Goal: Task Accomplishment & Management: Manage account settings

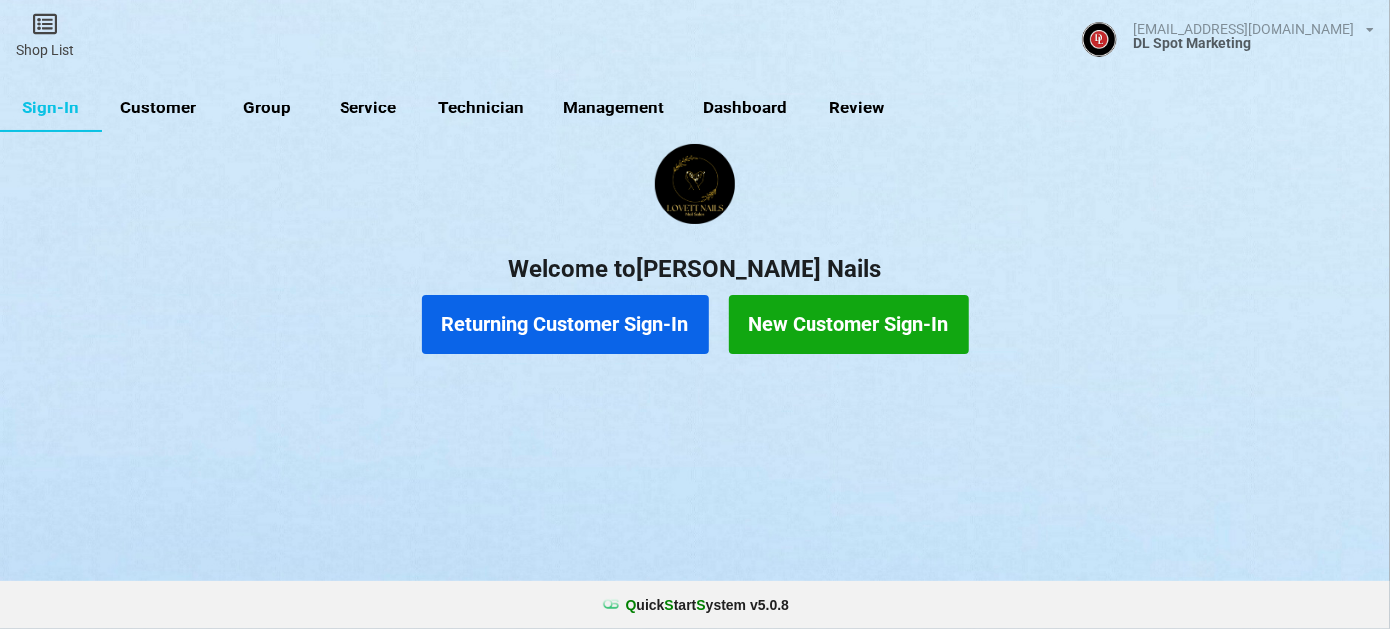
click at [169, 115] on link "Customer" at bounding box center [159, 109] width 115 height 48
select select "25"
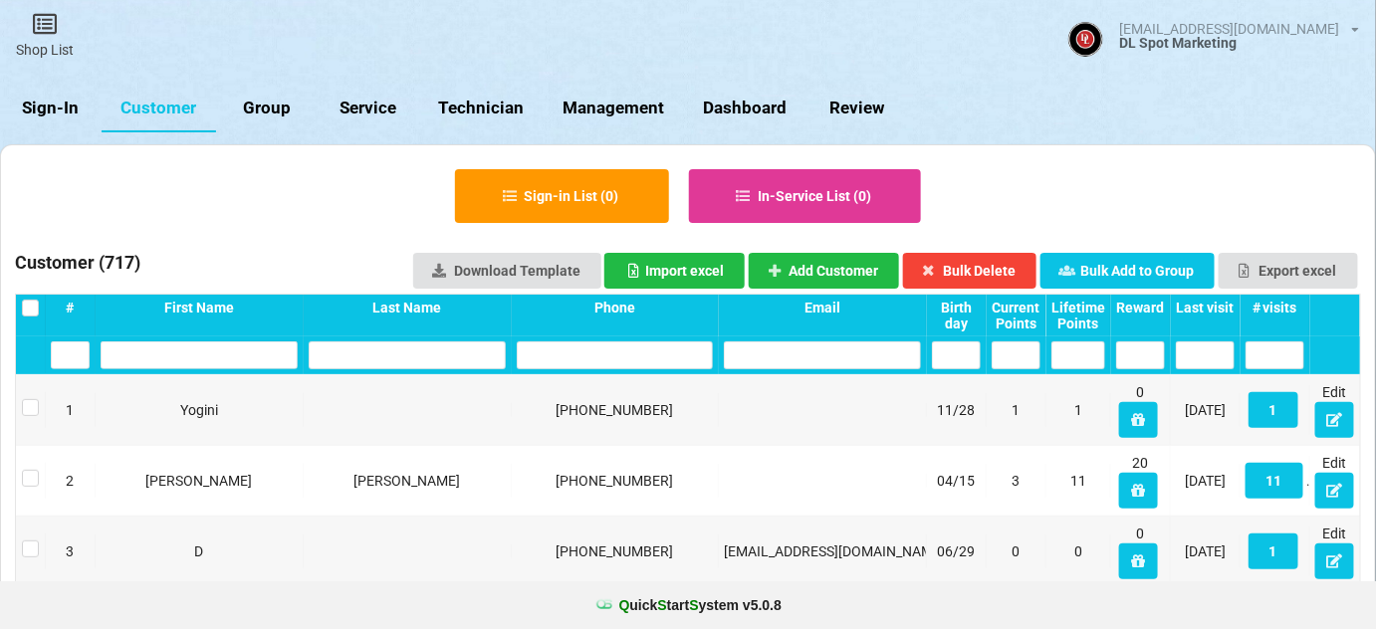
click at [40, 114] on link "Sign-In" at bounding box center [51, 109] width 102 height 48
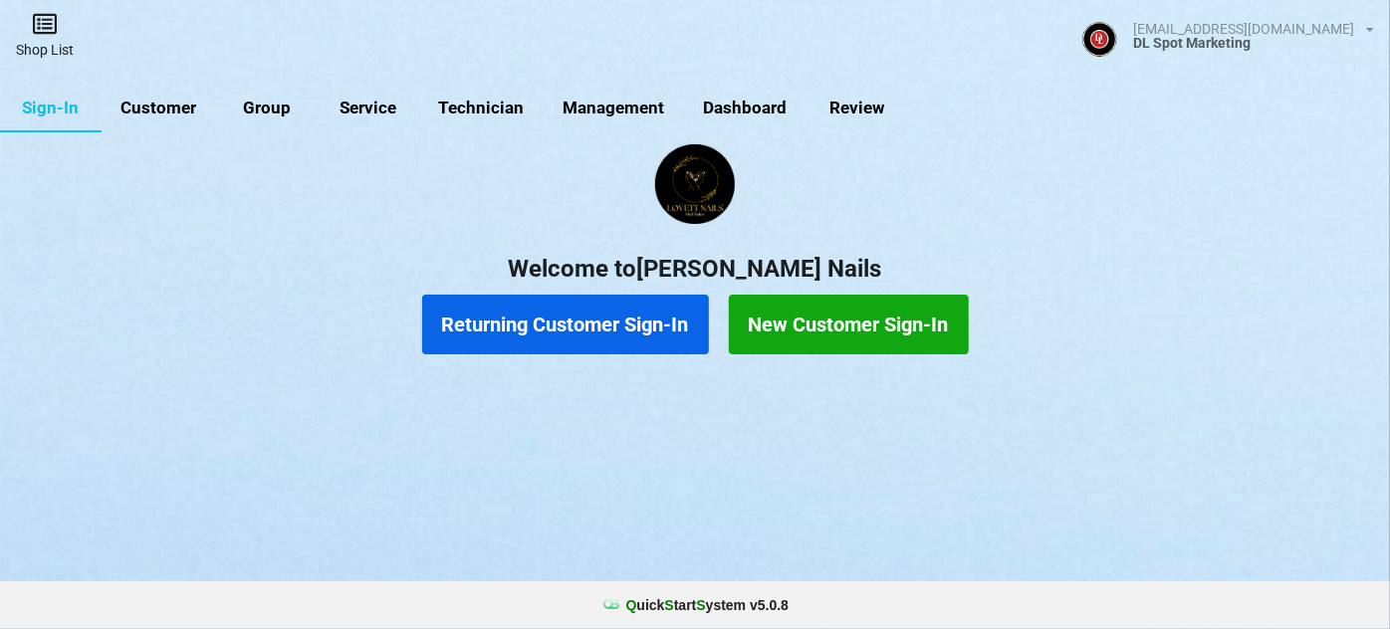
click at [44, 49] on link "Shop List" at bounding box center [45, 35] width 90 height 71
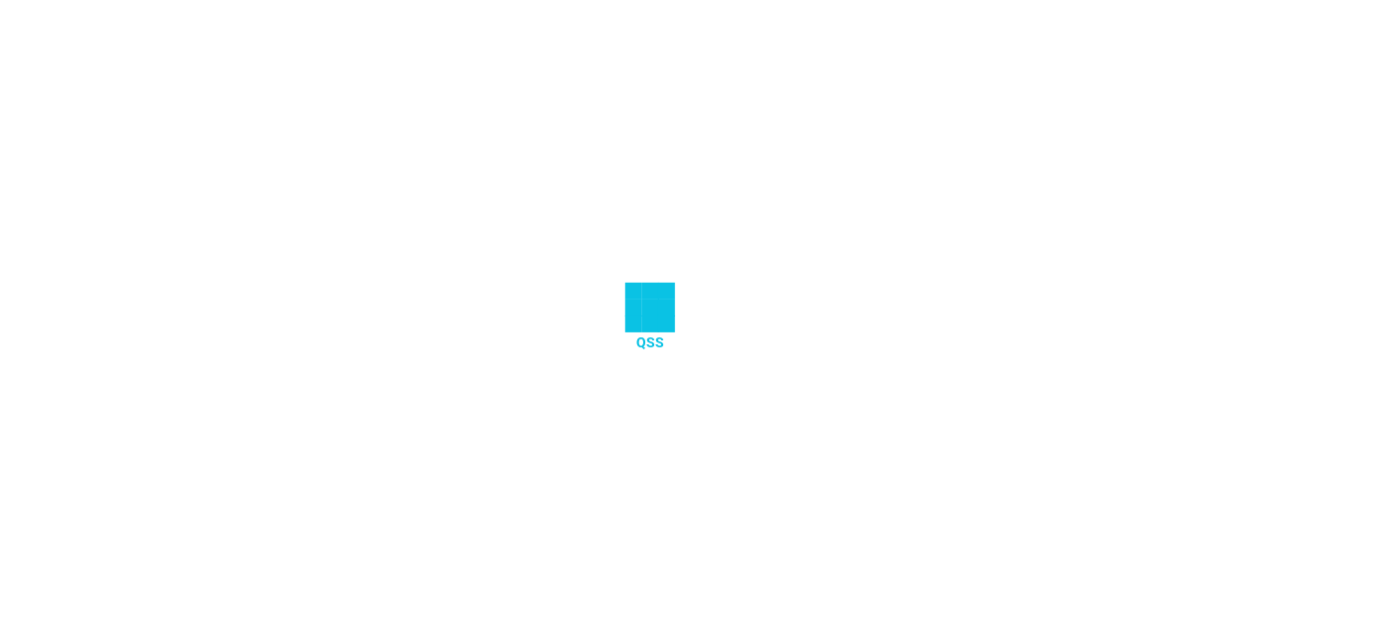
select select "25"
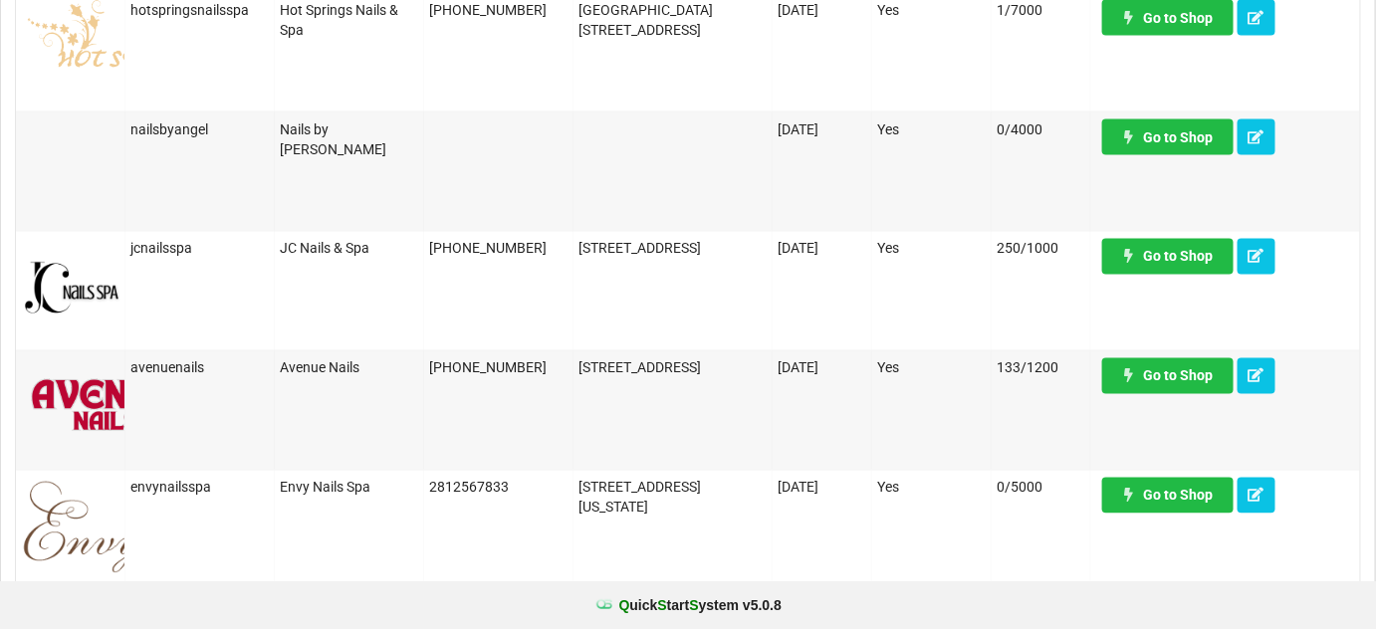
scroll to position [1085, 0]
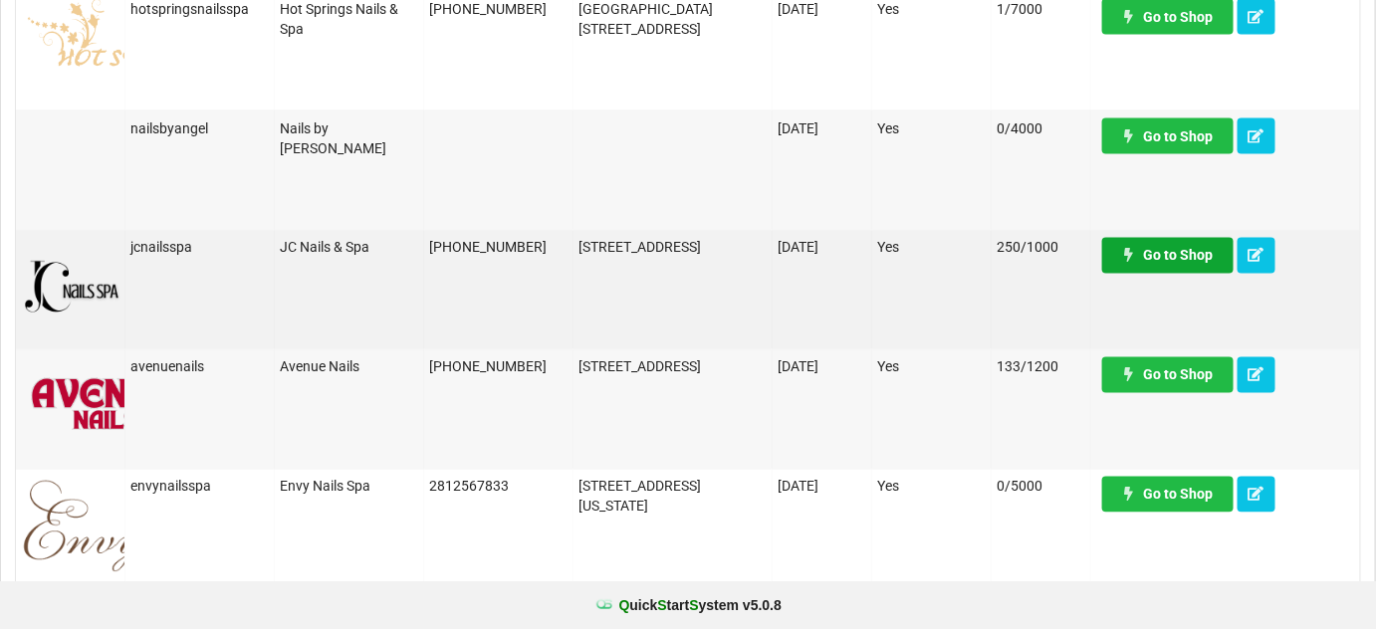
click at [1163, 248] on link "Go to Shop" at bounding box center [1167, 256] width 131 height 36
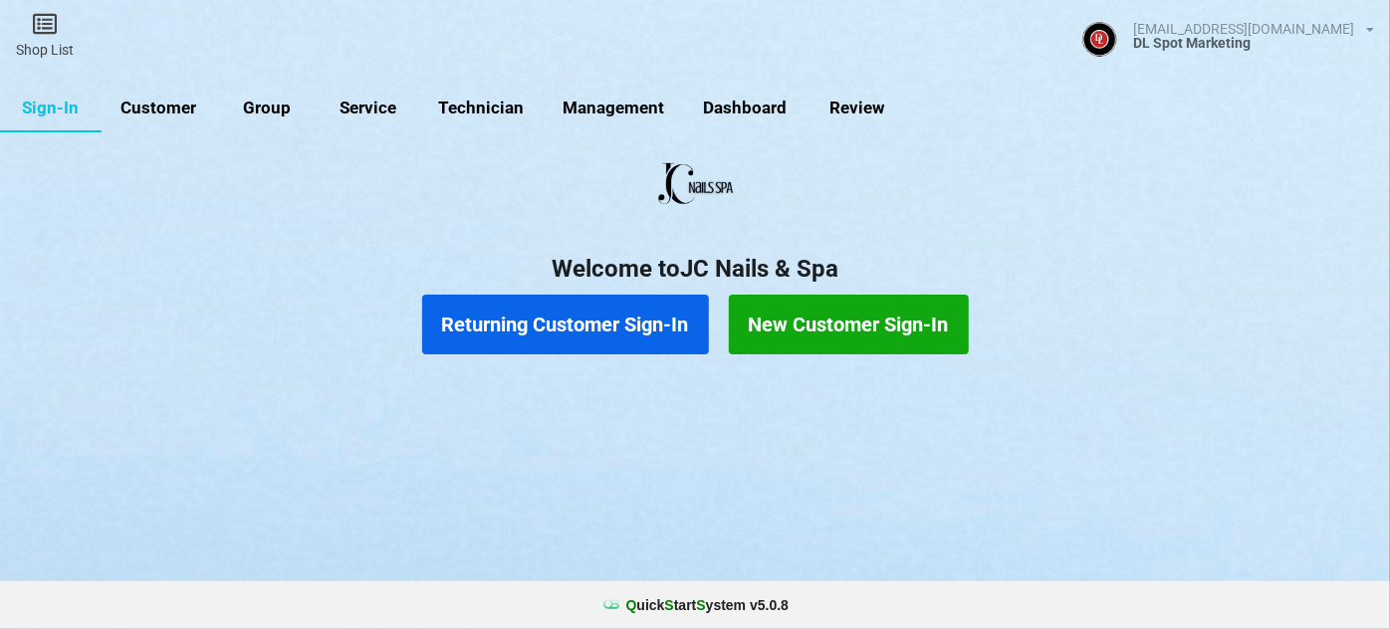
click at [548, 334] on button "Returning Customer Sign-In" at bounding box center [565, 325] width 287 height 60
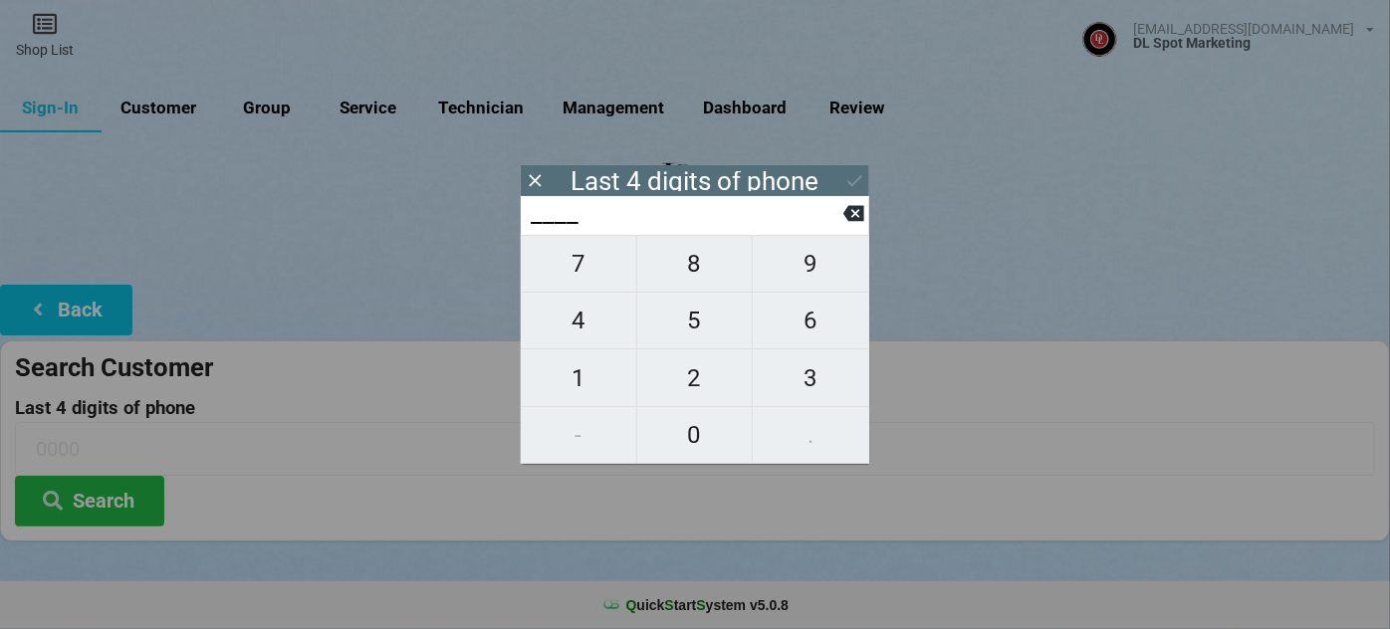
type input "1___"
type input "14__"
type input "147_"
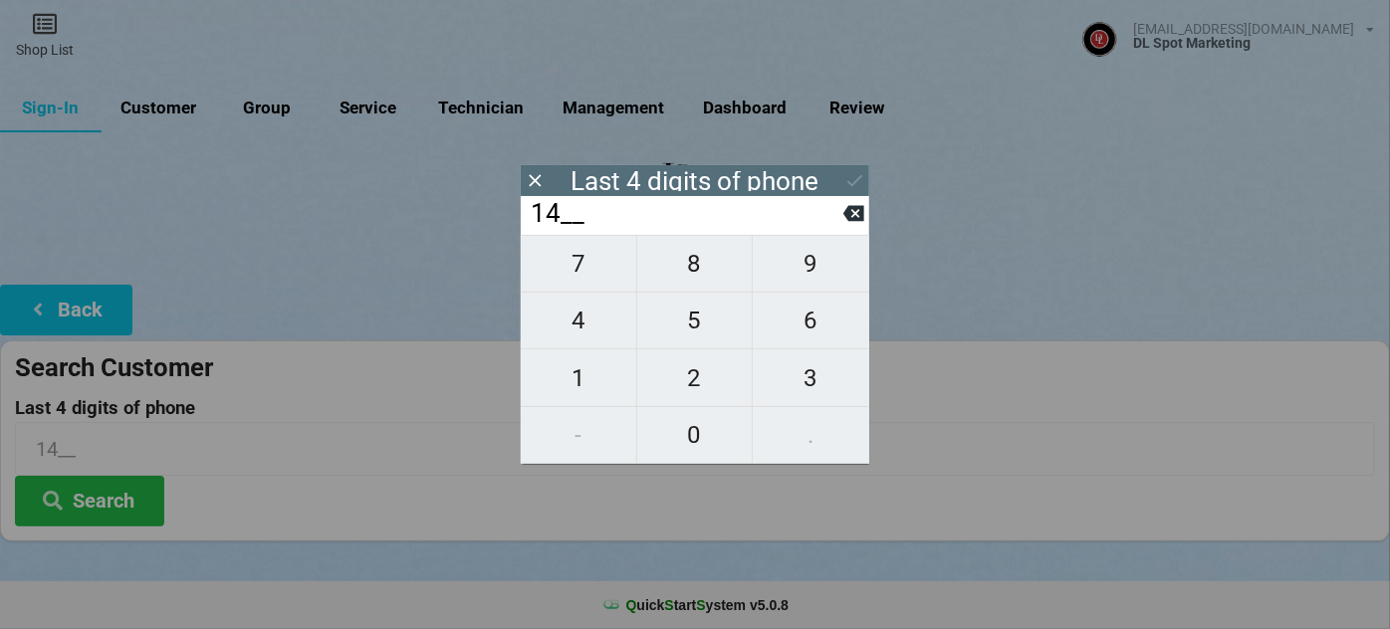
type input "147_"
type input "1476"
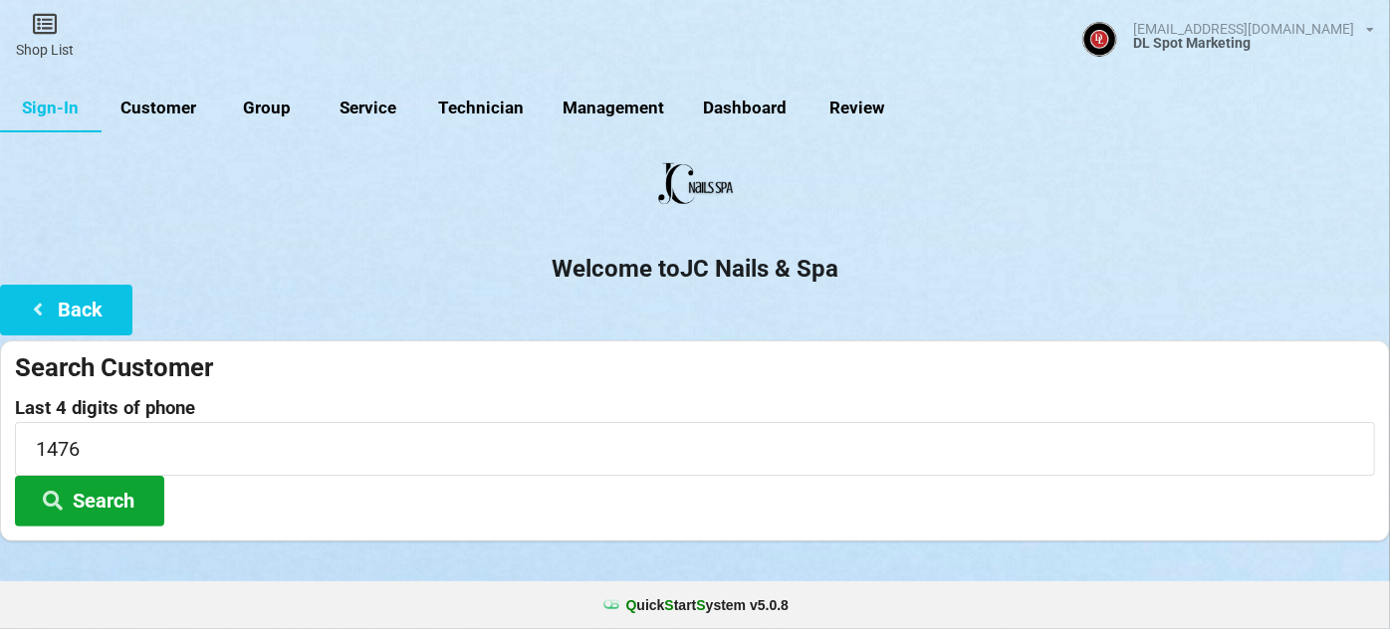
click at [97, 499] on button "Search" at bounding box center [89, 501] width 149 height 51
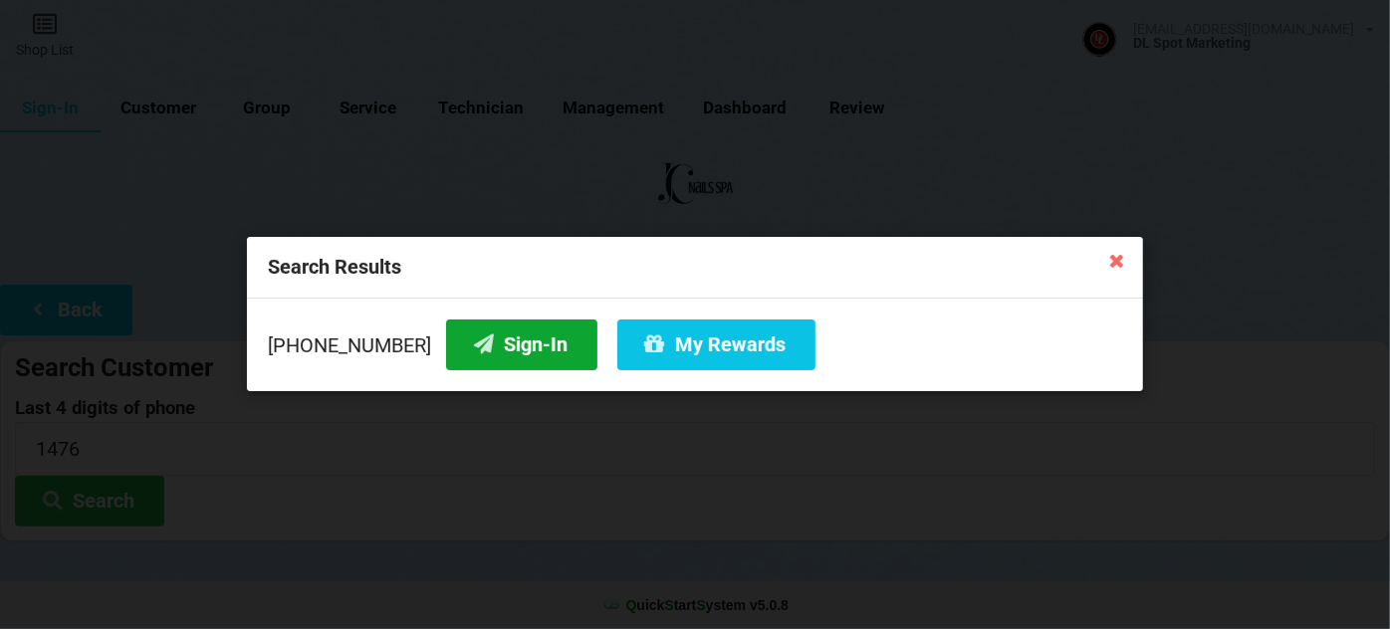
click at [510, 347] on button "Sign-In" at bounding box center [521, 345] width 151 height 51
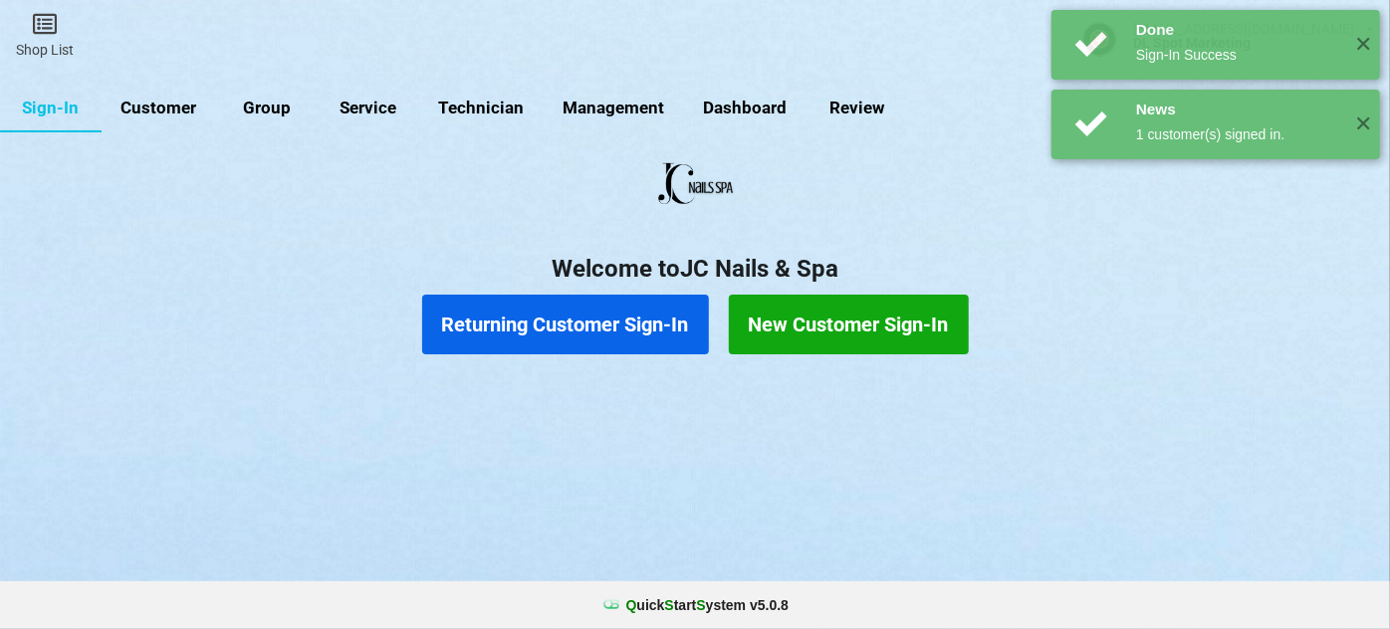
click at [580, 323] on button "Returning Customer Sign-In" at bounding box center [565, 325] width 287 height 60
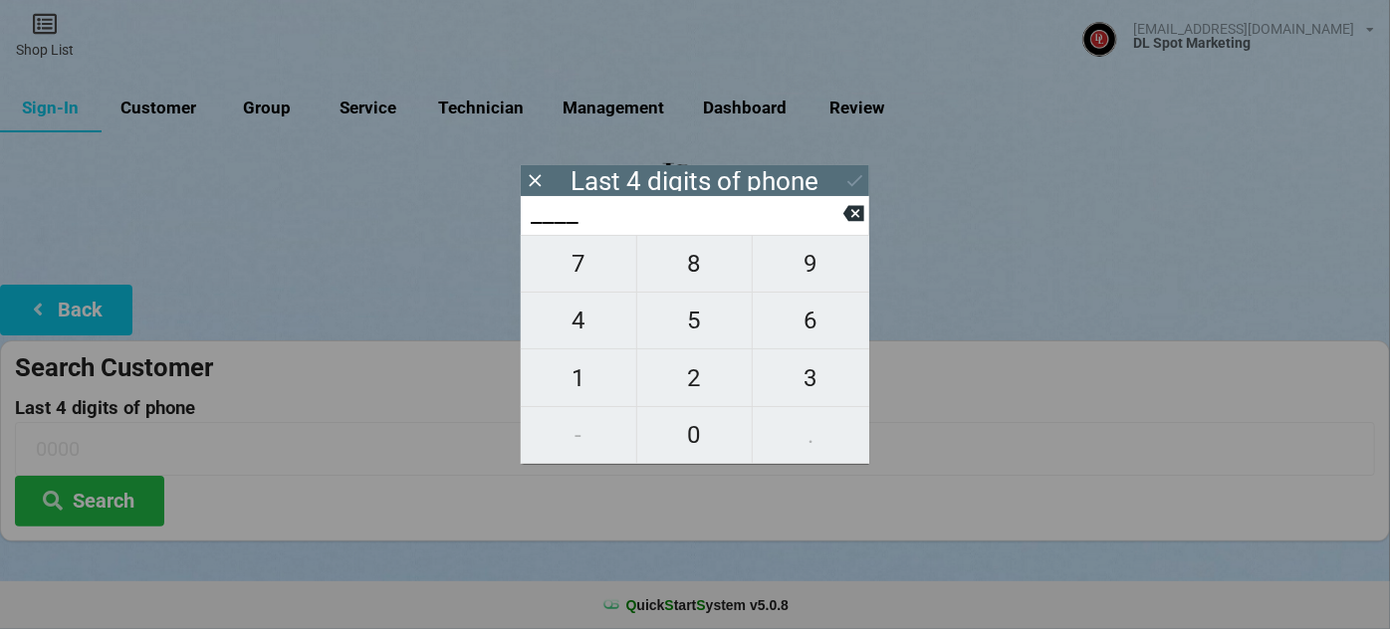
type input "9___"
type input "94__"
type input "945_"
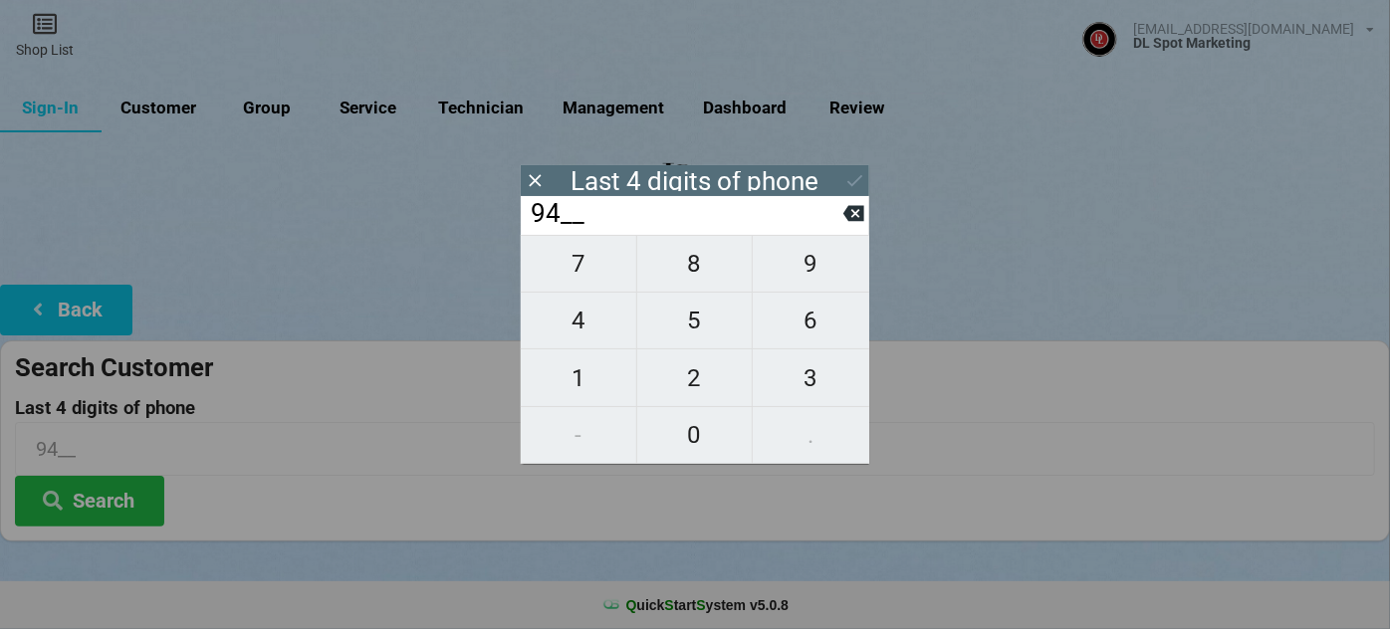
type input "945_"
type input "9459"
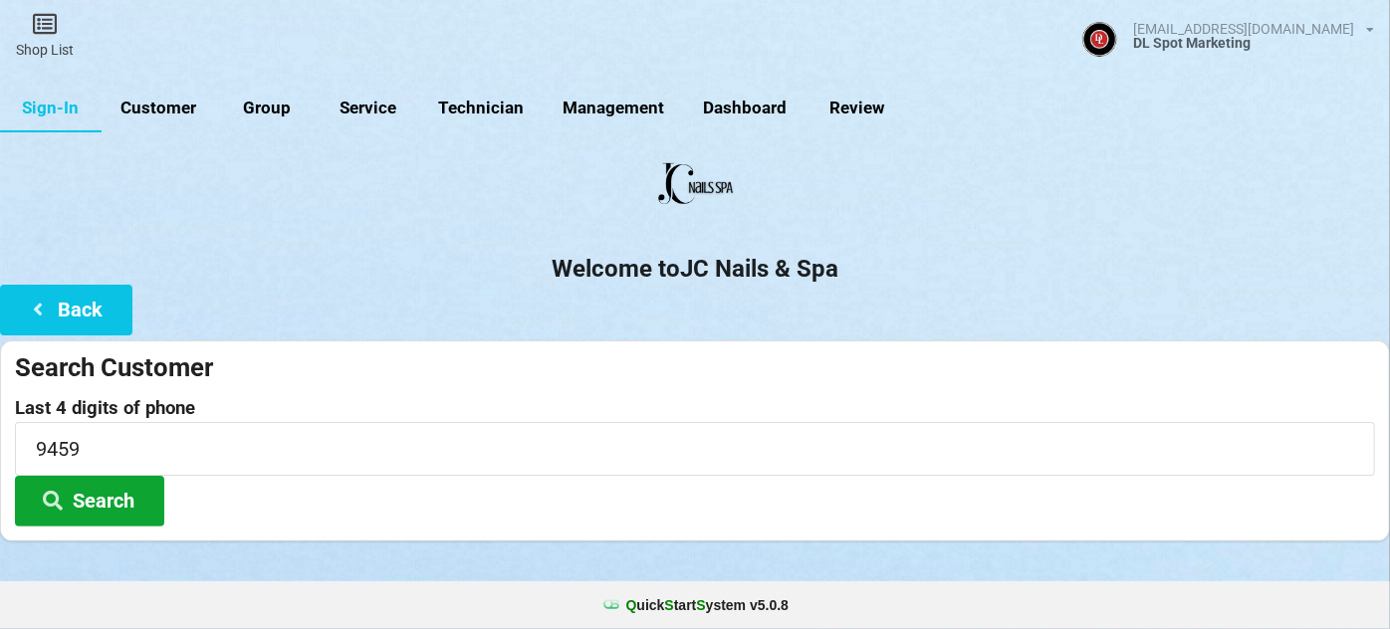
click at [82, 493] on button "Search" at bounding box center [89, 501] width 149 height 51
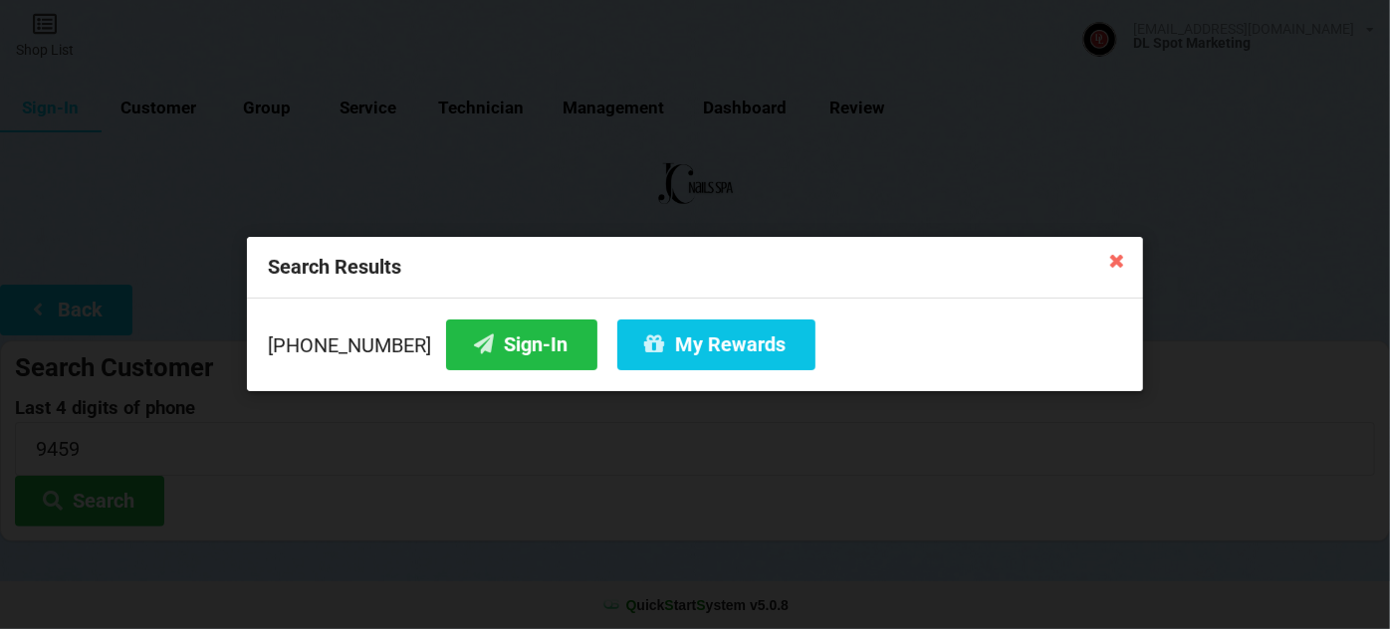
click at [1123, 259] on icon at bounding box center [1117, 260] width 32 height 32
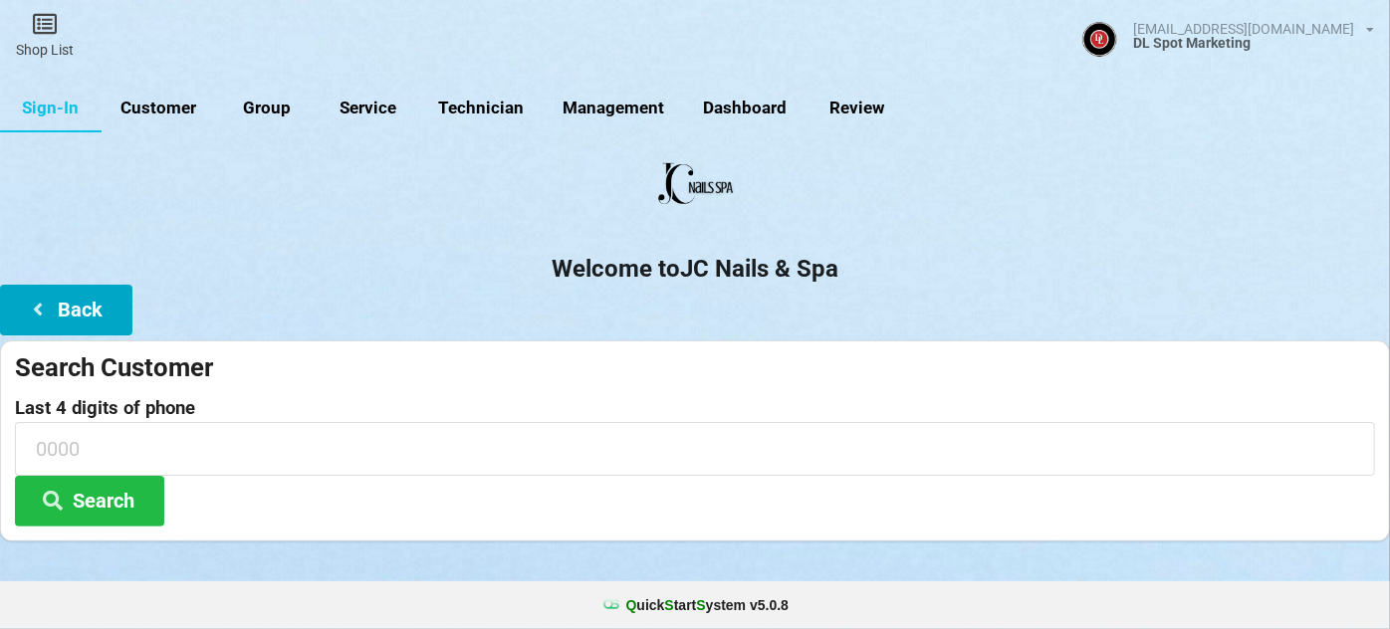
click at [66, 317] on button "Back" at bounding box center [66, 310] width 132 height 51
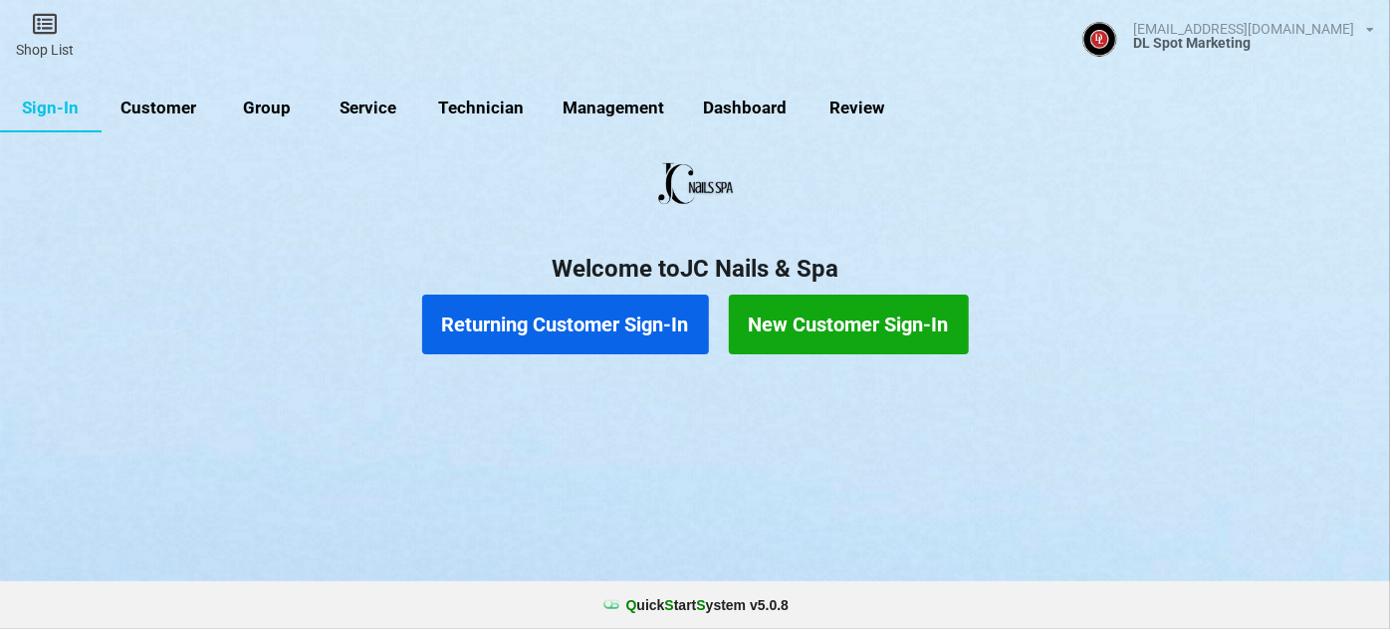
click at [830, 315] on button "New Customer Sign-In" at bounding box center [849, 325] width 240 height 60
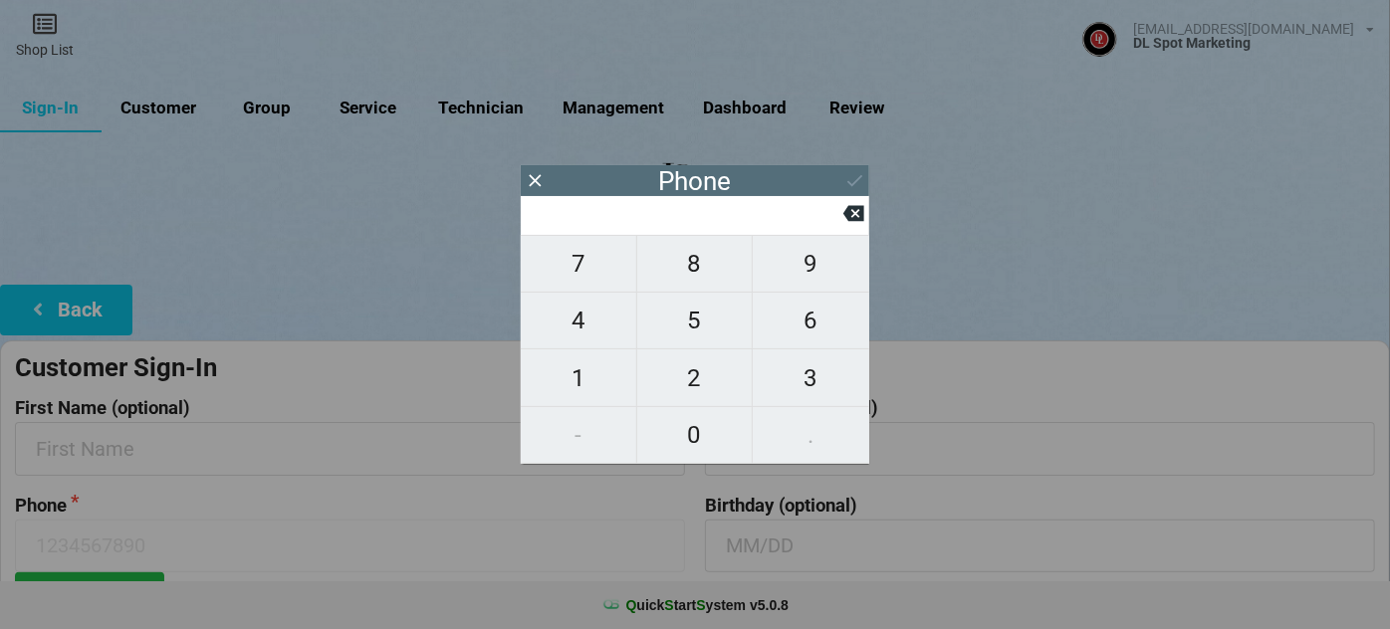
type input "5"
type input "51"
type input "510"
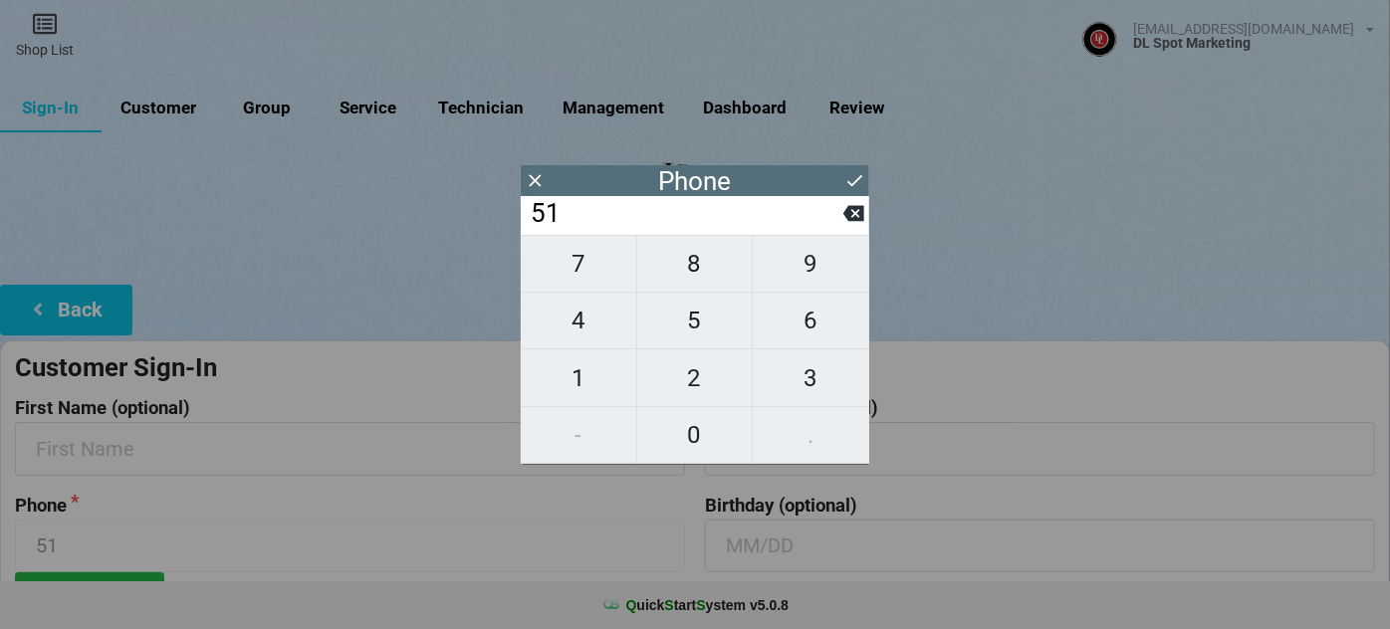
type input "510"
type input "5107"
type input "51079"
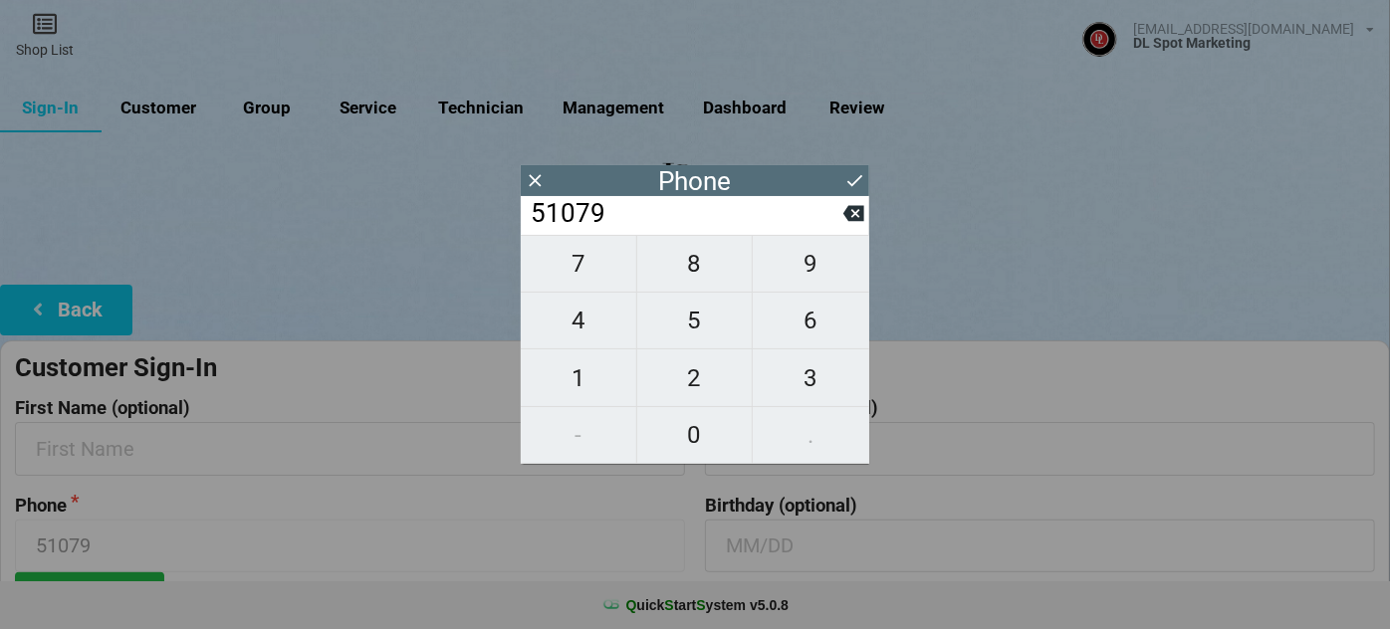
type input "510798"
type input "5107989"
type input "51079894"
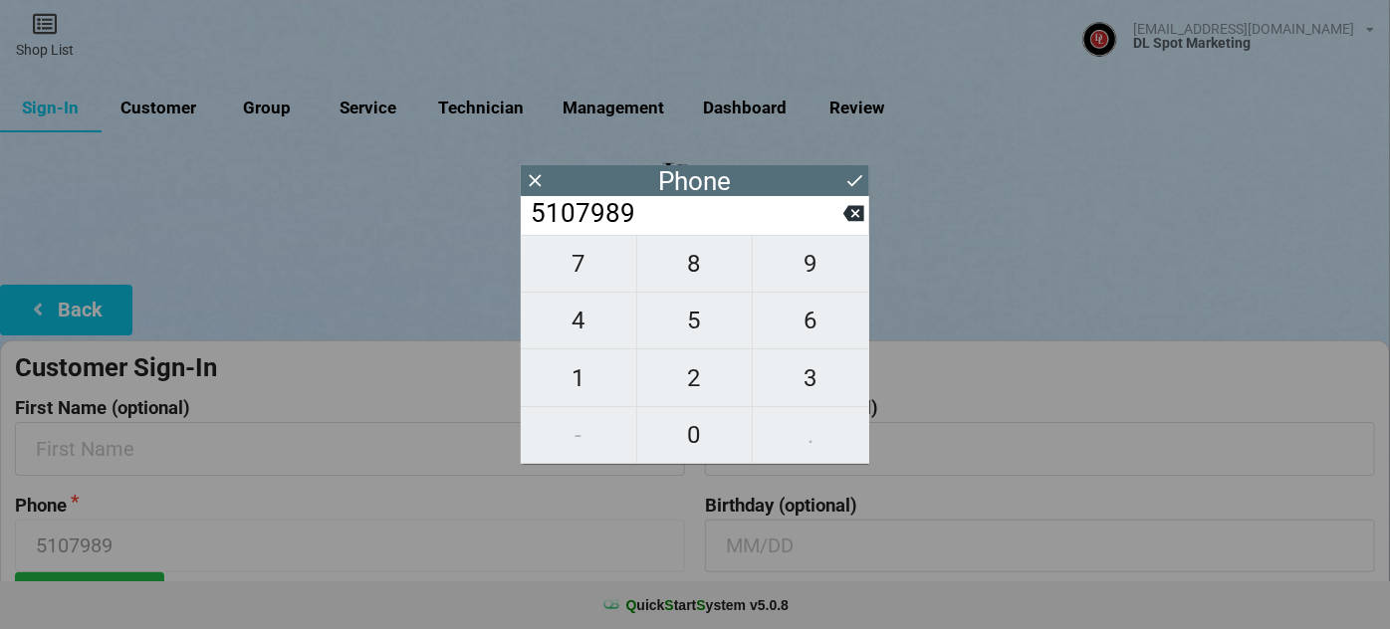
type input "51079894"
type input "510798945"
type input "5107989459"
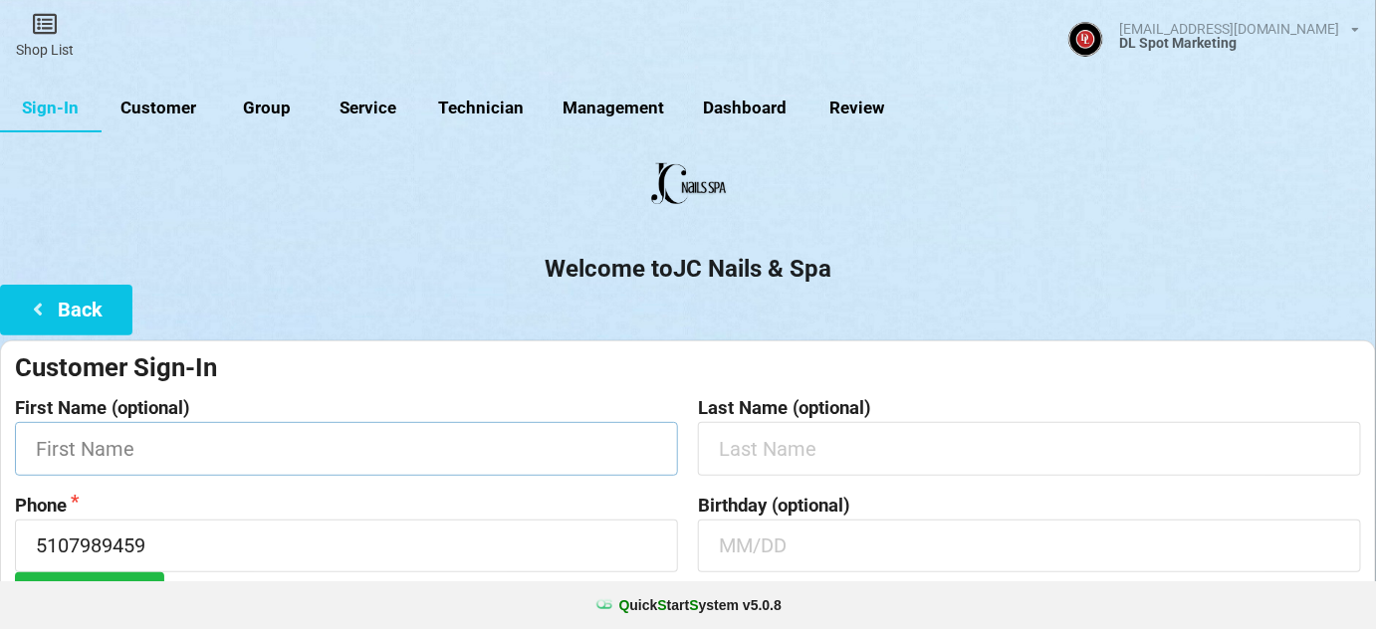
click at [145, 454] on input "text" at bounding box center [346, 448] width 663 height 53
type input "Leslie"
click at [762, 453] on input "text" at bounding box center [1029, 448] width 663 height 53
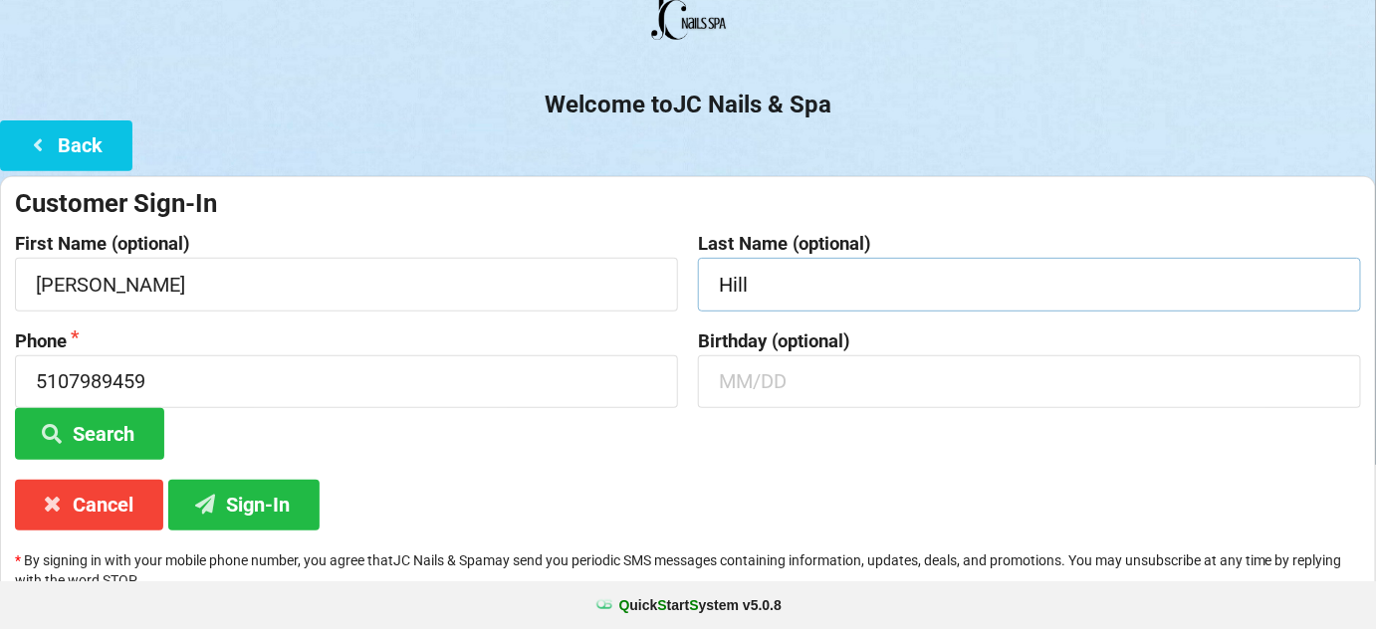
scroll to position [190, 0]
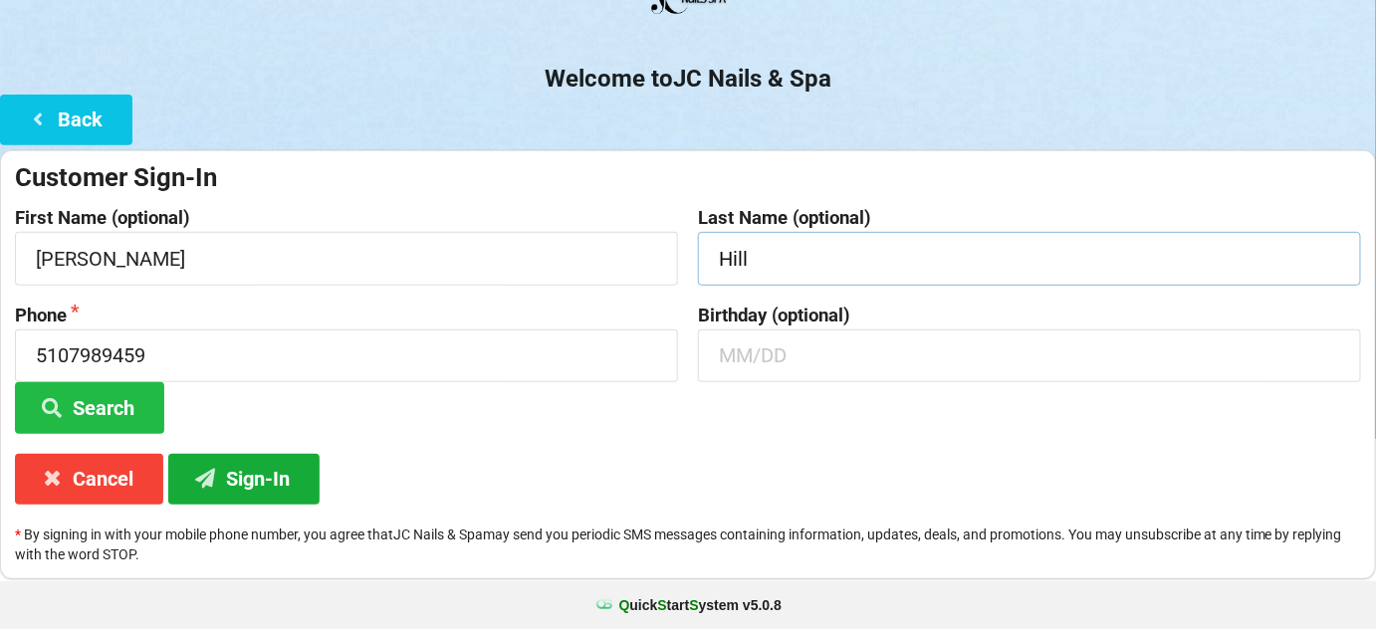
type input "Hill"
click at [263, 471] on button "Sign-In" at bounding box center [243, 479] width 151 height 51
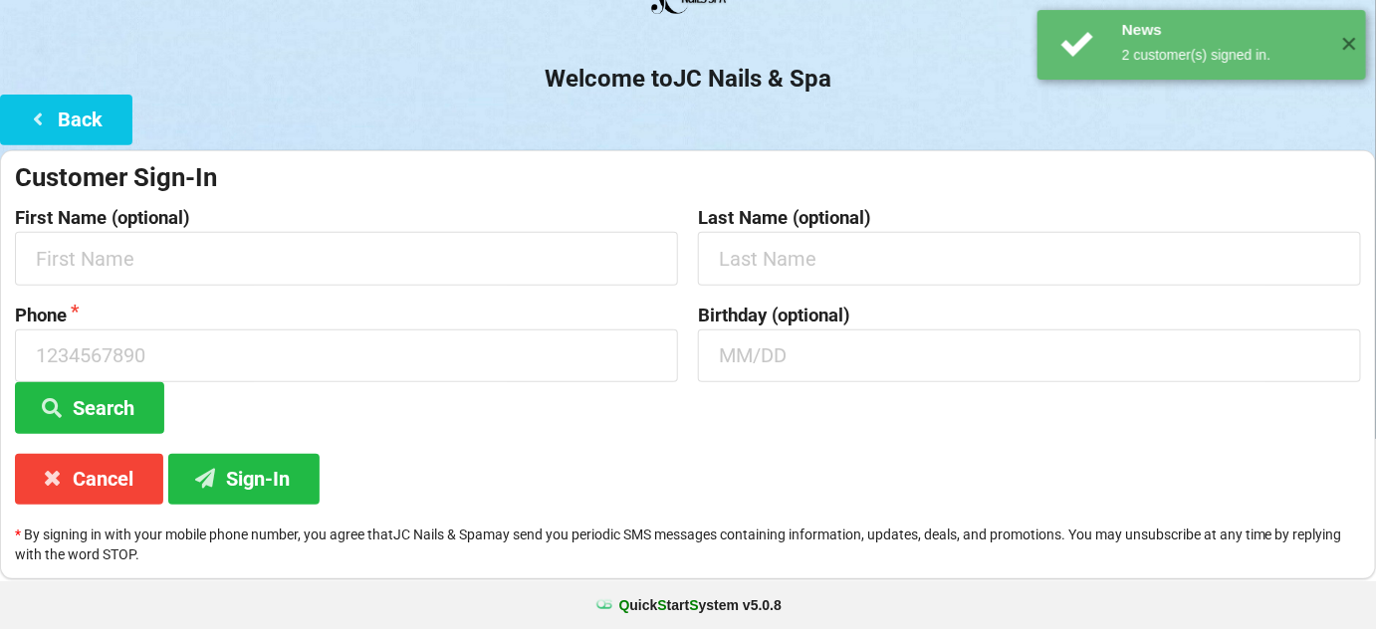
scroll to position [0, 0]
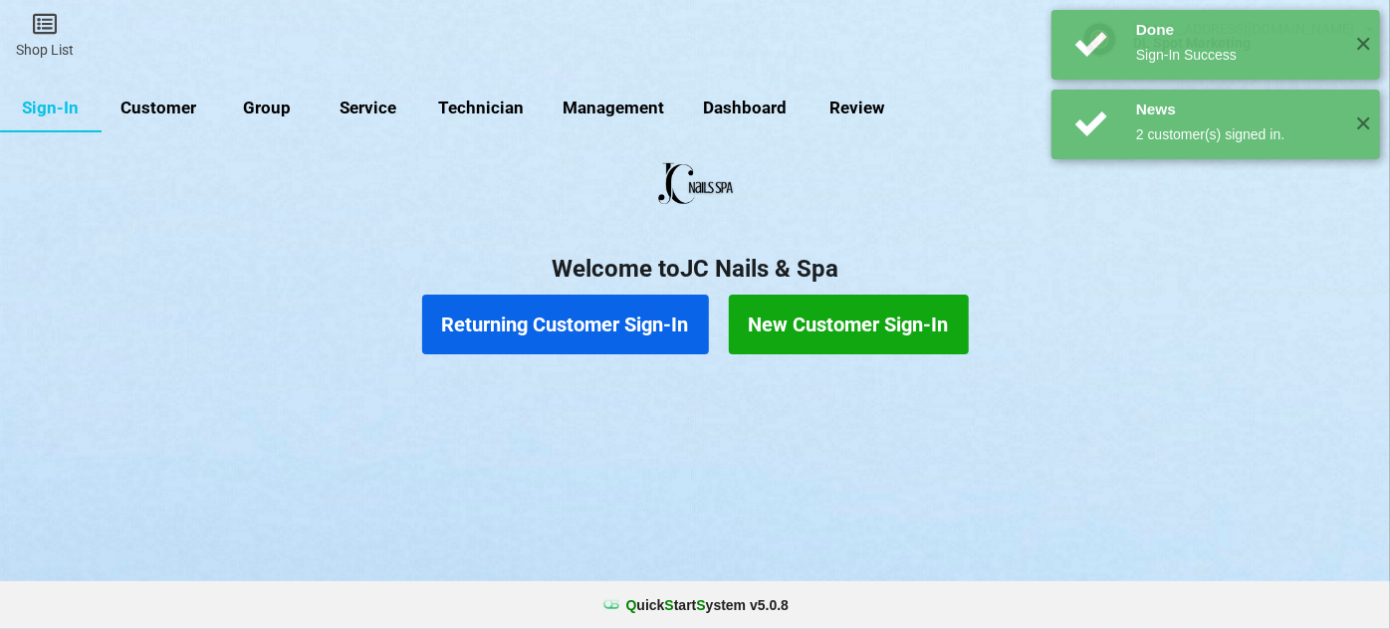
click at [521, 332] on button "Returning Customer Sign-In" at bounding box center [565, 325] width 287 height 60
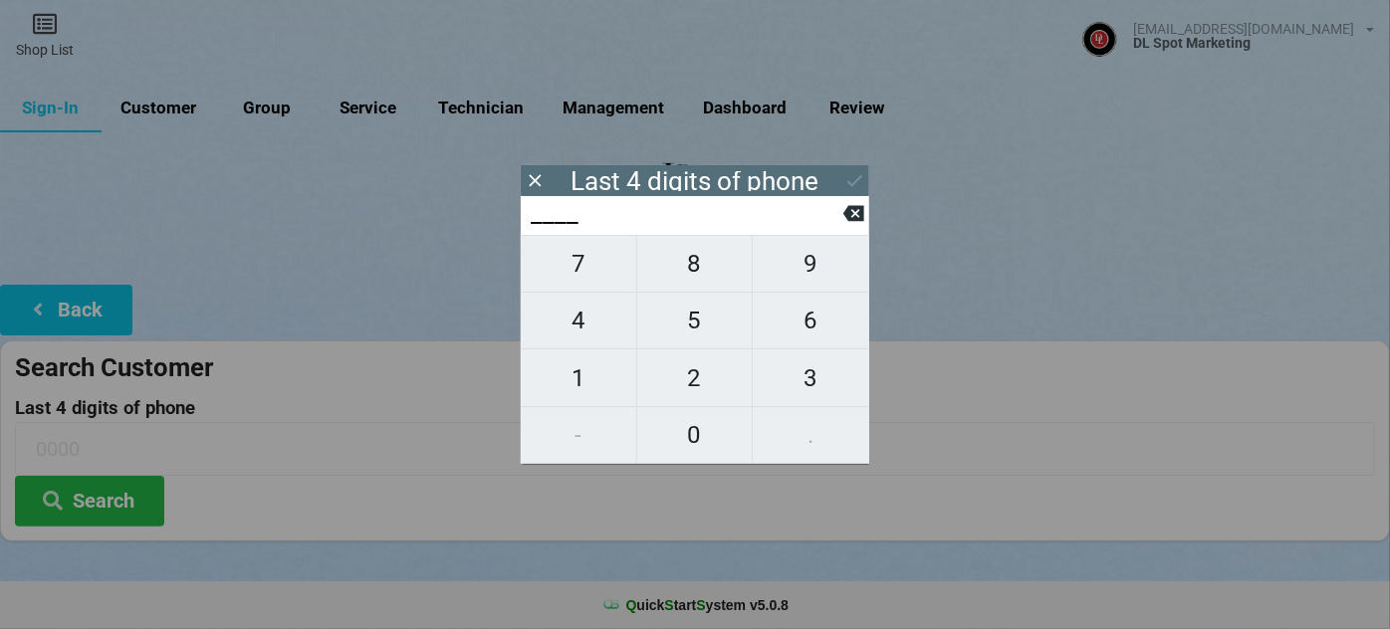
type input "6___"
type input "64__"
type input "642_"
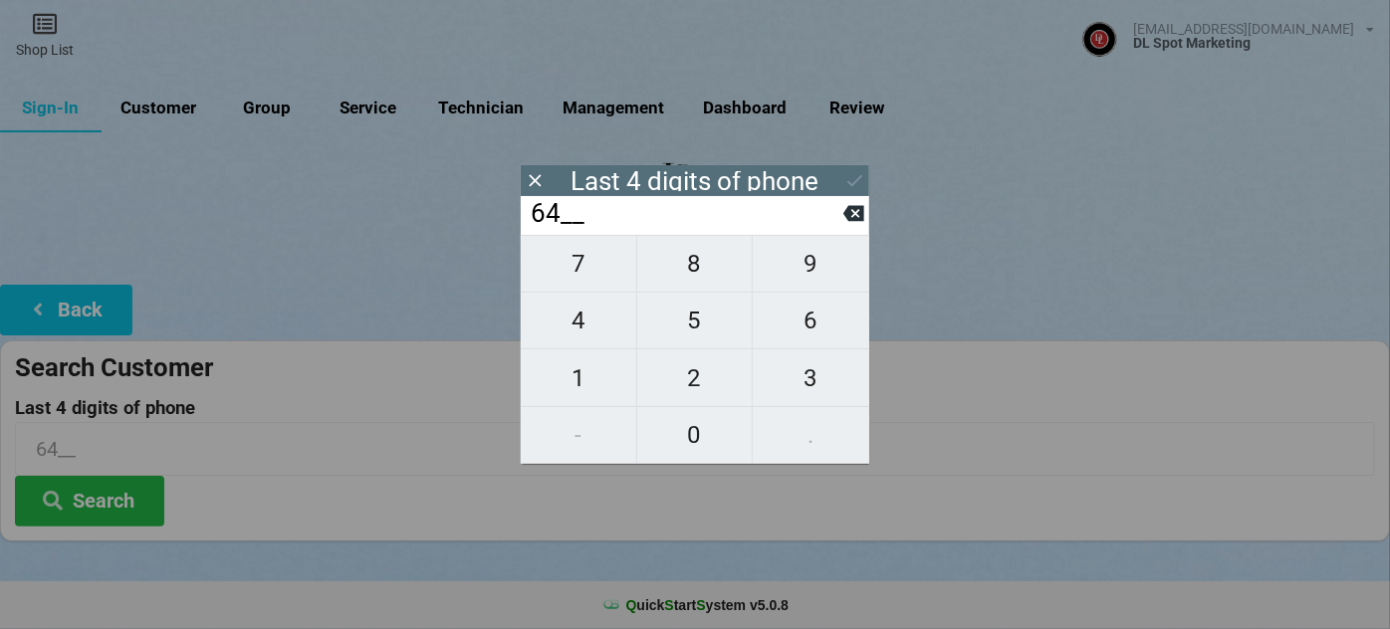
type input "642_"
type input "6428"
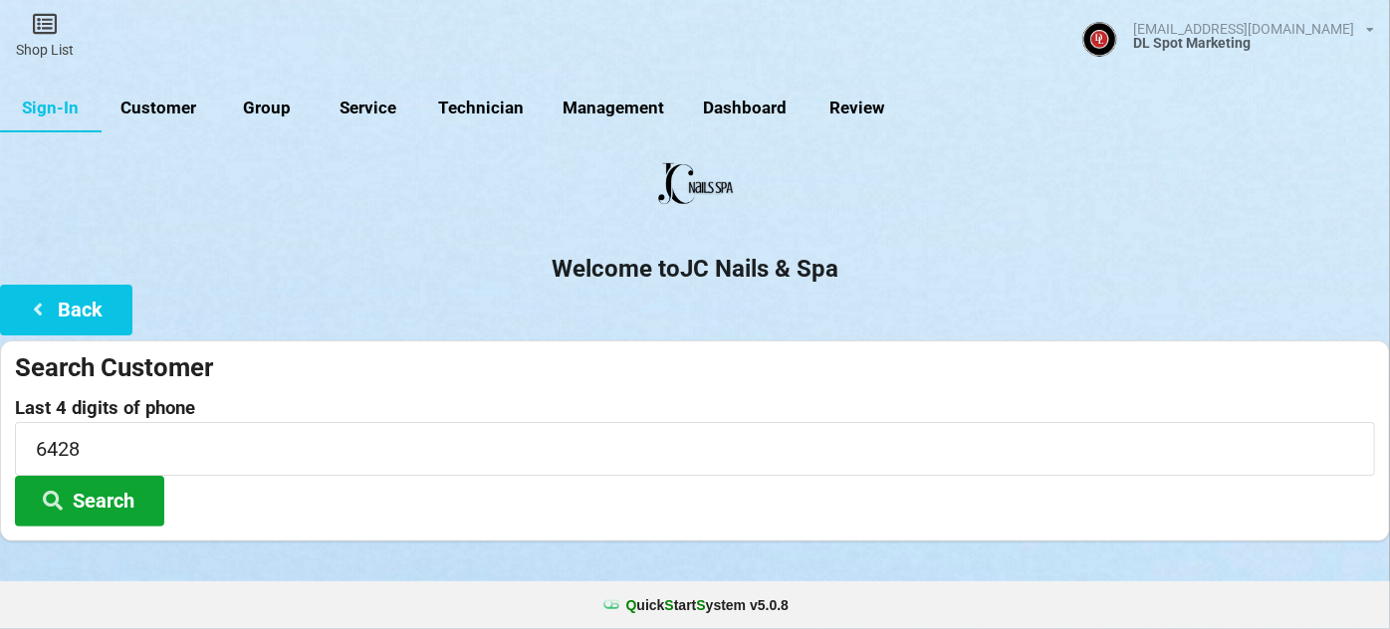
click at [86, 490] on button "Search" at bounding box center [89, 501] width 149 height 51
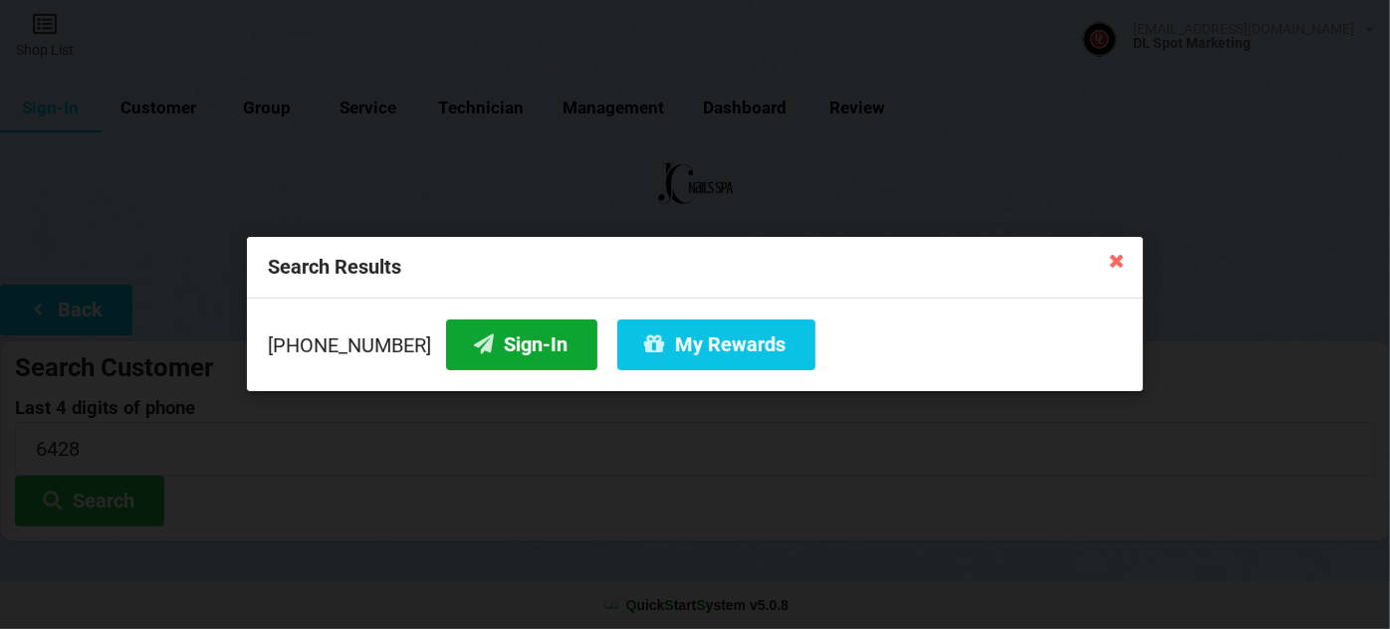
click at [512, 339] on button "Sign-In" at bounding box center [521, 345] width 151 height 51
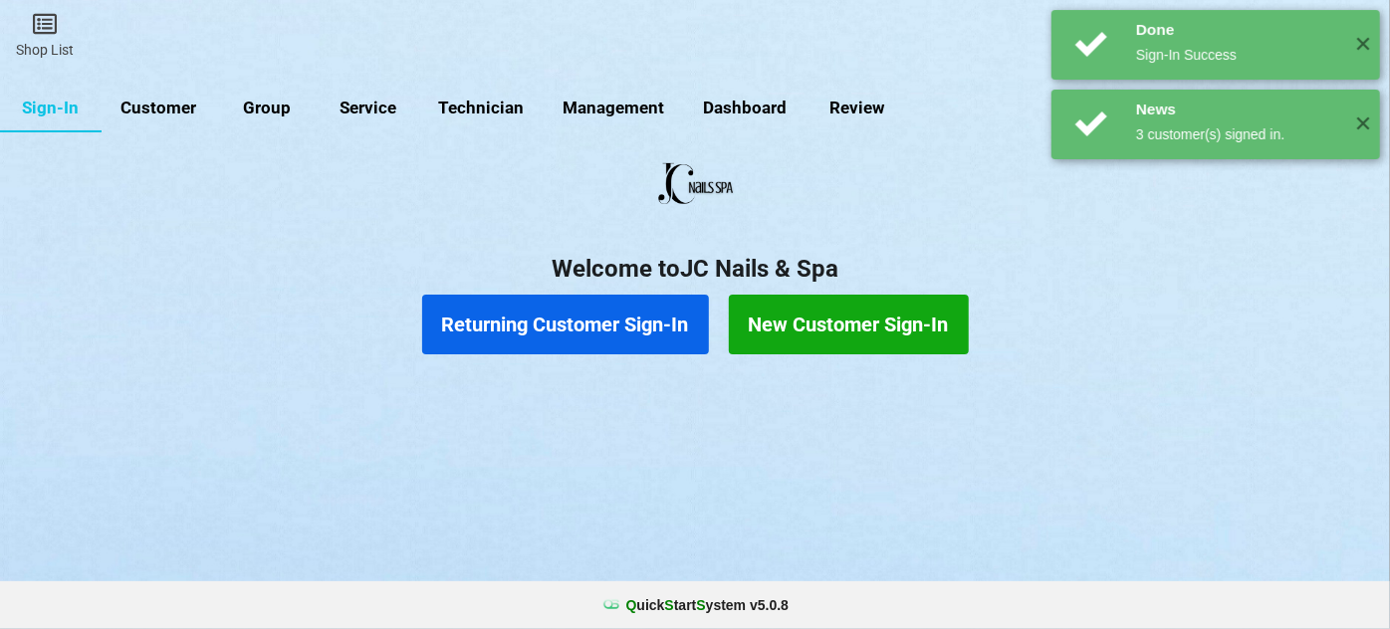
click at [635, 335] on button "Returning Customer Sign-In" at bounding box center [565, 325] width 287 height 60
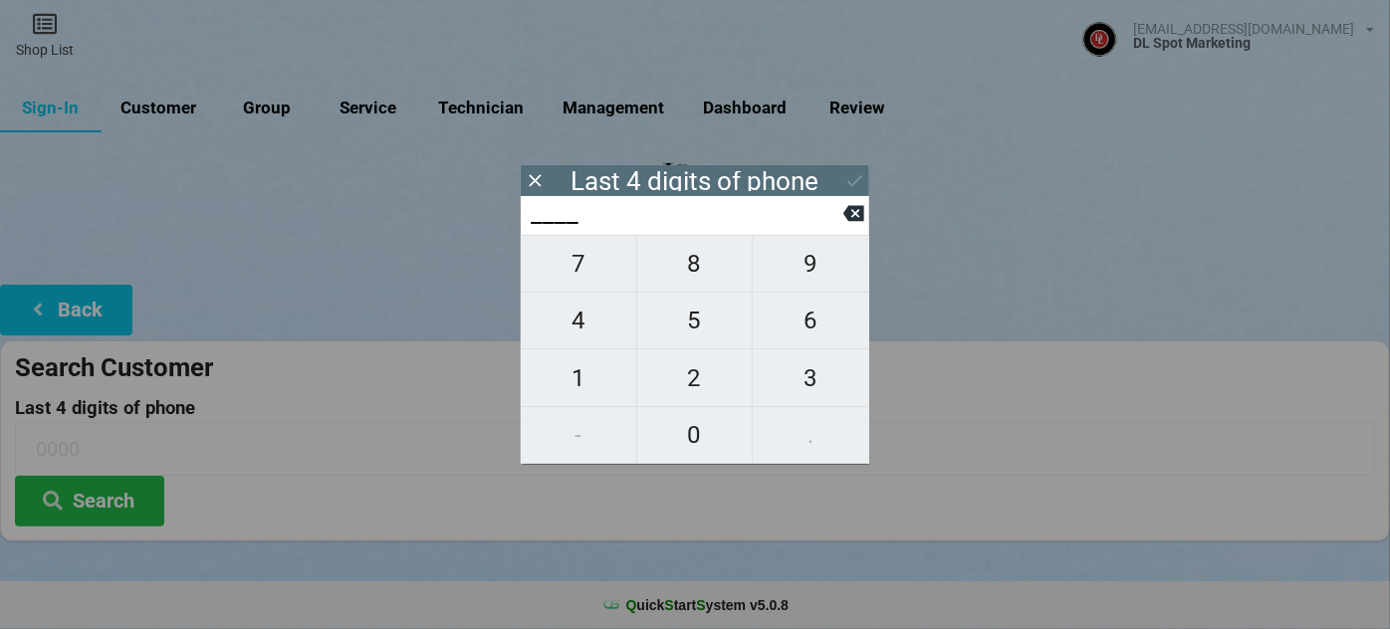
type input "2___"
type input "20__"
type input "208_"
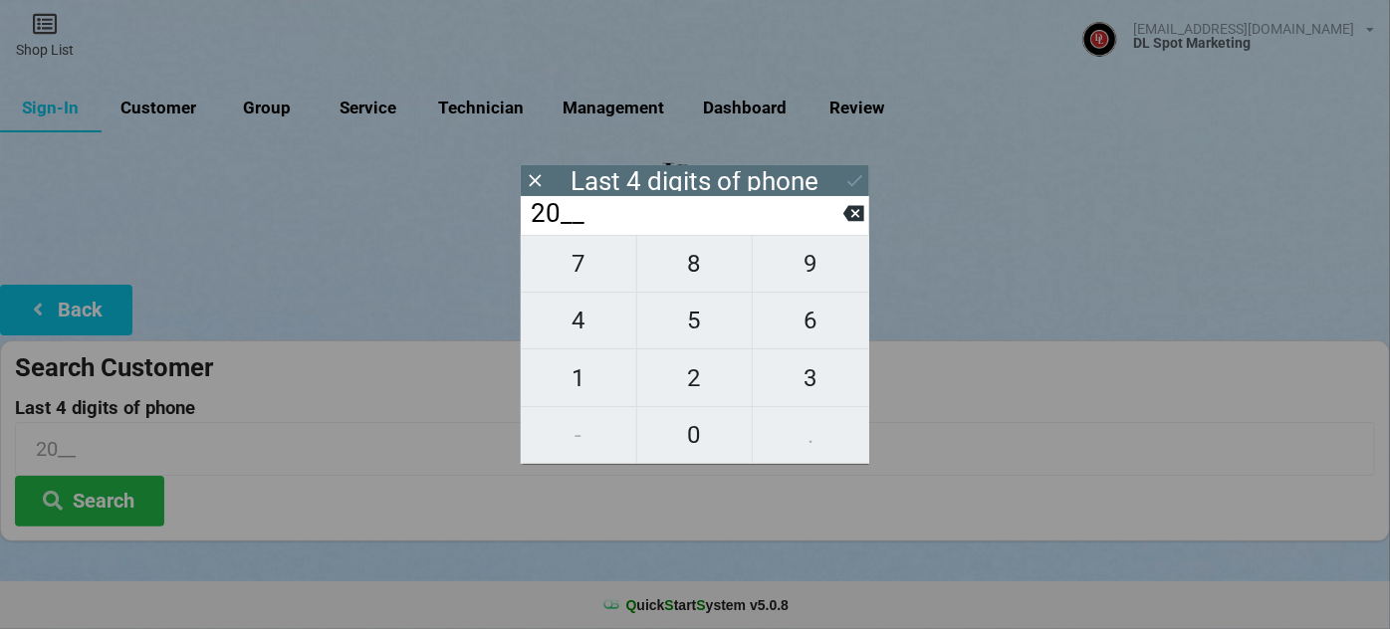
type input "208_"
type input "2088"
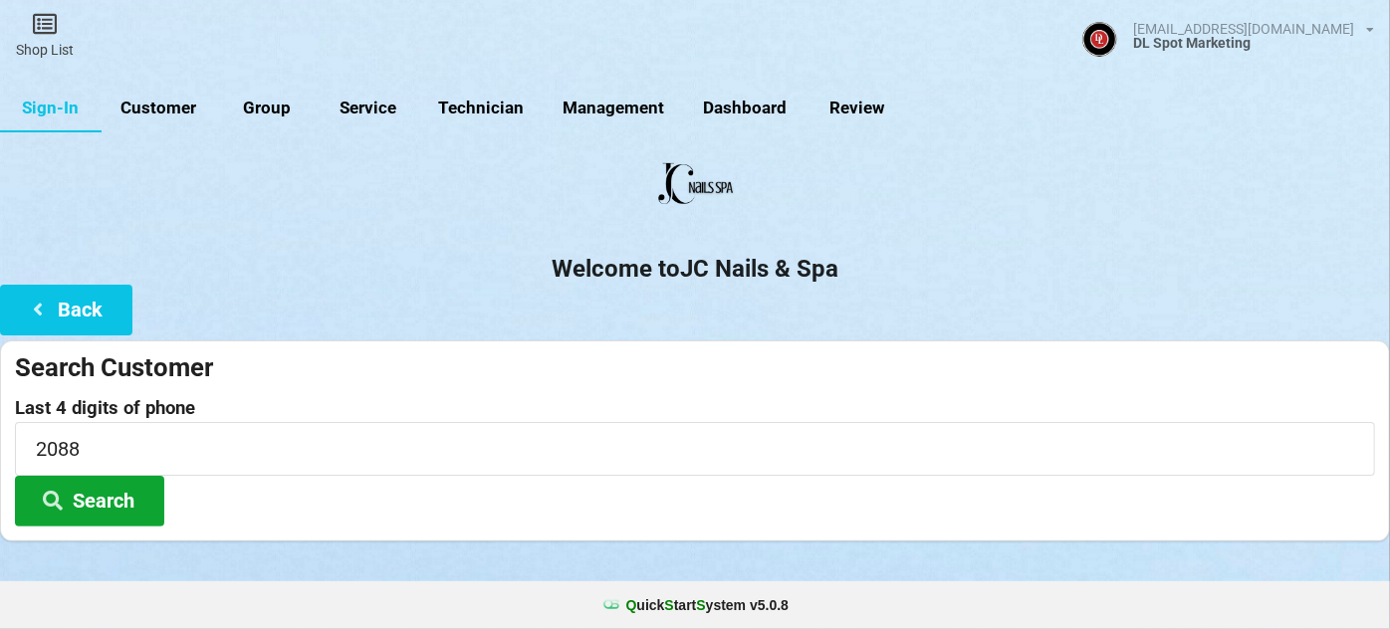
click at [122, 506] on button "Search" at bounding box center [89, 501] width 149 height 51
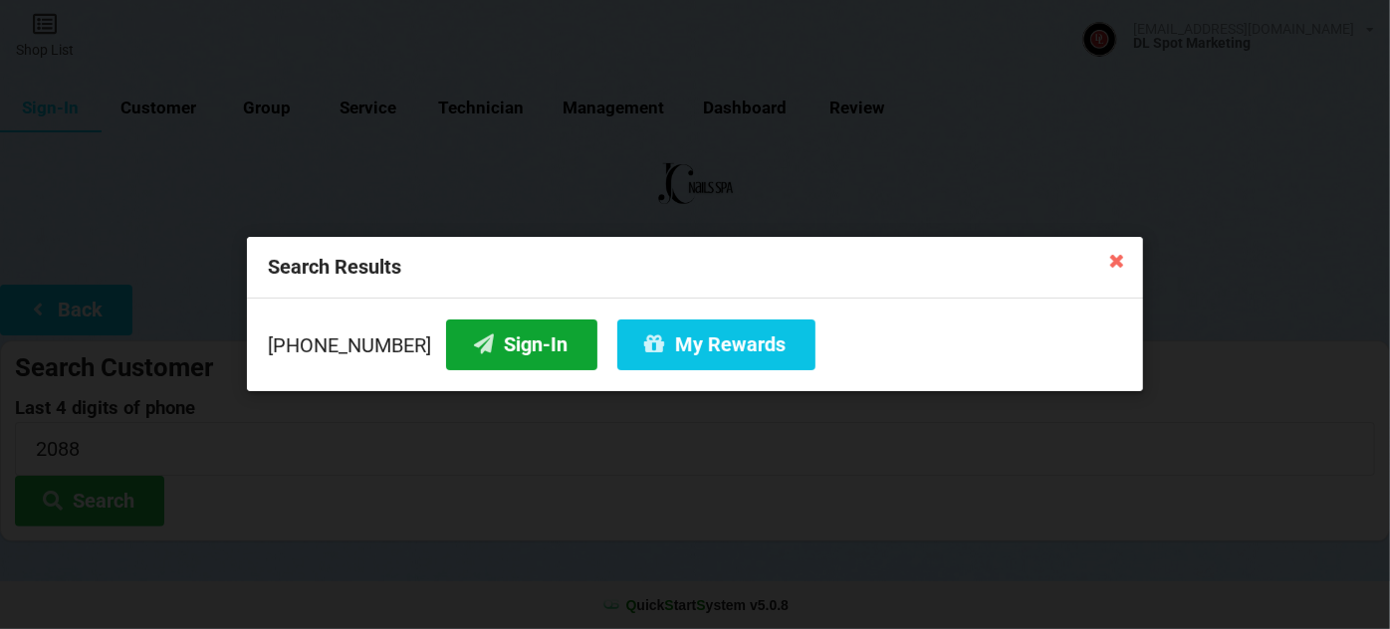
click at [509, 347] on button "Sign-In" at bounding box center [521, 345] width 151 height 51
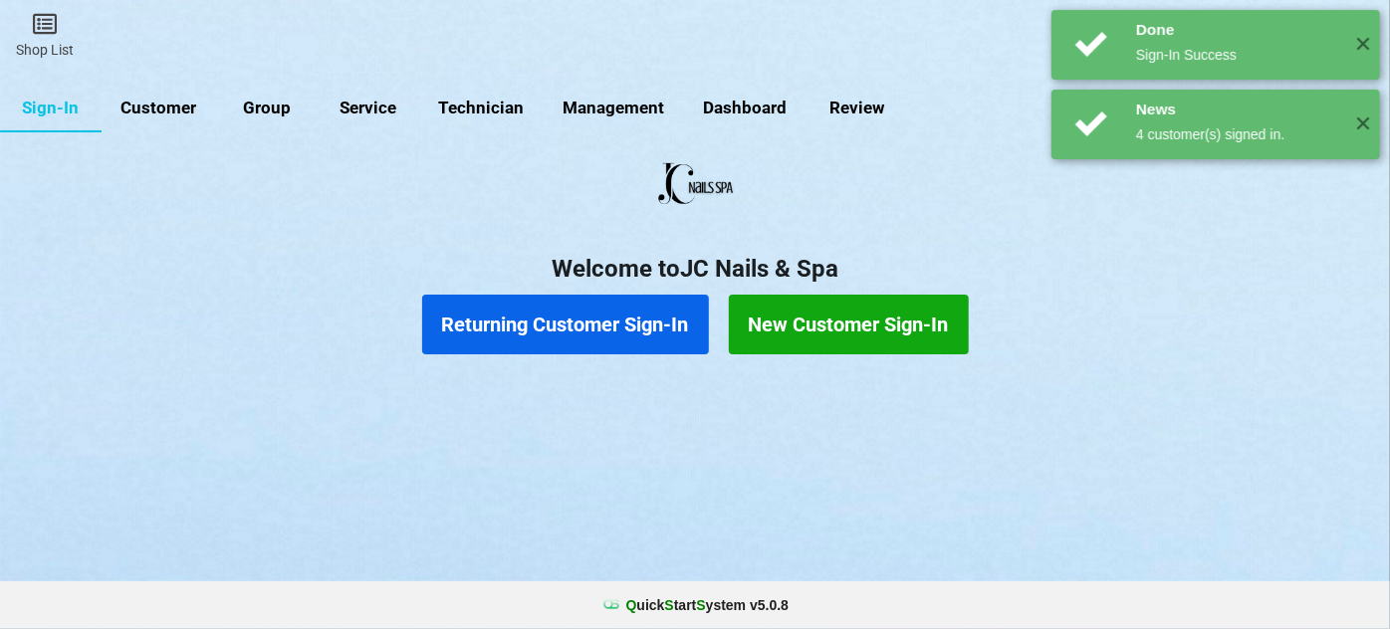
click at [531, 334] on button "Returning Customer Sign-In" at bounding box center [565, 325] width 287 height 60
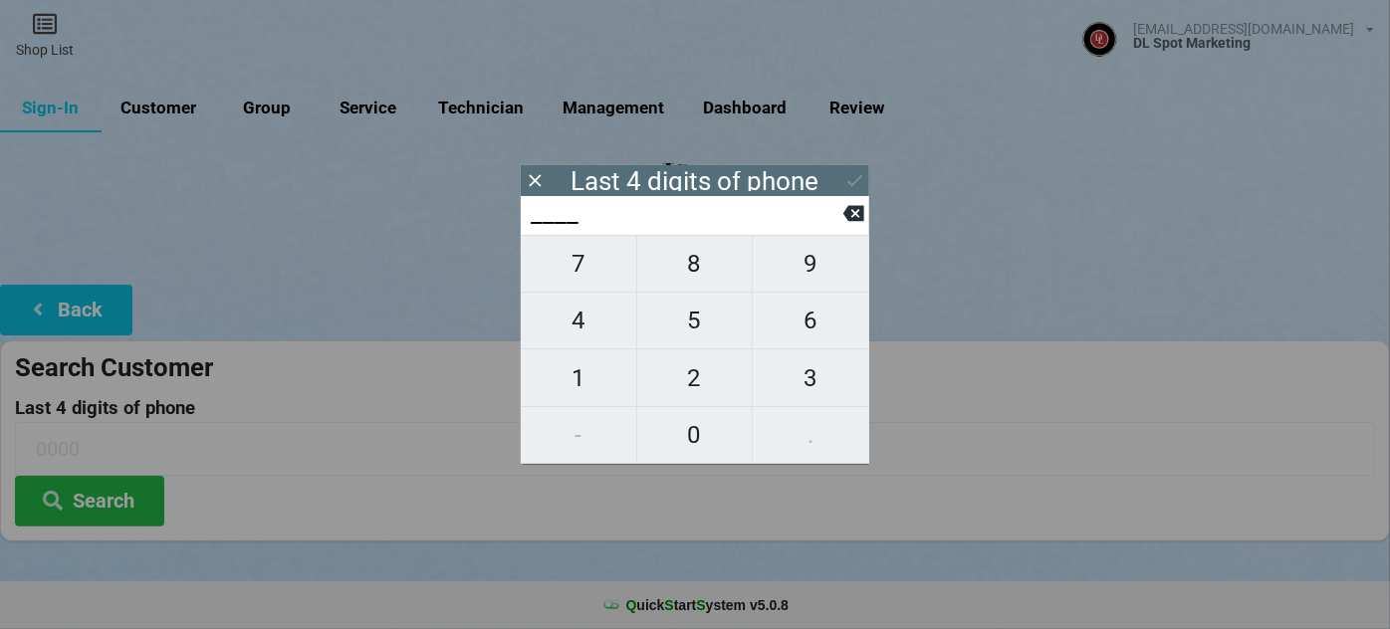
type input "9___"
type input "90__"
type input "900_"
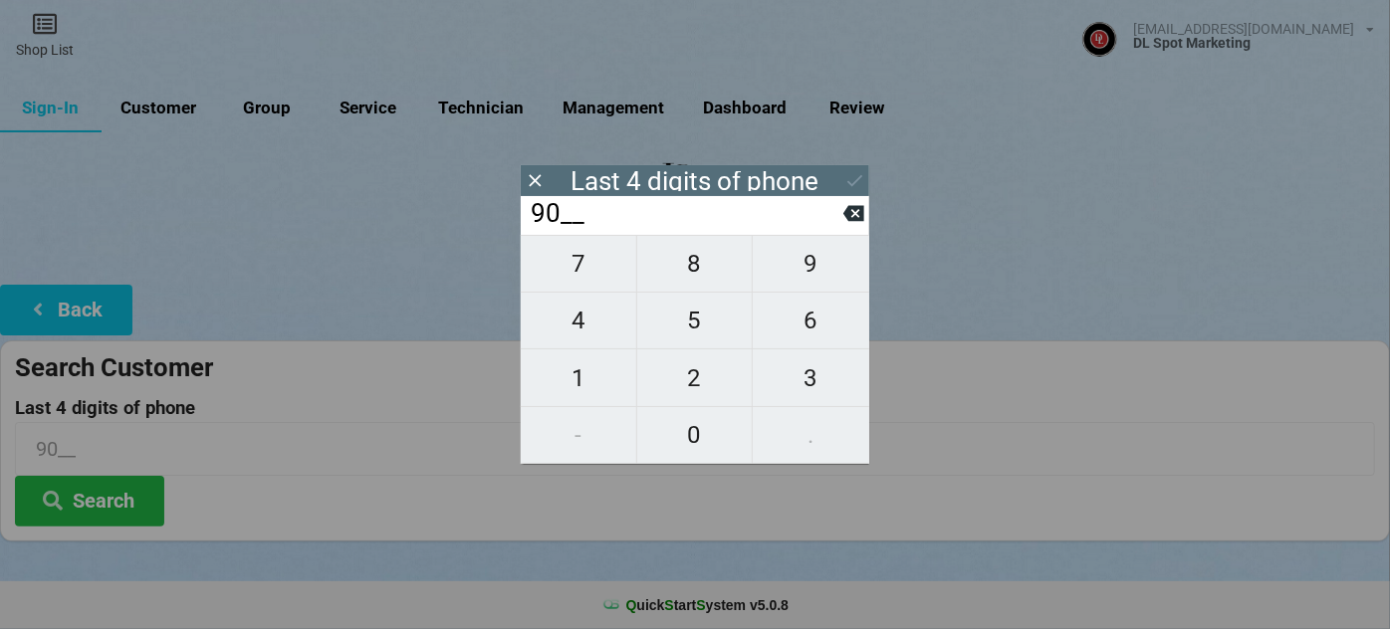
type input "900_"
type input "9006"
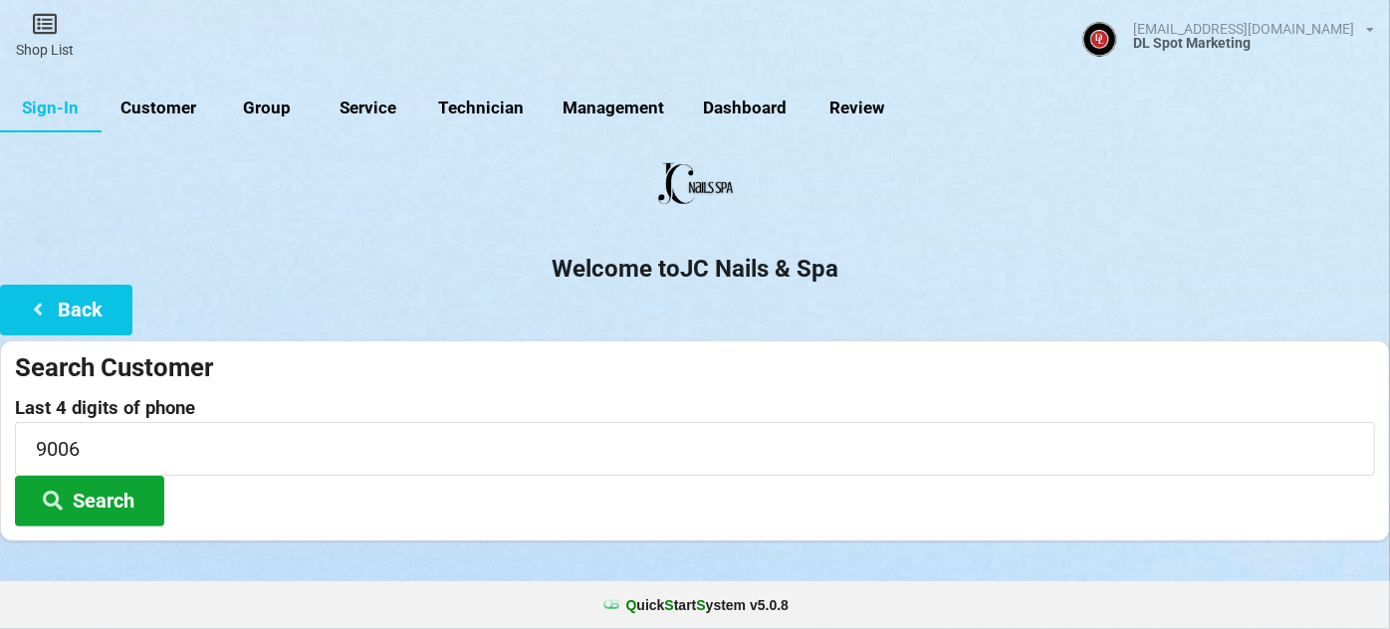
click at [71, 498] on button "Search" at bounding box center [89, 501] width 149 height 51
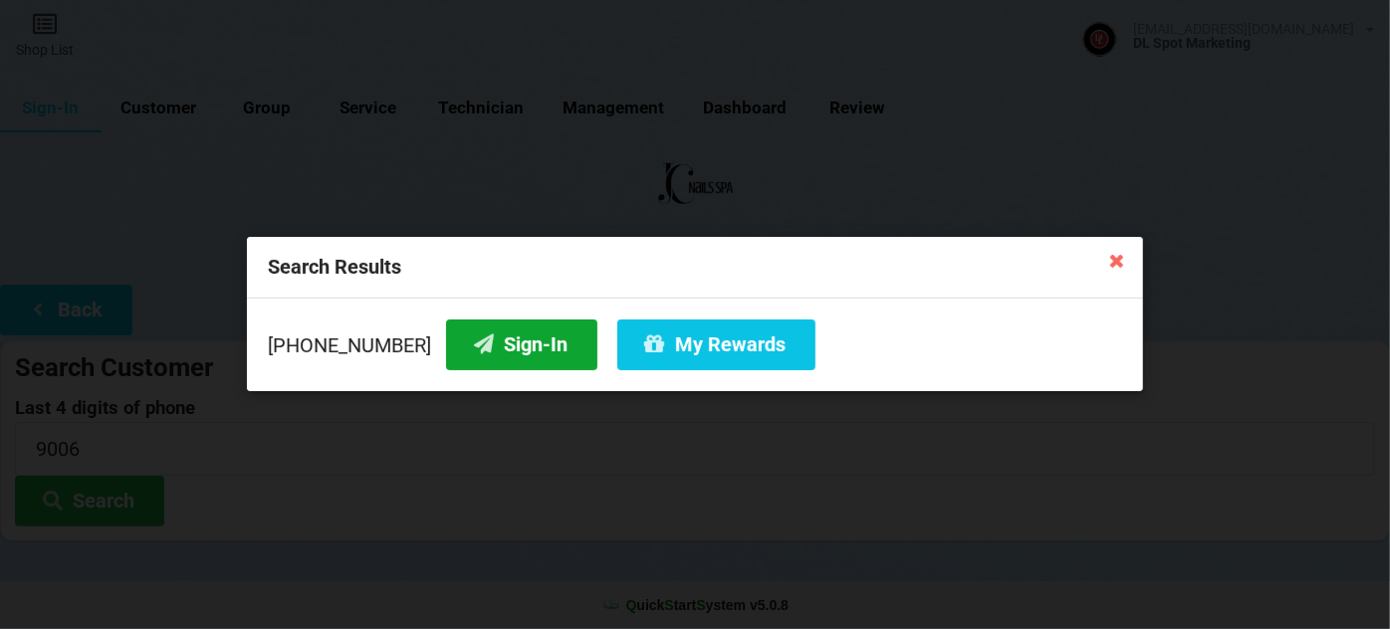
click at [531, 354] on button "Sign-In" at bounding box center [521, 345] width 151 height 51
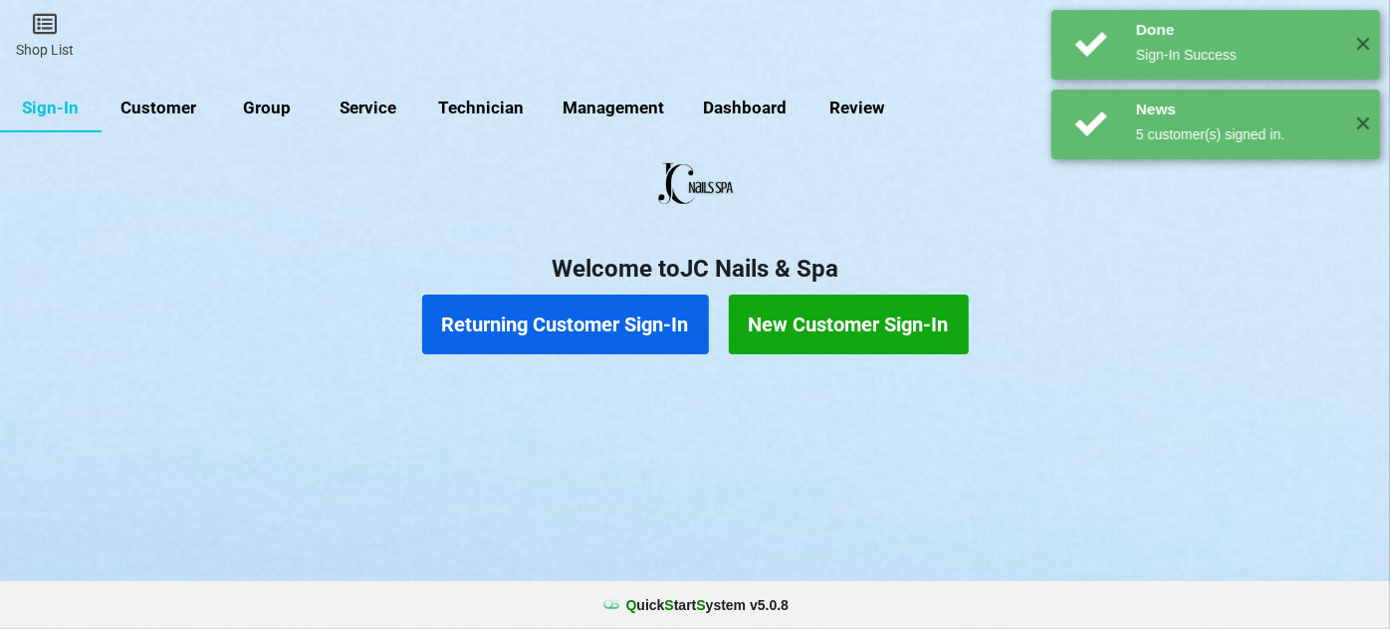
click at [579, 331] on button "Returning Customer Sign-In" at bounding box center [565, 325] width 287 height 60
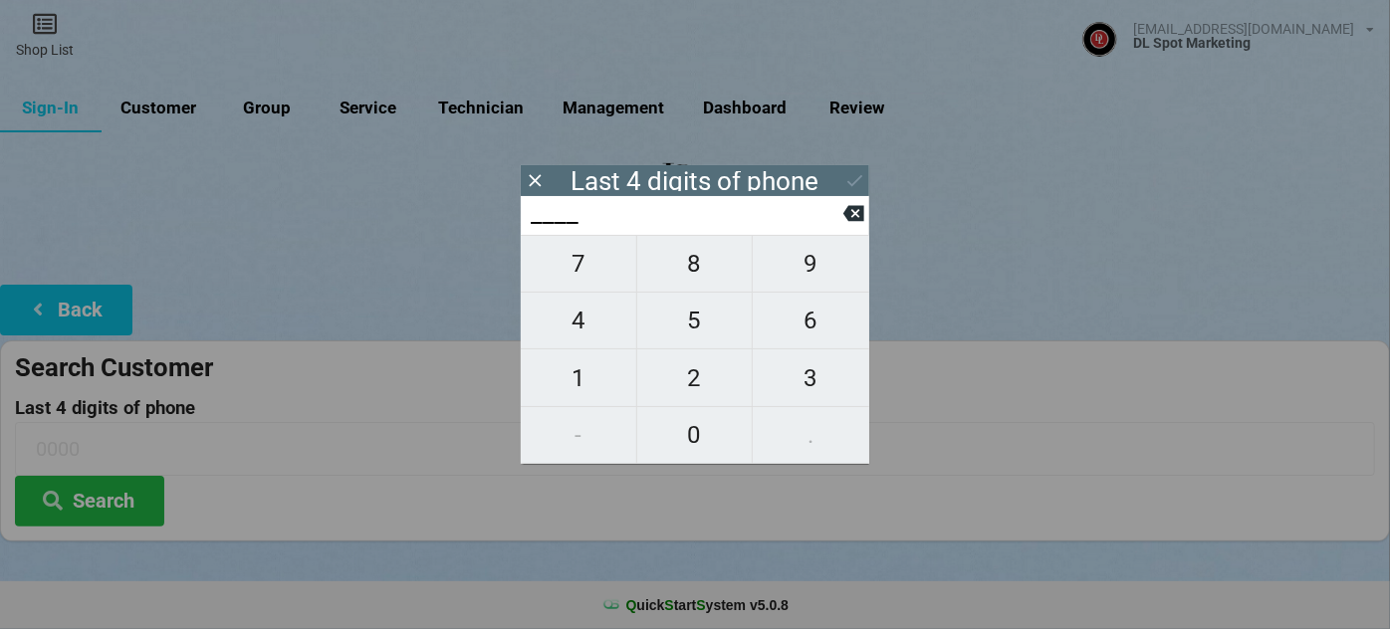
type input "4___"
type input "48__"
type input "487_"
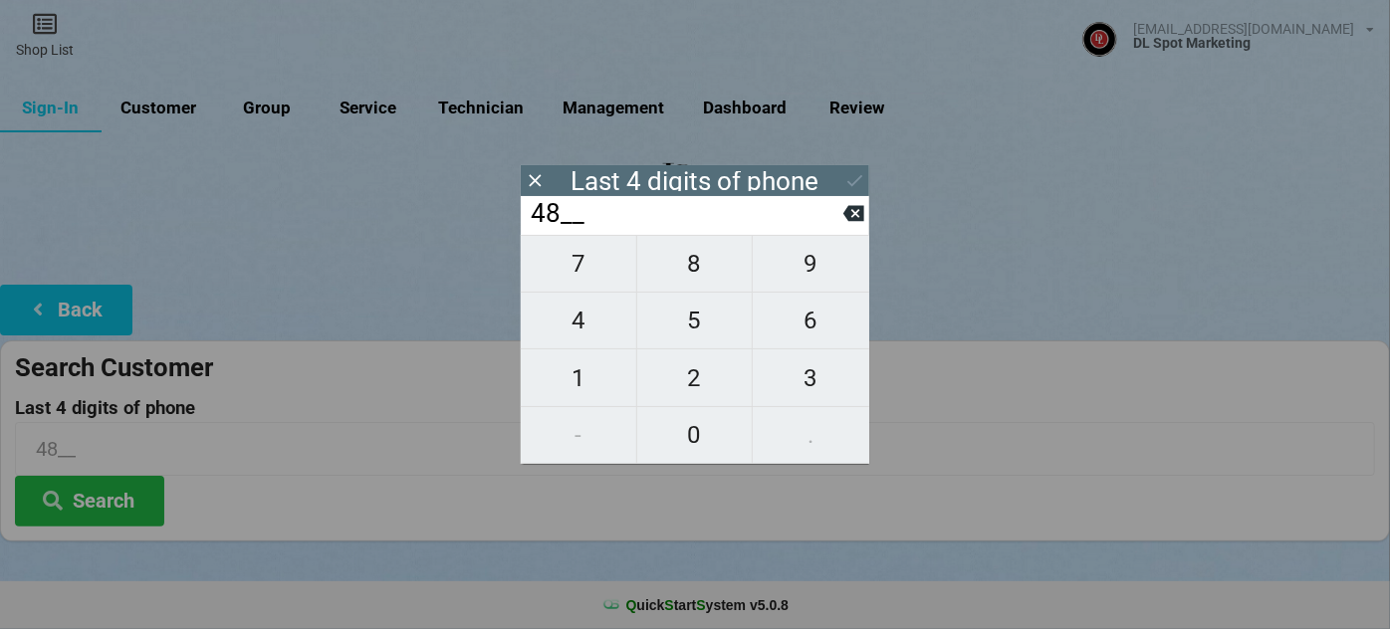
type input "487_"
type input "4876"
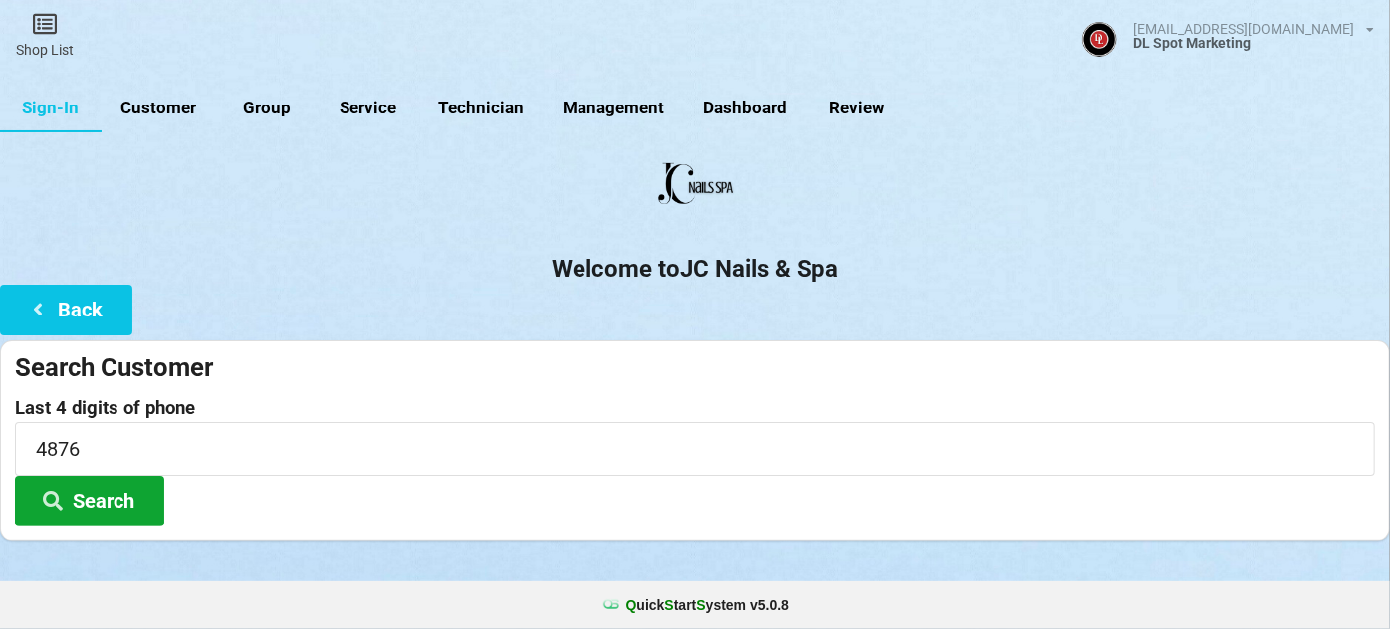
click at [95, 495] on button "Search" at bounding box center [89, 501] width 149 height 51
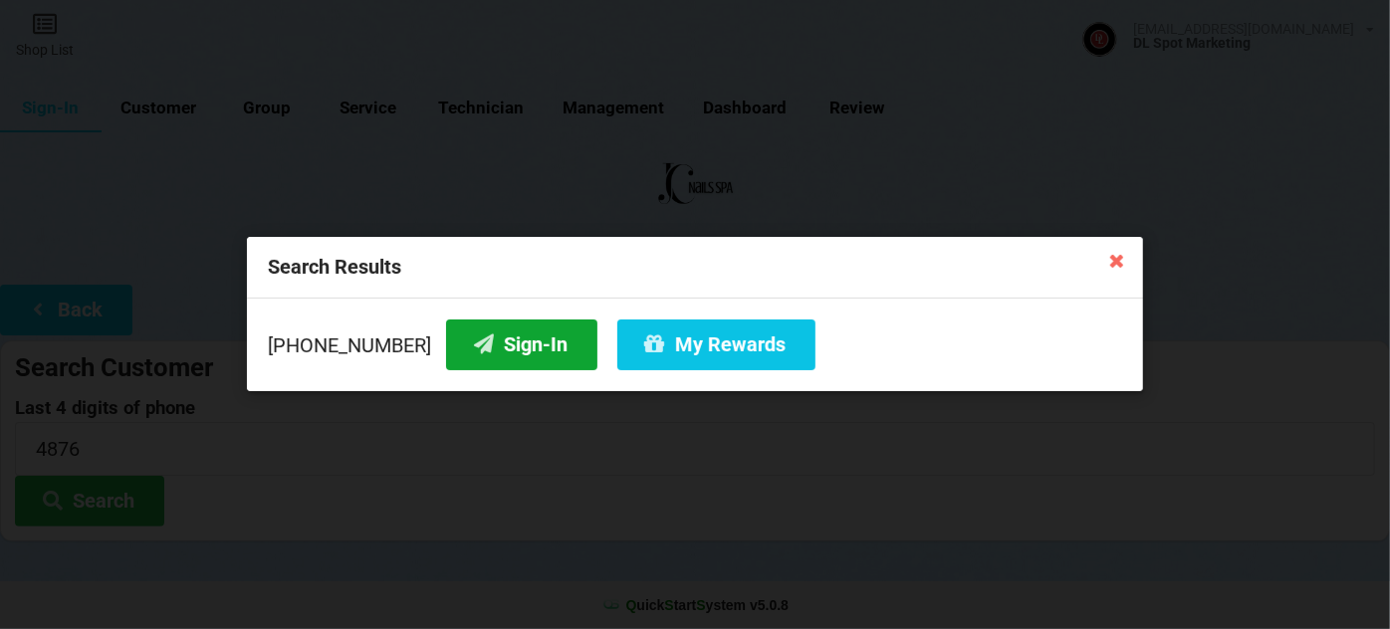
click at [498, 332] on button "Sign-In" at bounding box center [521, 345] width 151 height 51
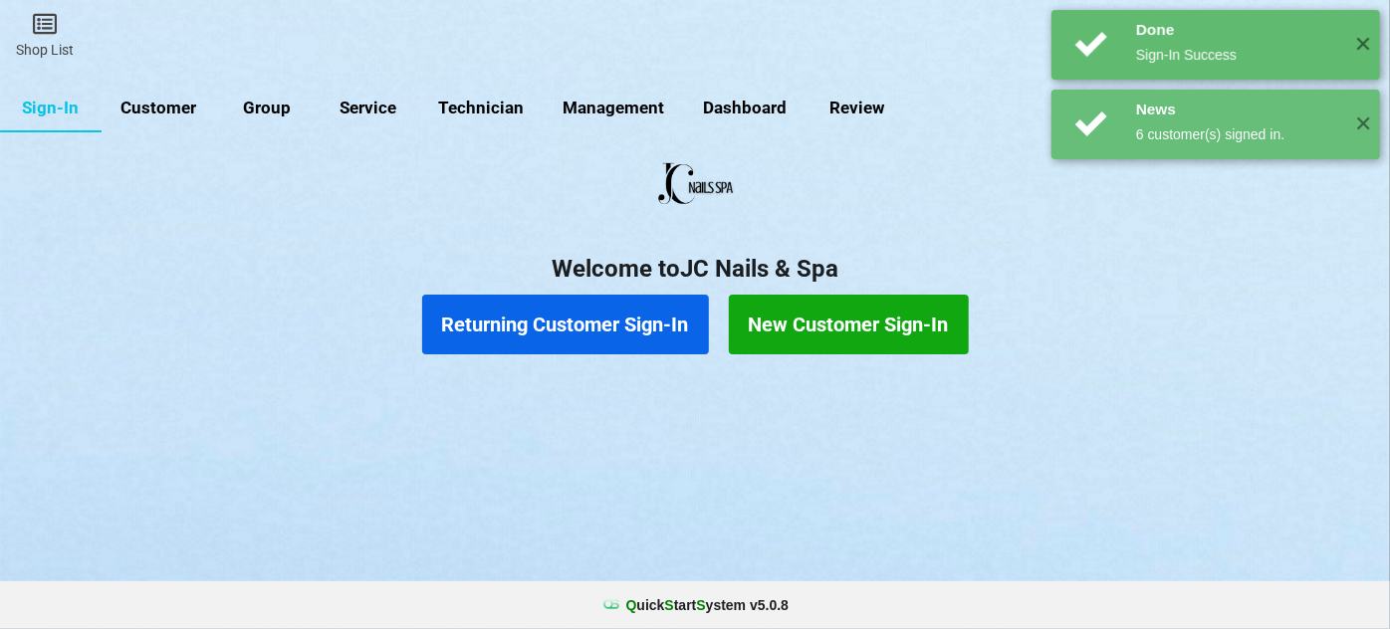
click at [567, 325] on button "Returning Customer Sign-In" at bounding box center [565, 325] width 287 height 60
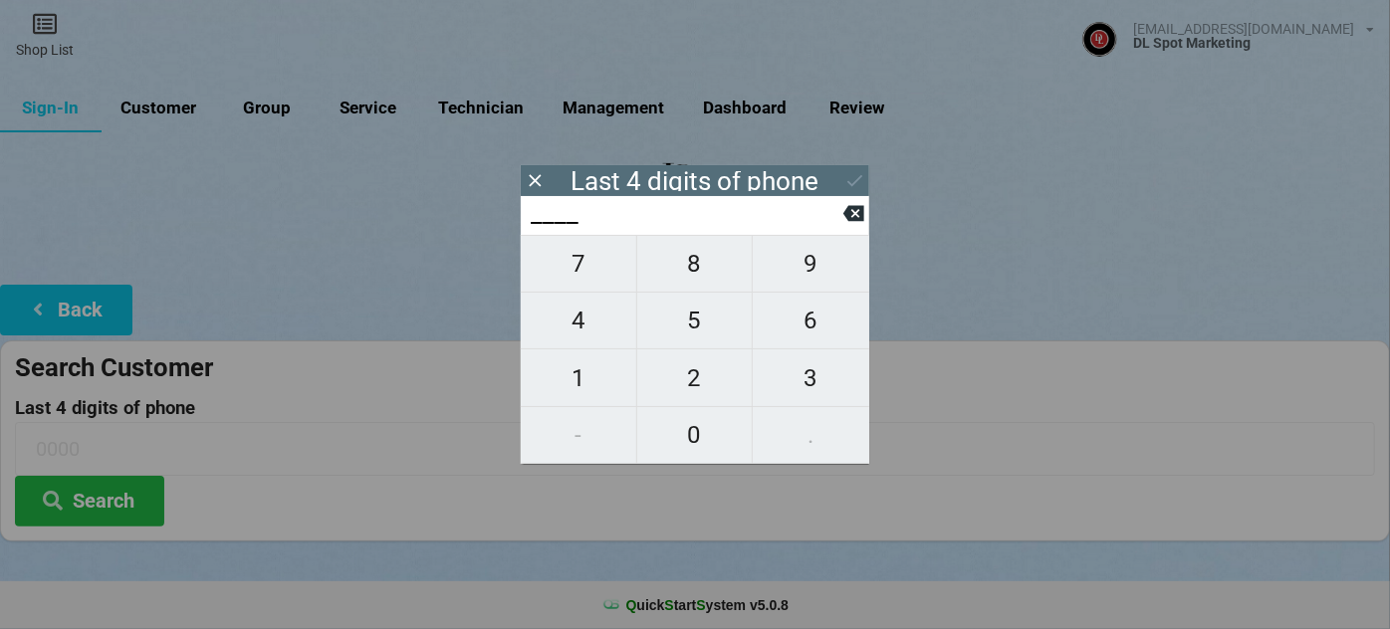
type input "5___"
type input "55__"
type input "557_"
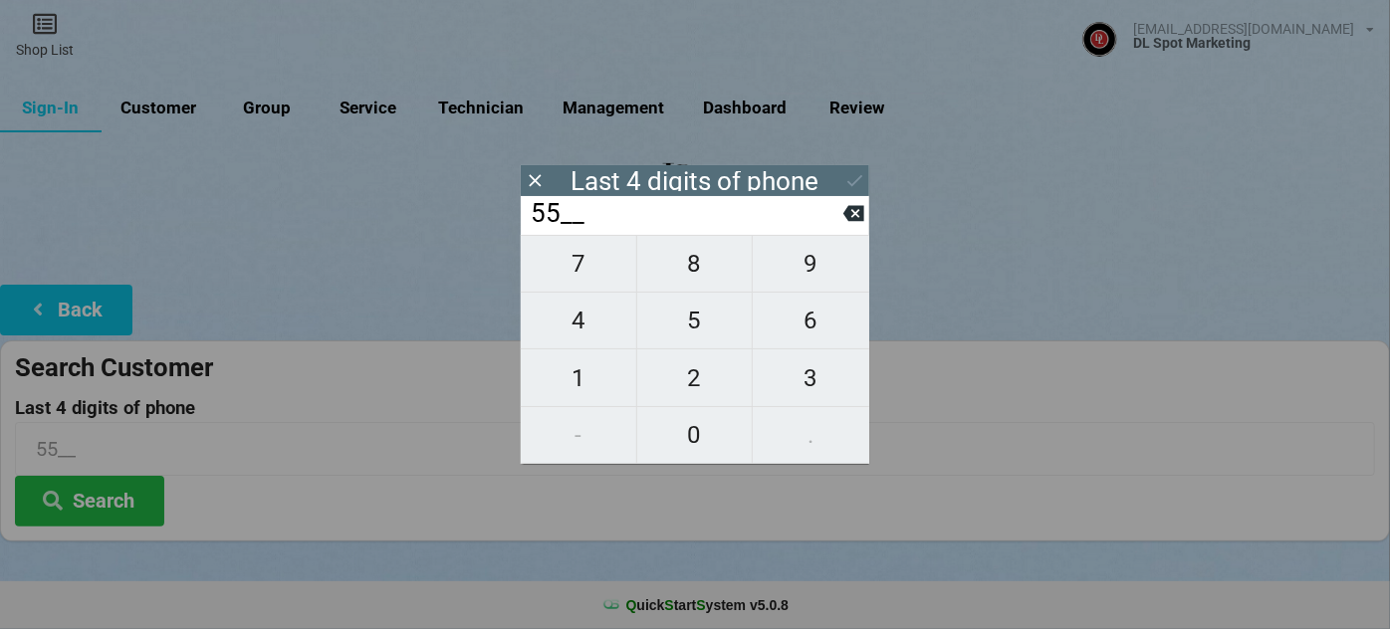
type input "557_"
type input "5571"
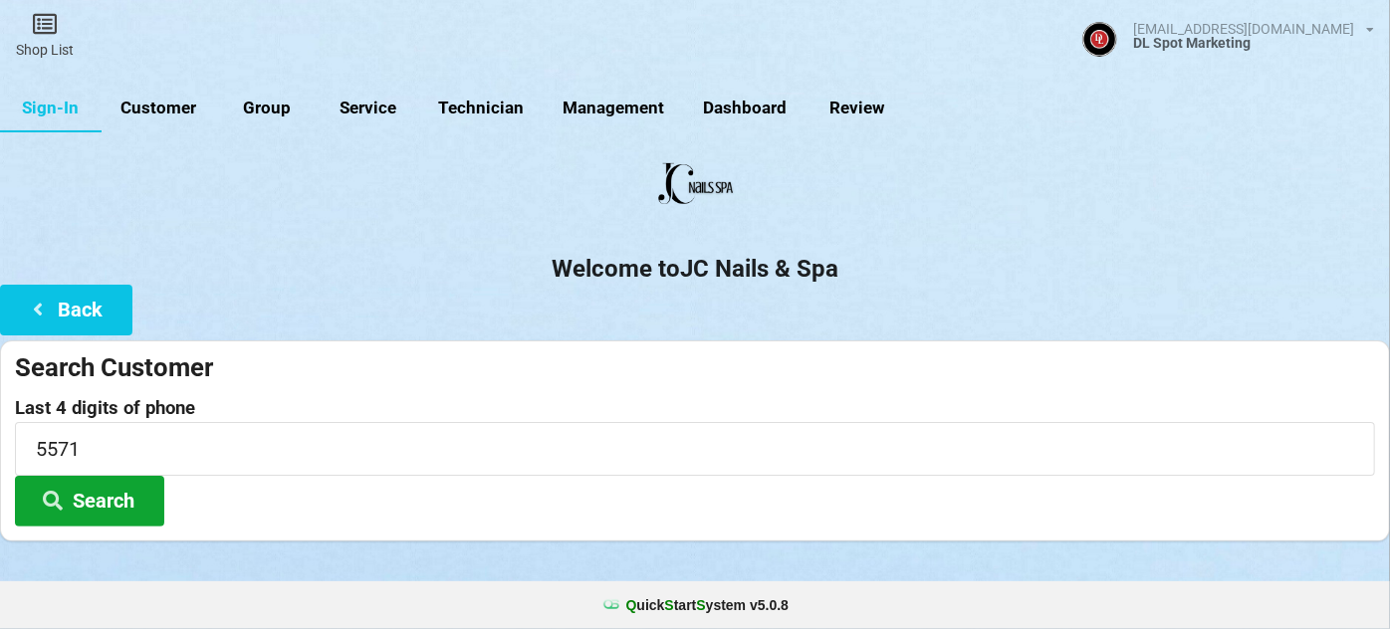
click at [117, 495] on button "Search" at bounding box center [89, 501] width 149 height 51
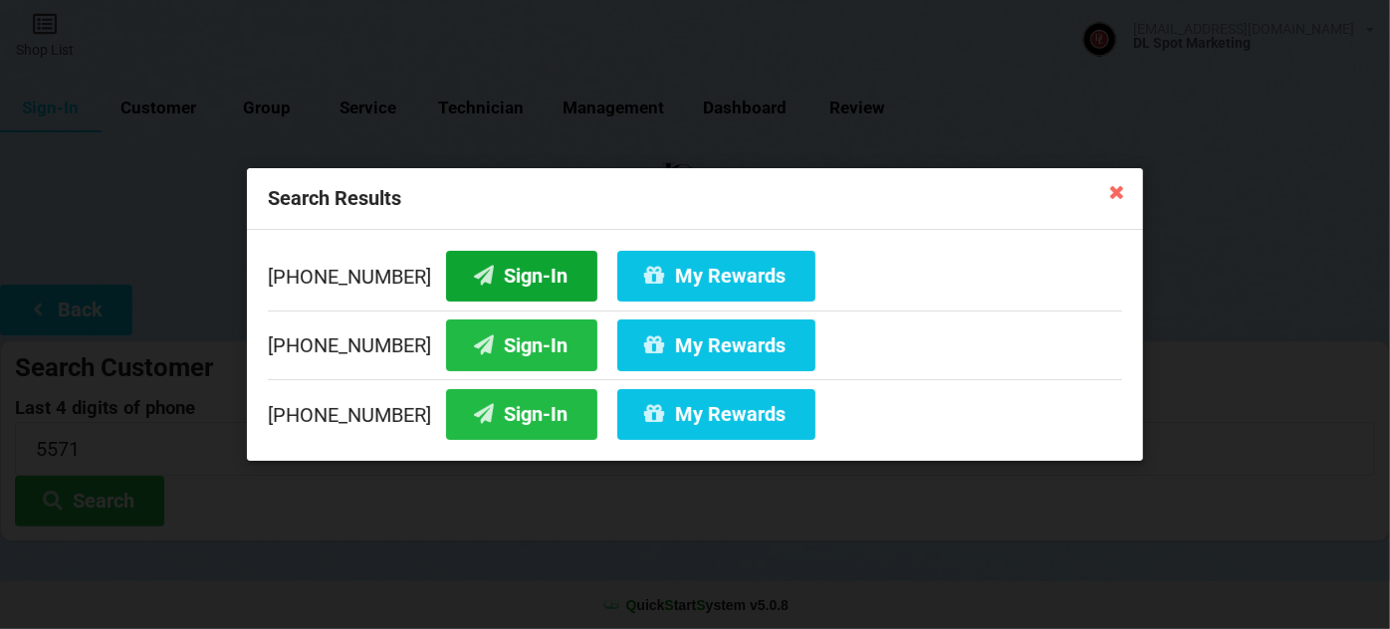
click at [519, 280] on button "Sign-In" at bounding box center [521, 276] width 151 height 51
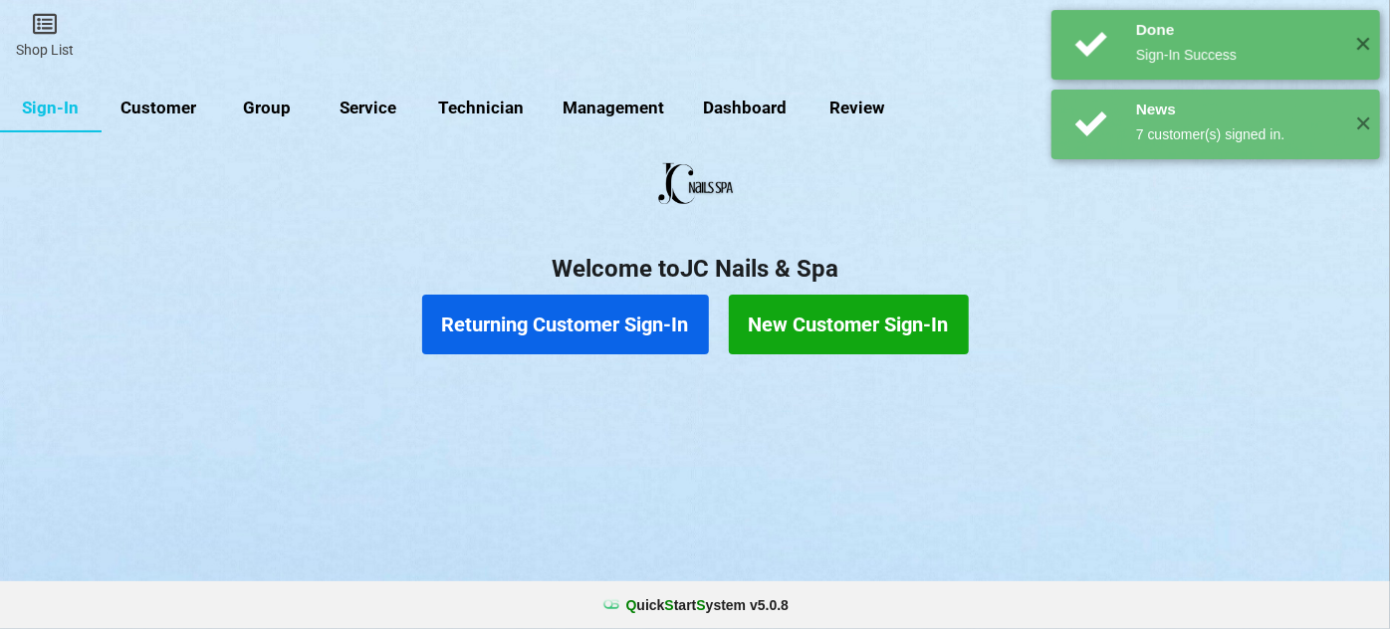
click at [560, 318] on button "Returning Customer Sign-In" at bounding box center [565, 325] width 287 height 60
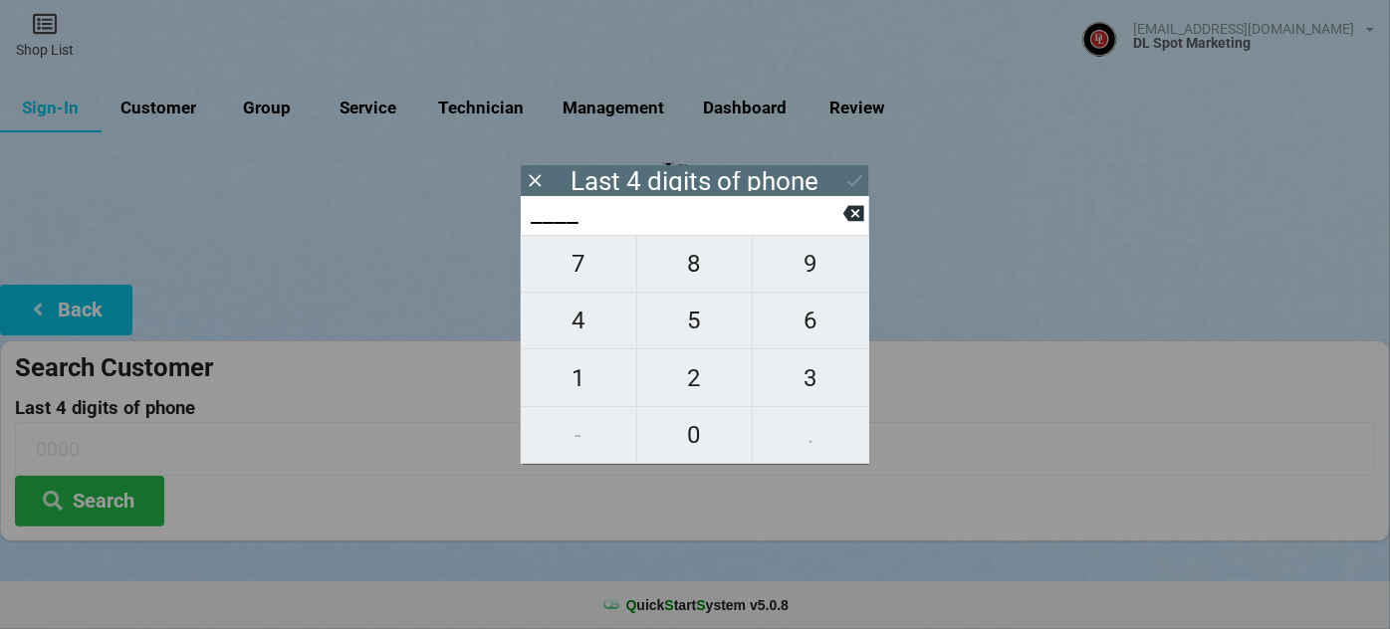
type input "4___"
type input "44__"
type input "447_"
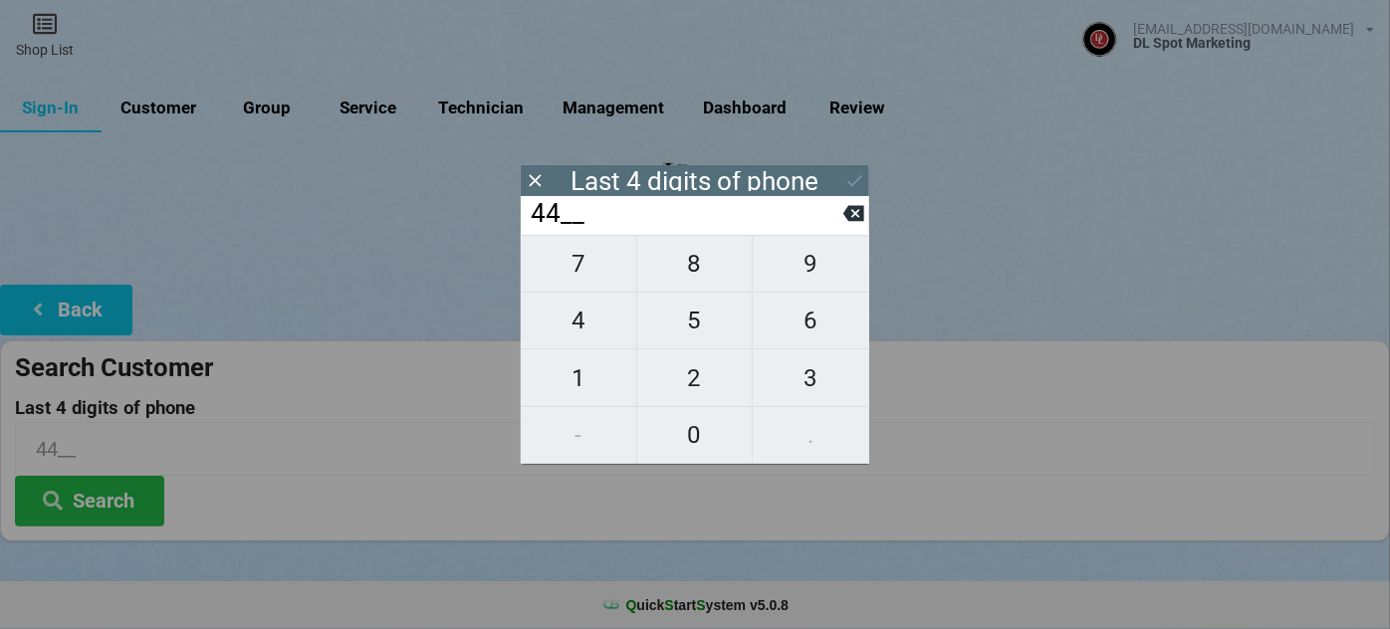
type input "447_"
type input "4471"
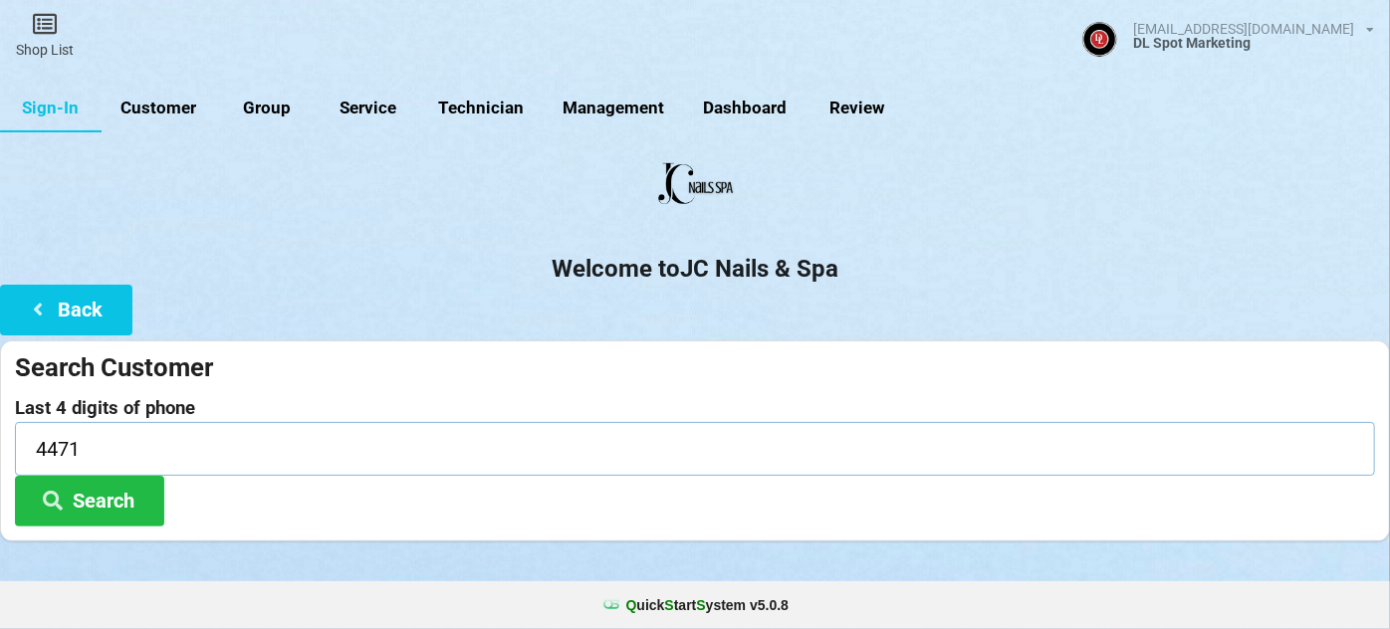
click at [137, 456] on input "4471" at bounding box center [695, 448] width 1360 height 53
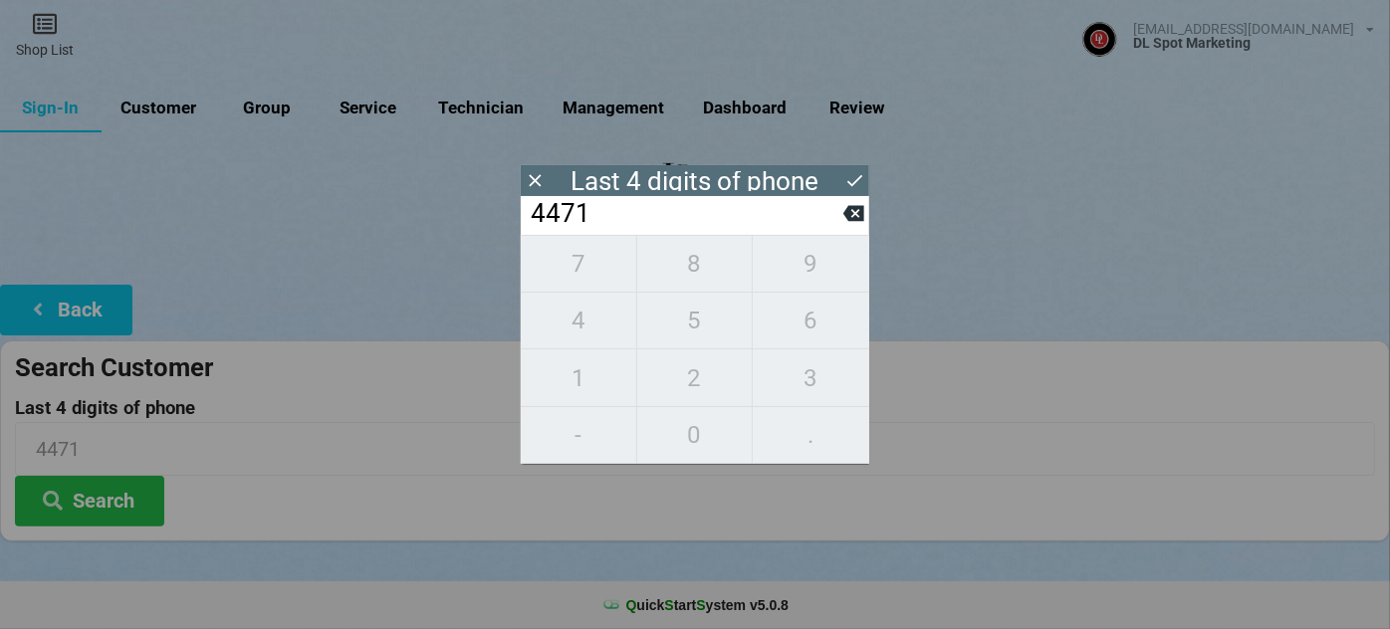
click at [604, 211] on input "4471" at bounding box center [686, 214] width 315 height 32
click at [857, 213] on icon at bounding box center [853, 213] width 21 height 21
type input "447_"
type input "4474"
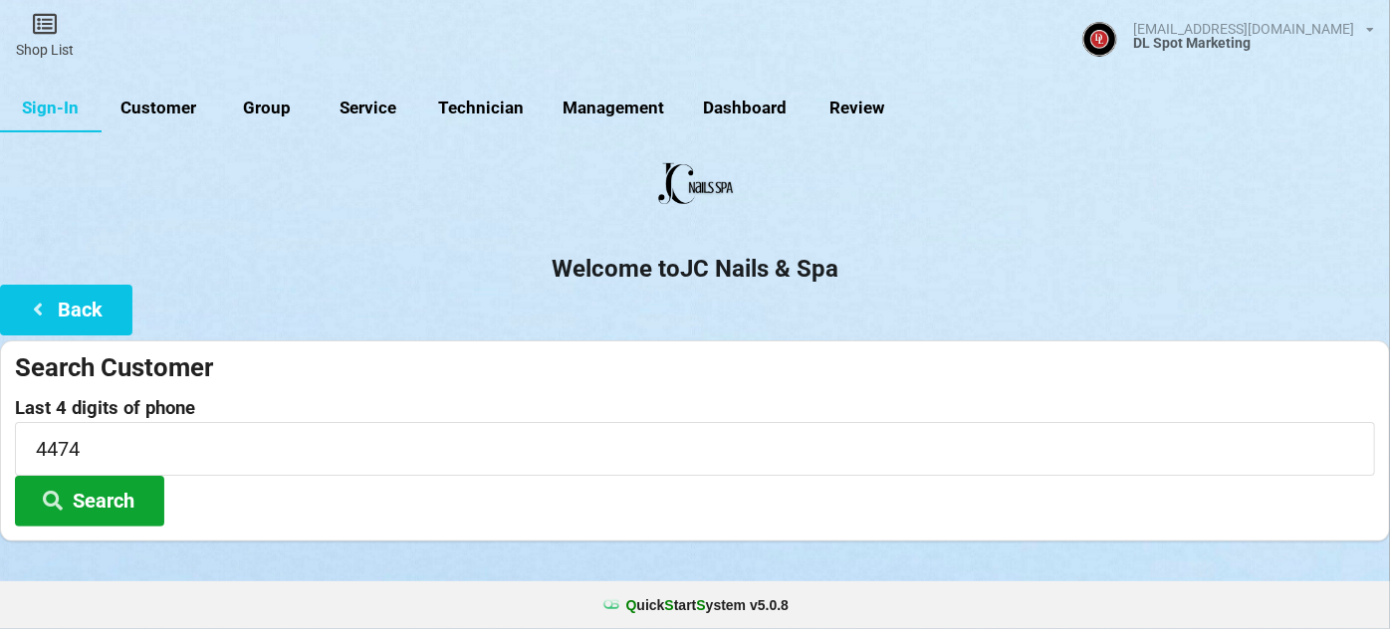
click at [108, 498] on button "Search" at bounding box center [89, 501] width 149 height 51
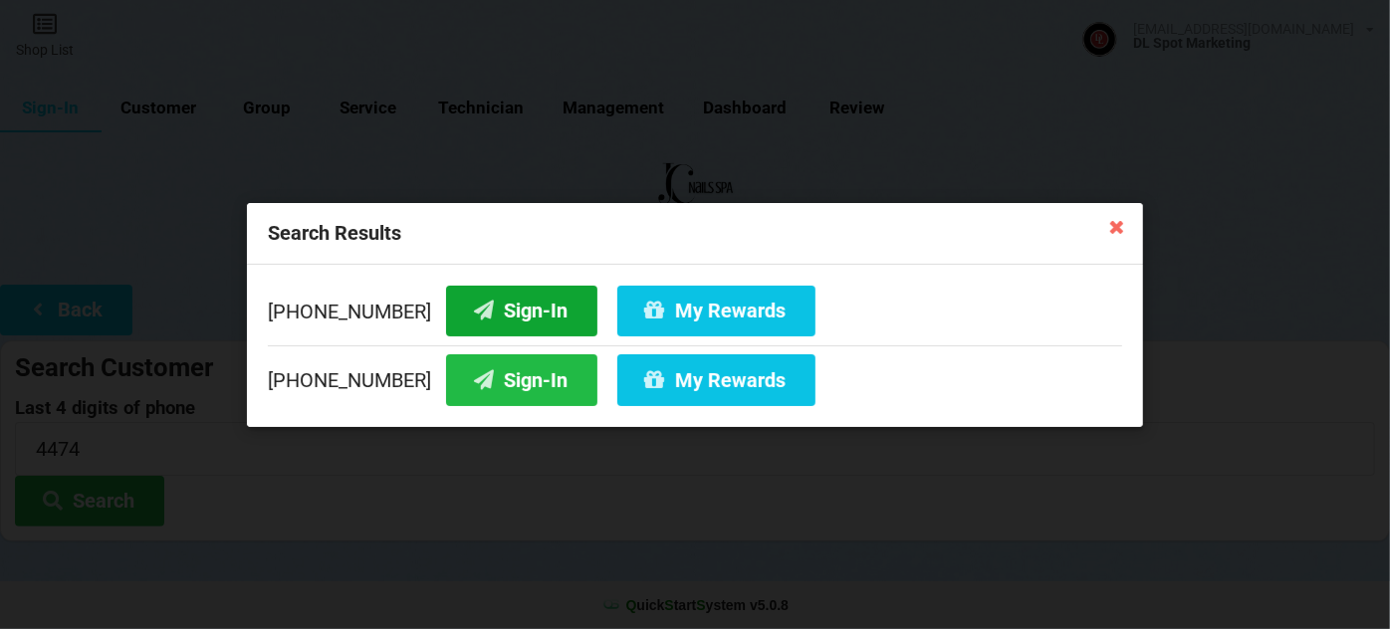
click at [519, 300] on button "Sign-In" at bounding box center [521, 310] width 151 height 51
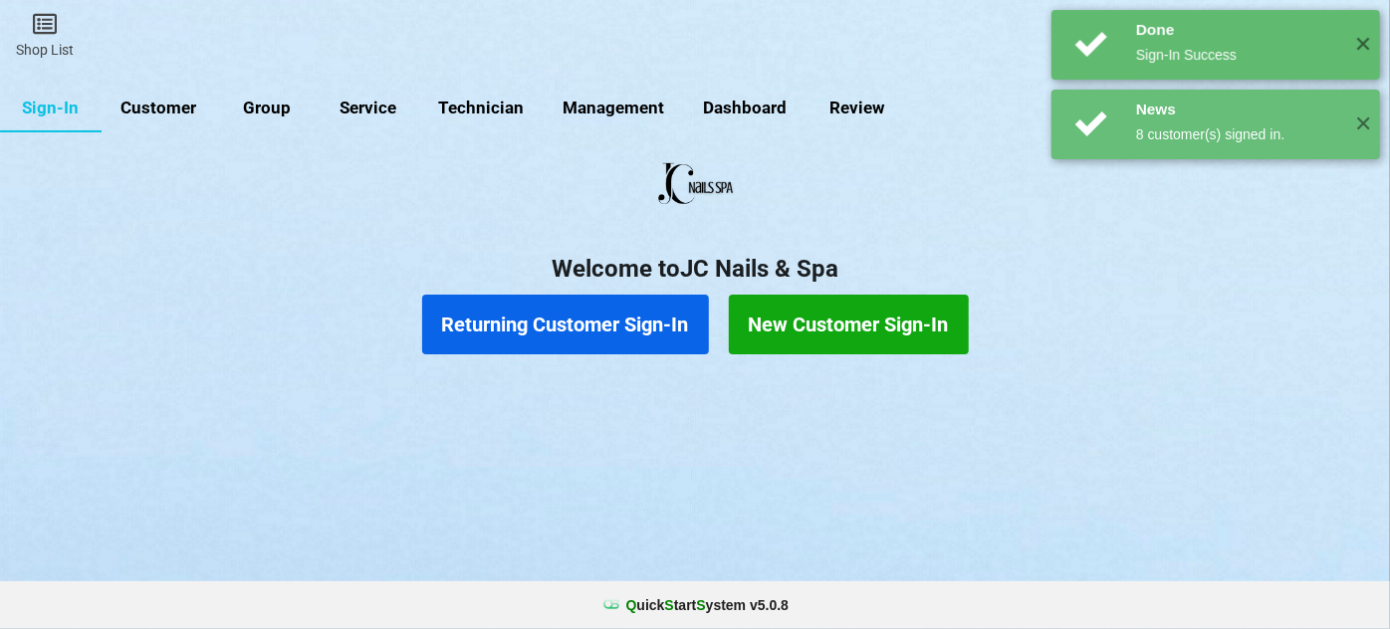
click at [602, 324] on button "Returning Customer Sign-In" at bounding box center [565, 325] width 287 height 60
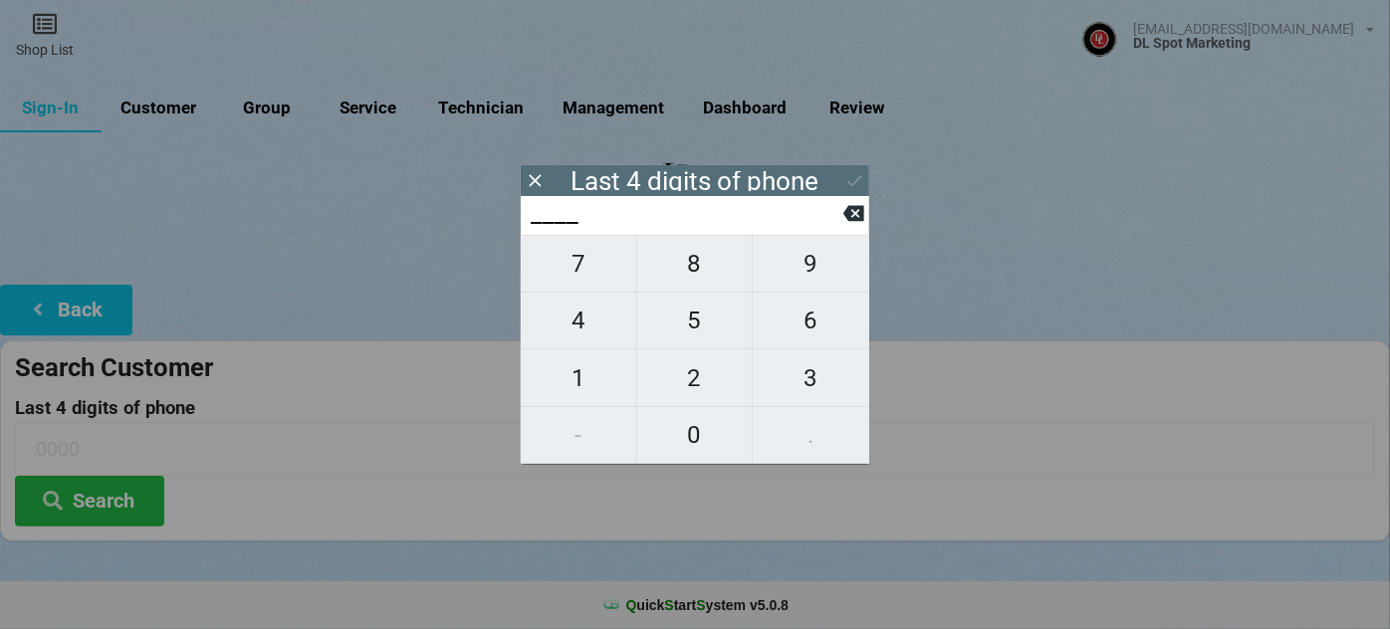
type input "3___"
type input "39__"
type input "391_"
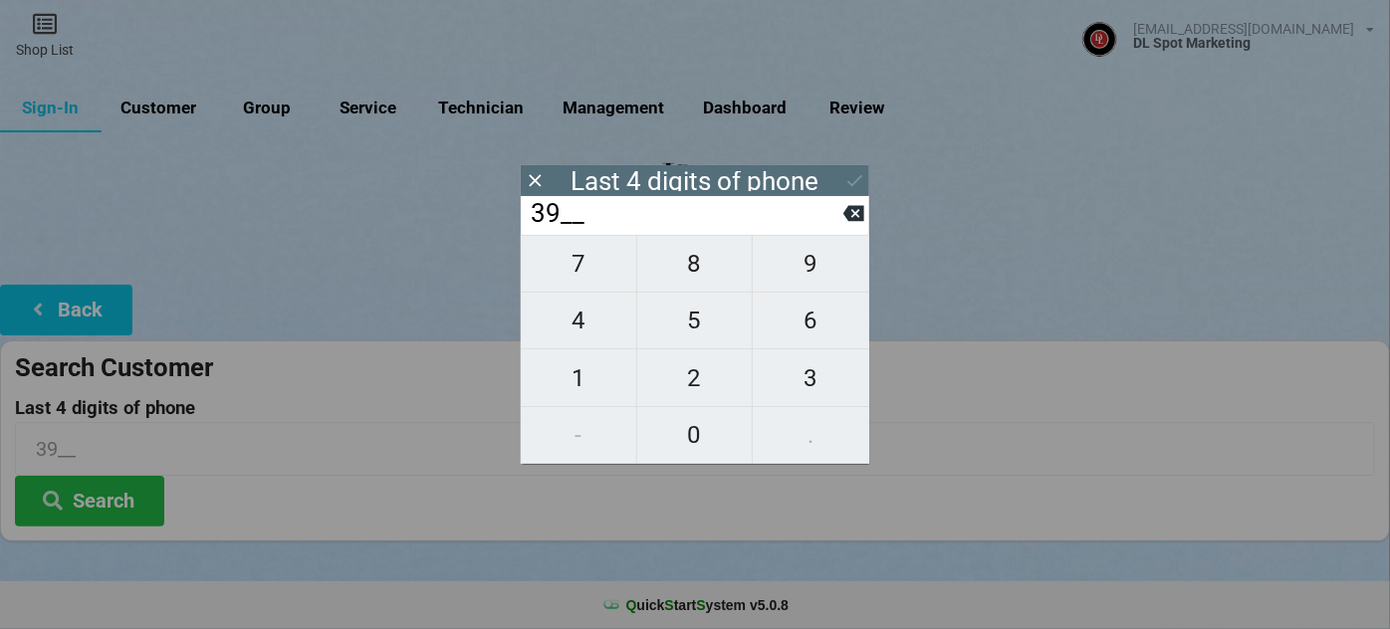
type input "391_"
type input "3915"
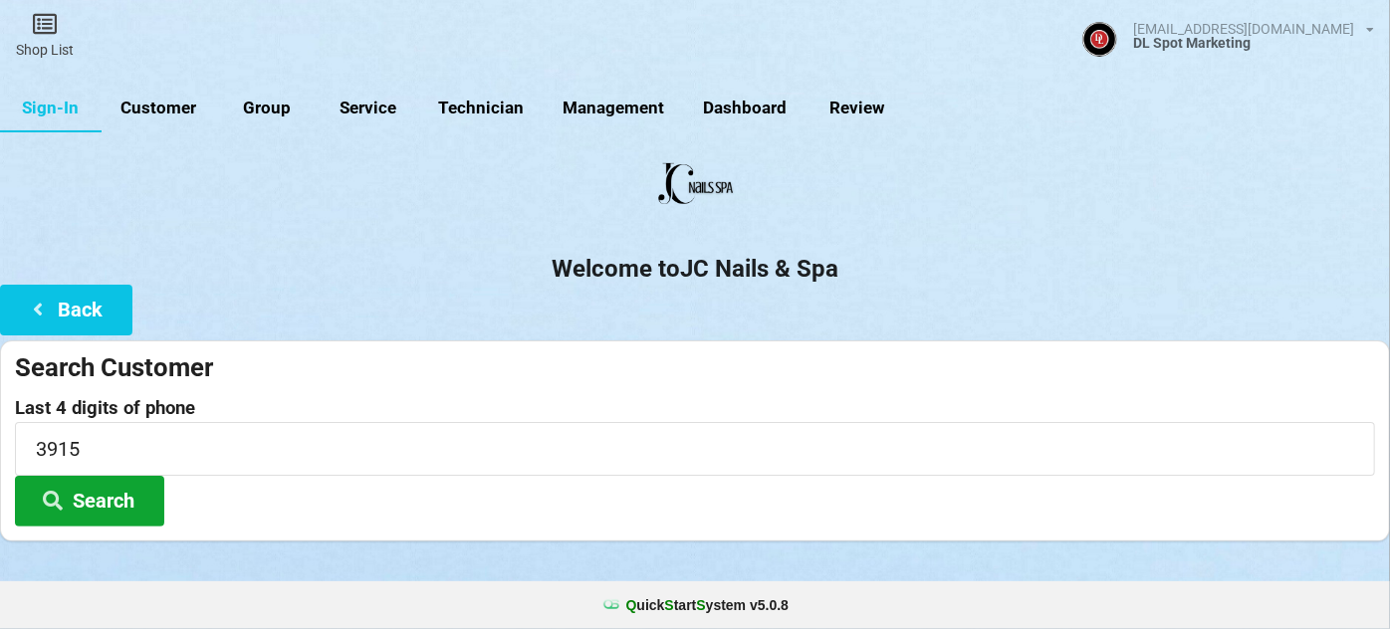
click at [96, 499] on button "Search" at bounding box center [89, 501] width 149 height 51
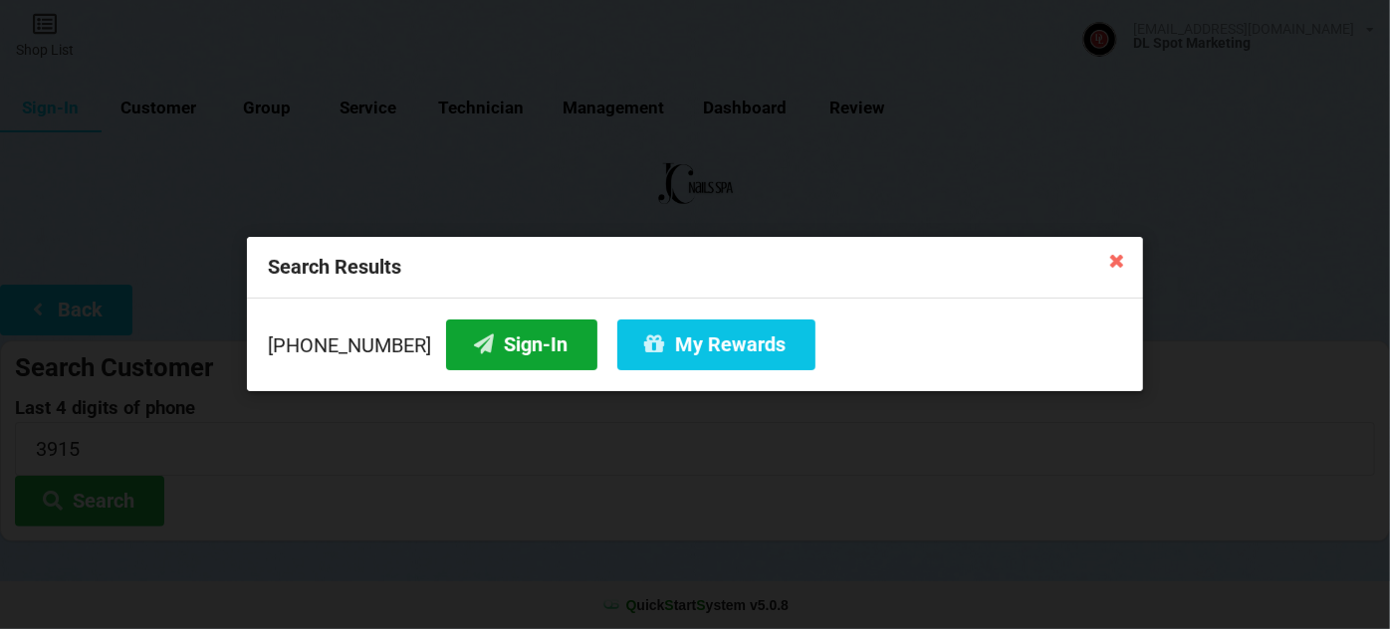
click at [508, 350] on button "Sign-In" at bounding box center [521, 345] width 151 height 51
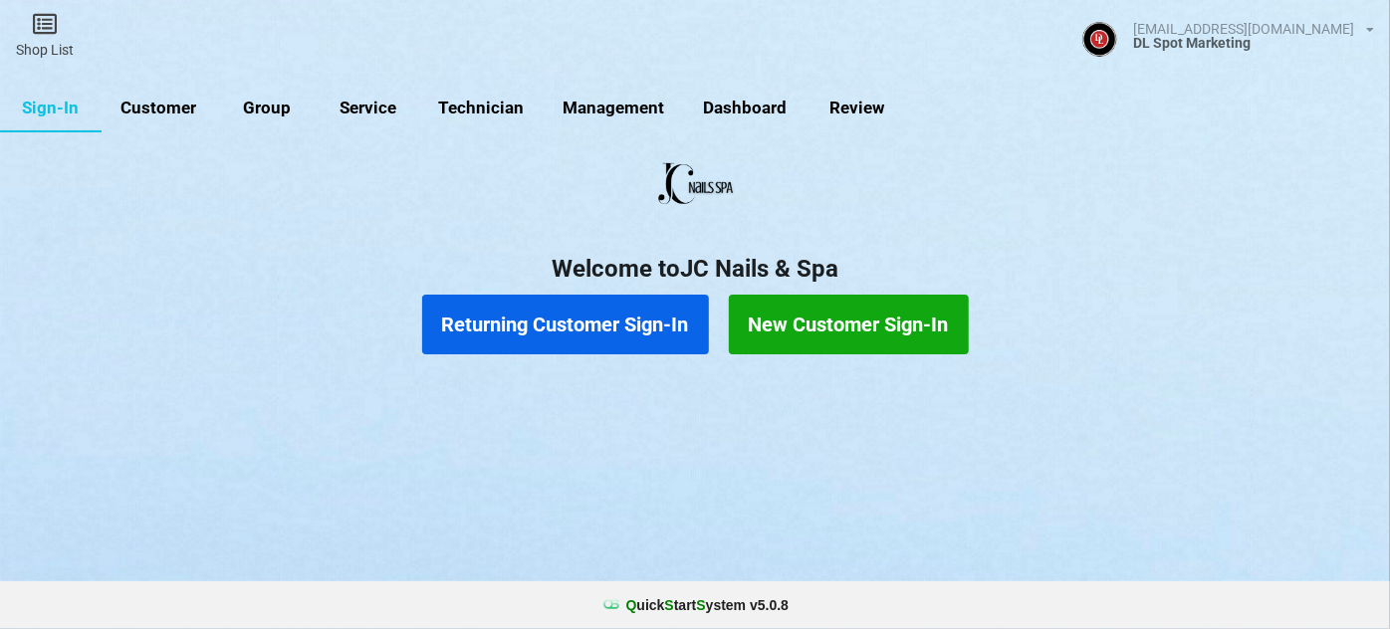
click at [512, 318] on button "Returning Customer Sign-In" at bounding box center [565, 325] width 287 height 60
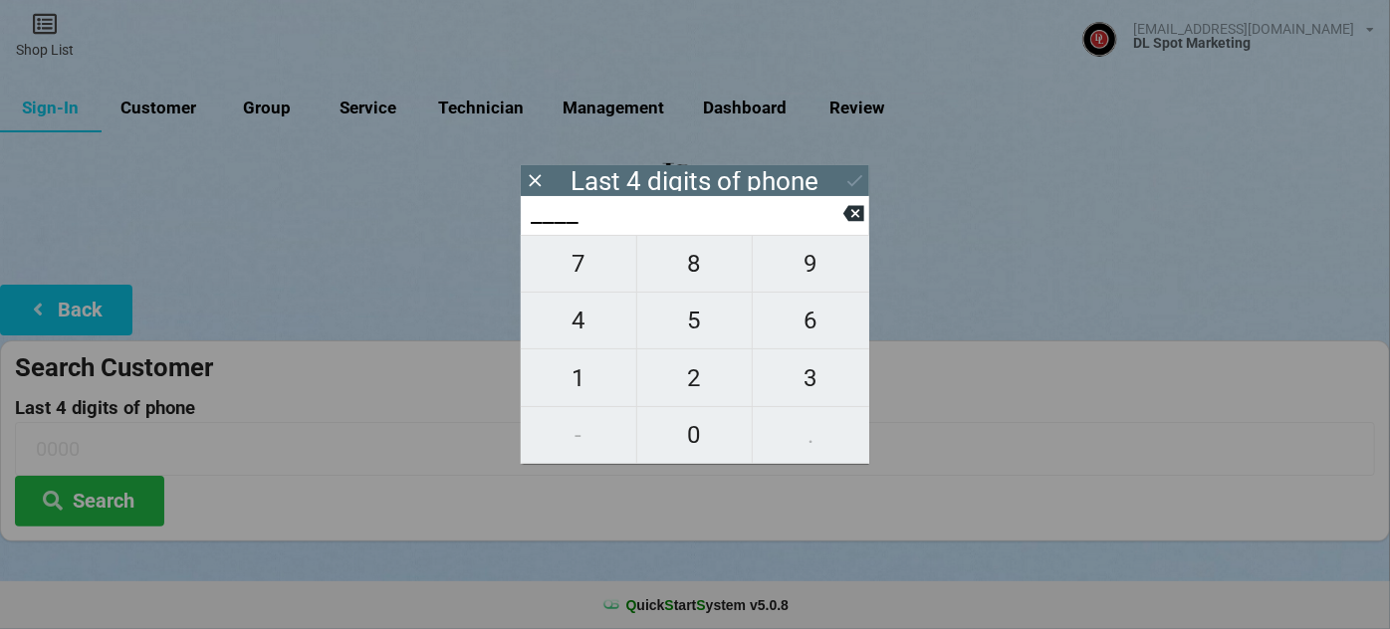
type input "8___"
type input "87__"
type input "870_"
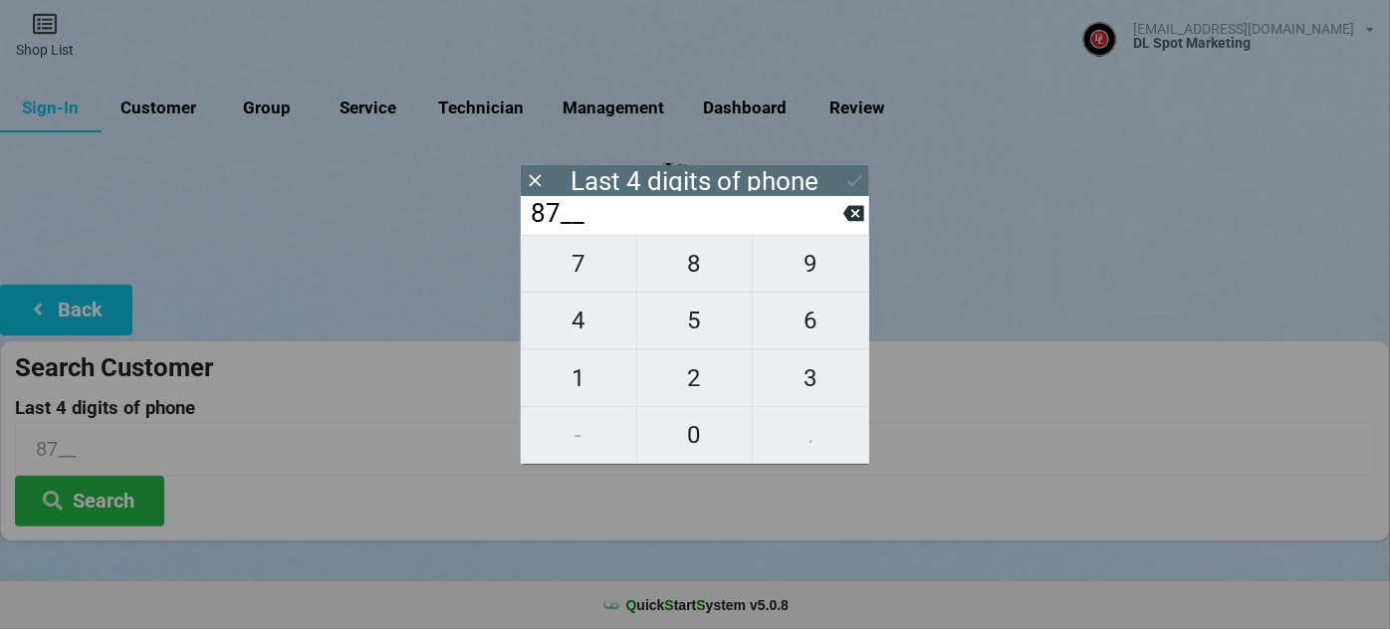
type input "870_"
type input "8701"
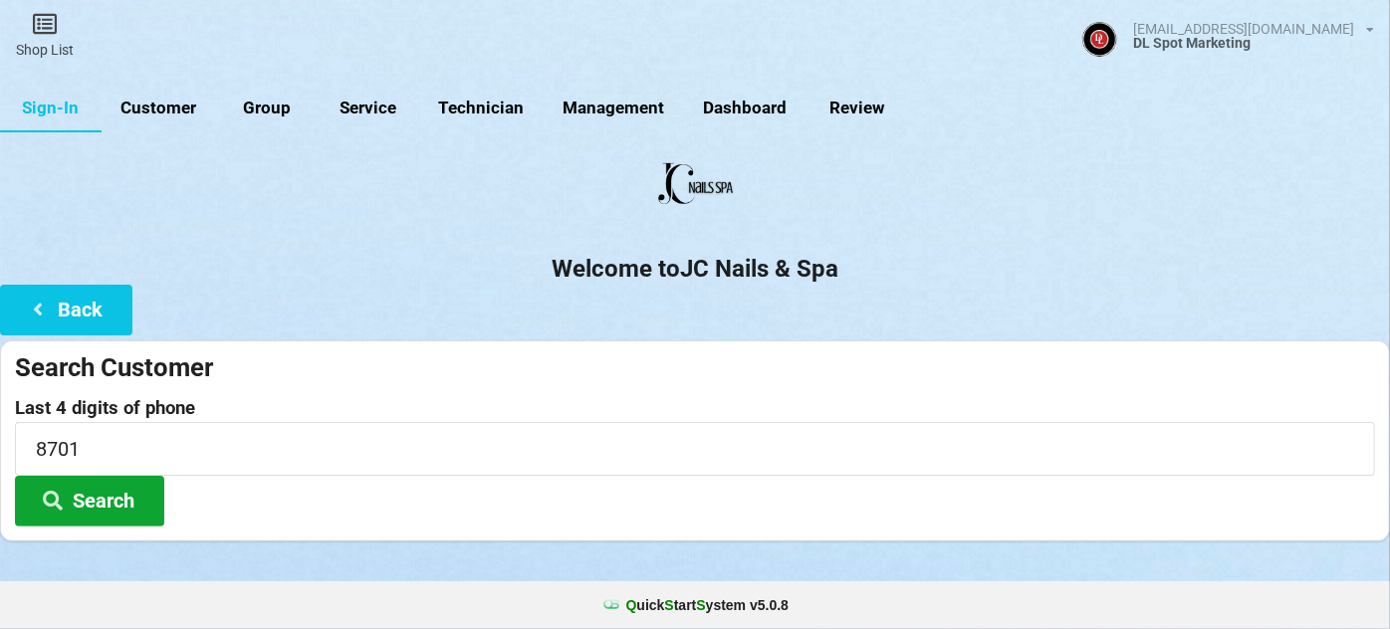
click at [68, 499] on button "Search" at bounding box center [89, 501] width 149 height 51
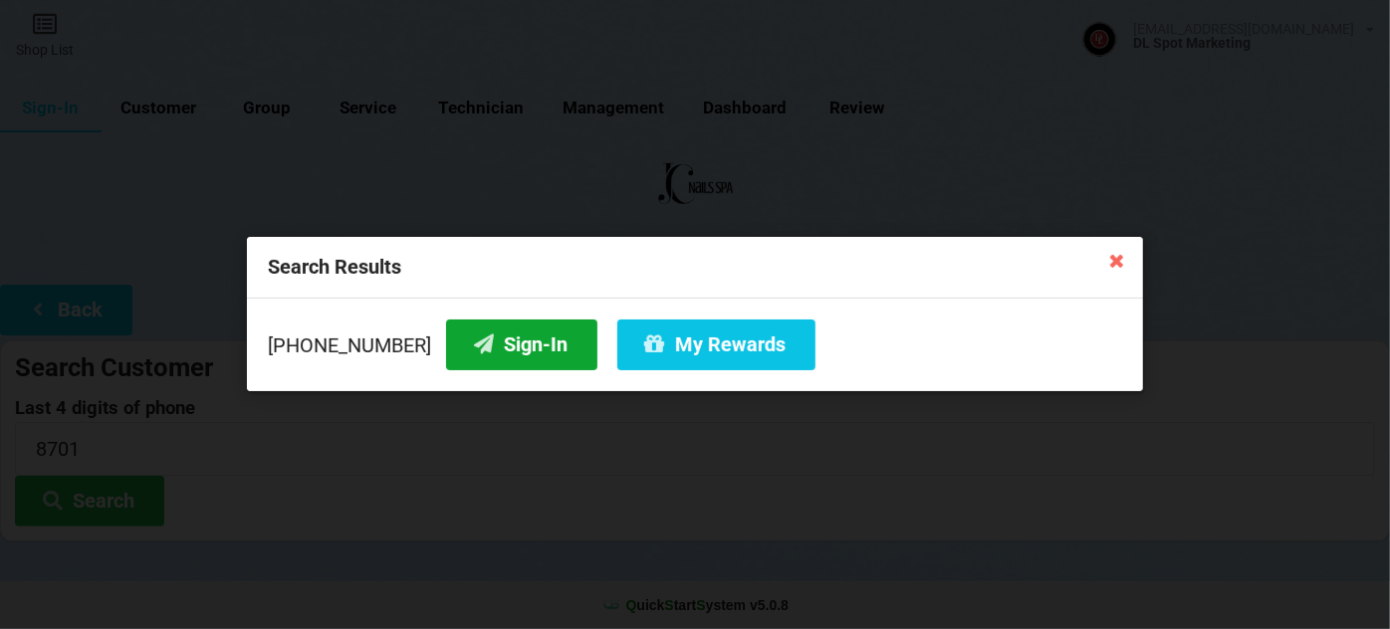
click at [518, 356] on button "Sign-In" at bounding box center [521, 345] width 151 height 51
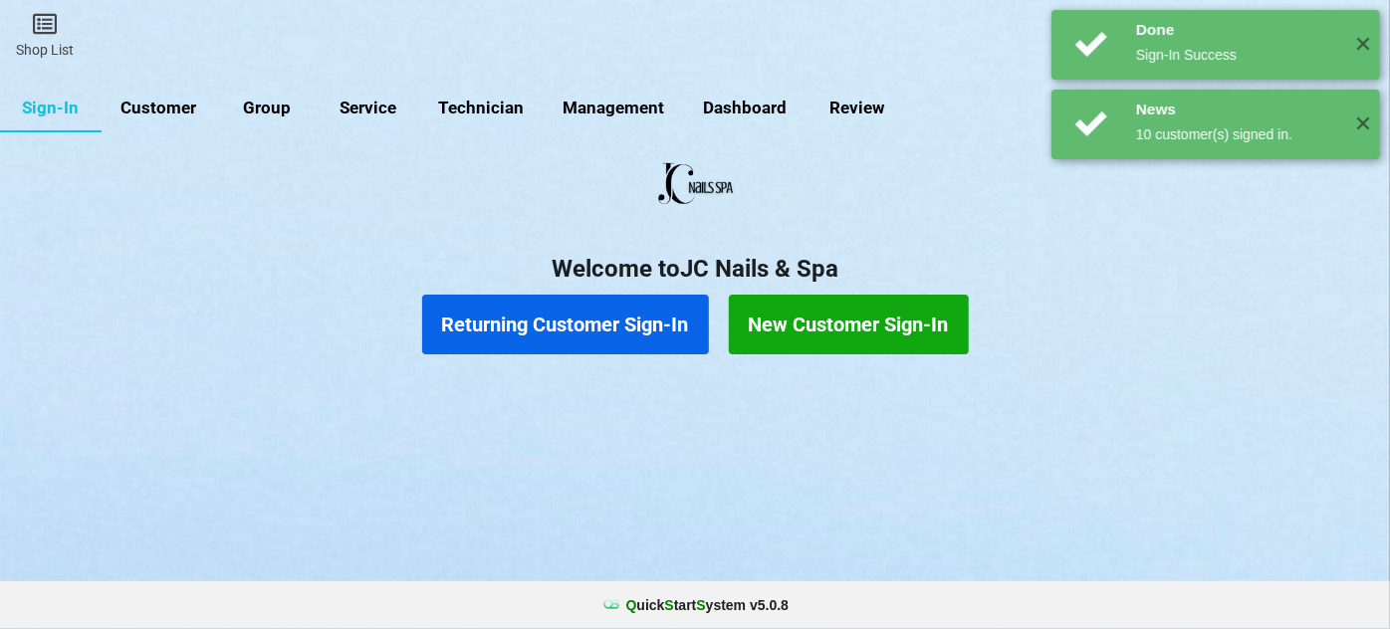
click at [560, 332] on button "Returning Customer Sign-In" at bounding box center [565, 325] width 287 height 60
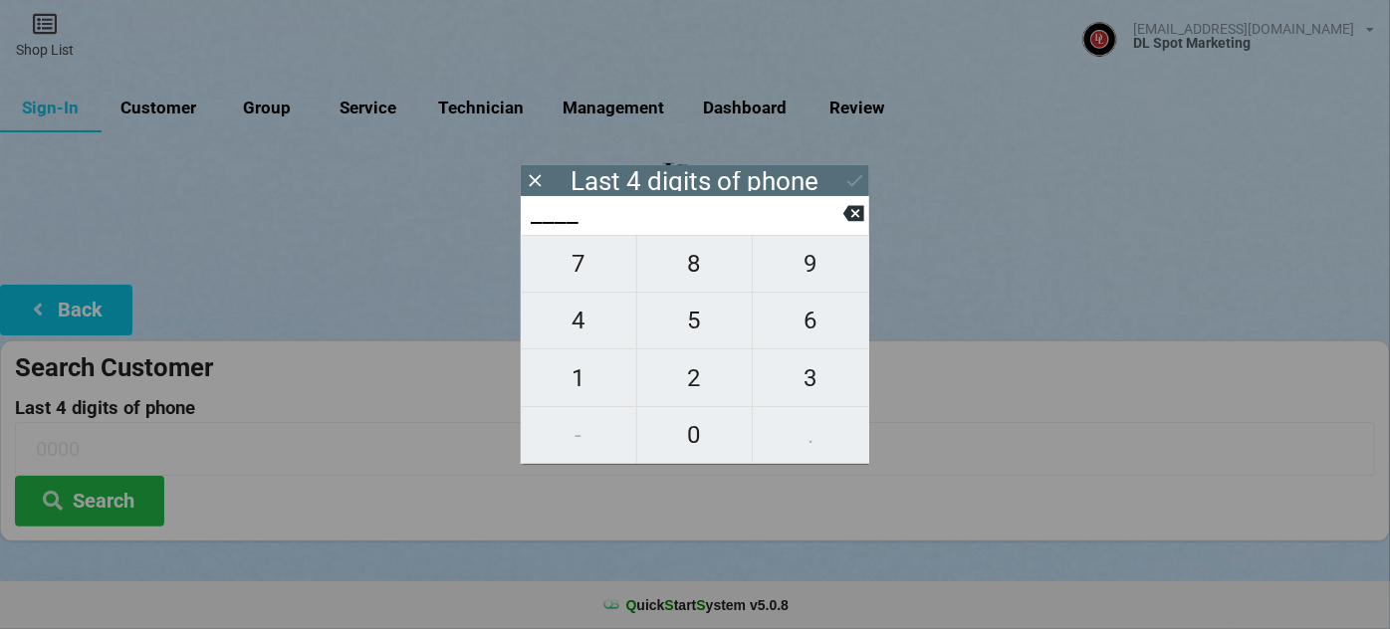
type input "1___"
type input "16__"
type input "169_"
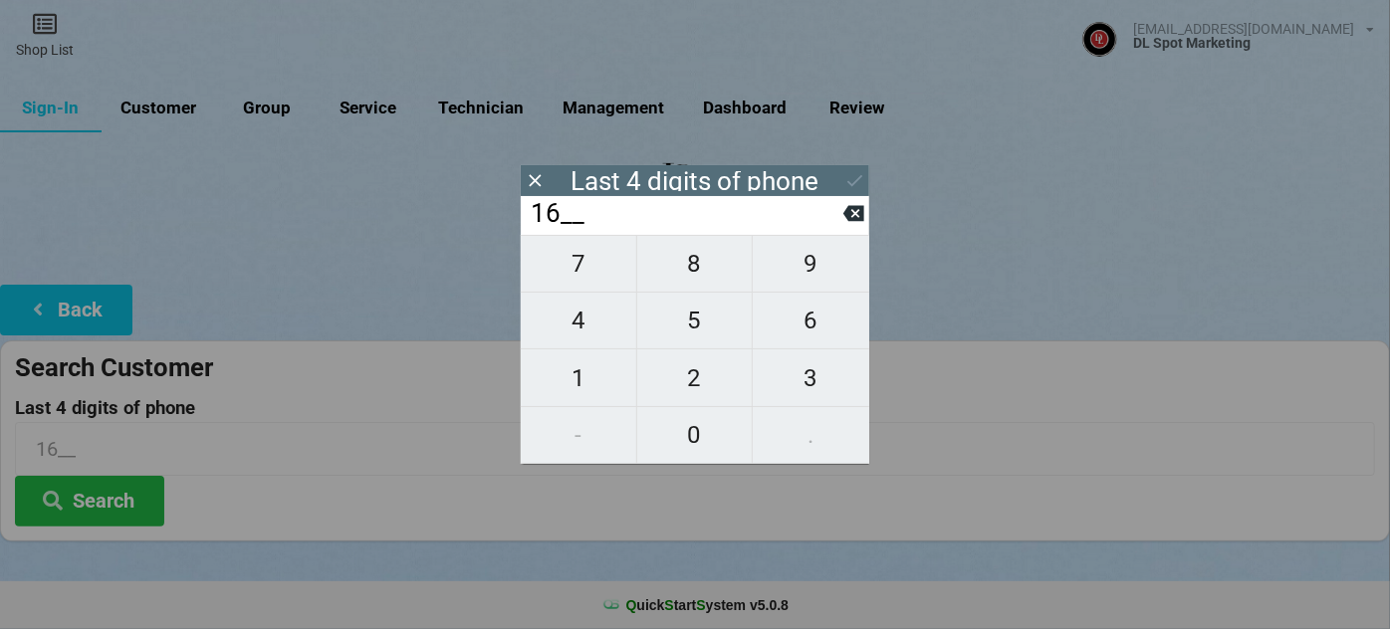
type input "169_"
type input "1699"
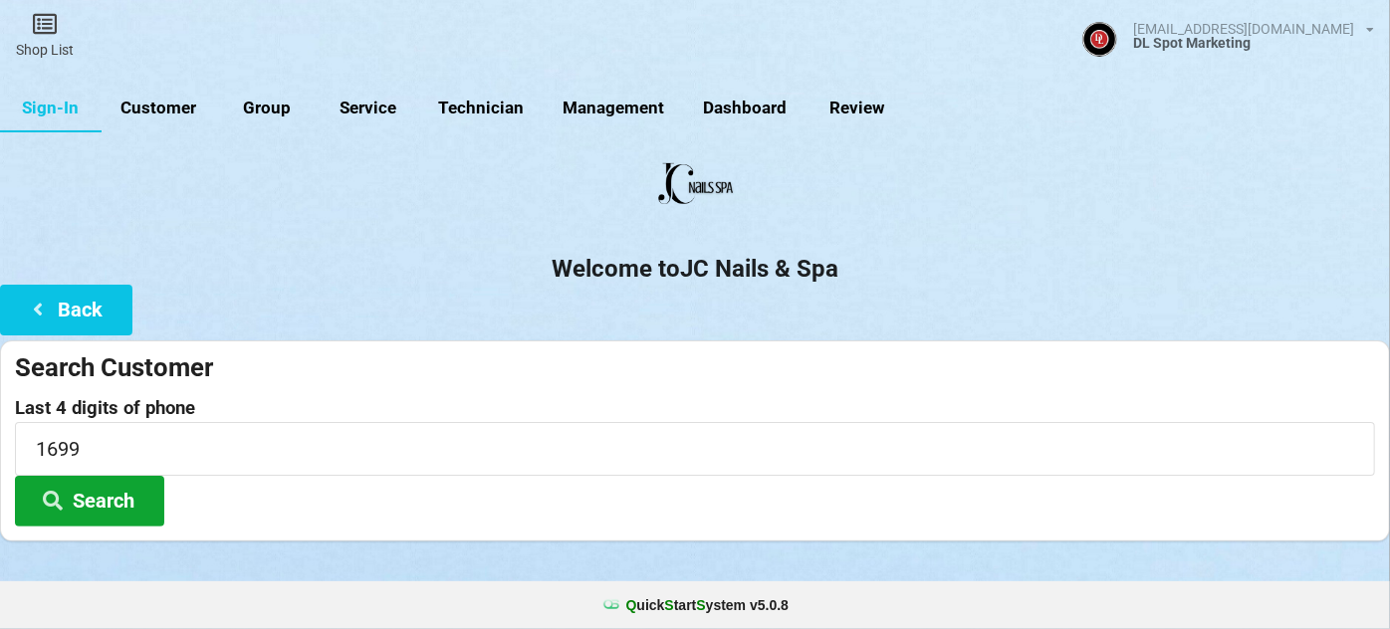
click at [136, 504] on button "Search" at bounding box center [89, 501] width 149 height 51
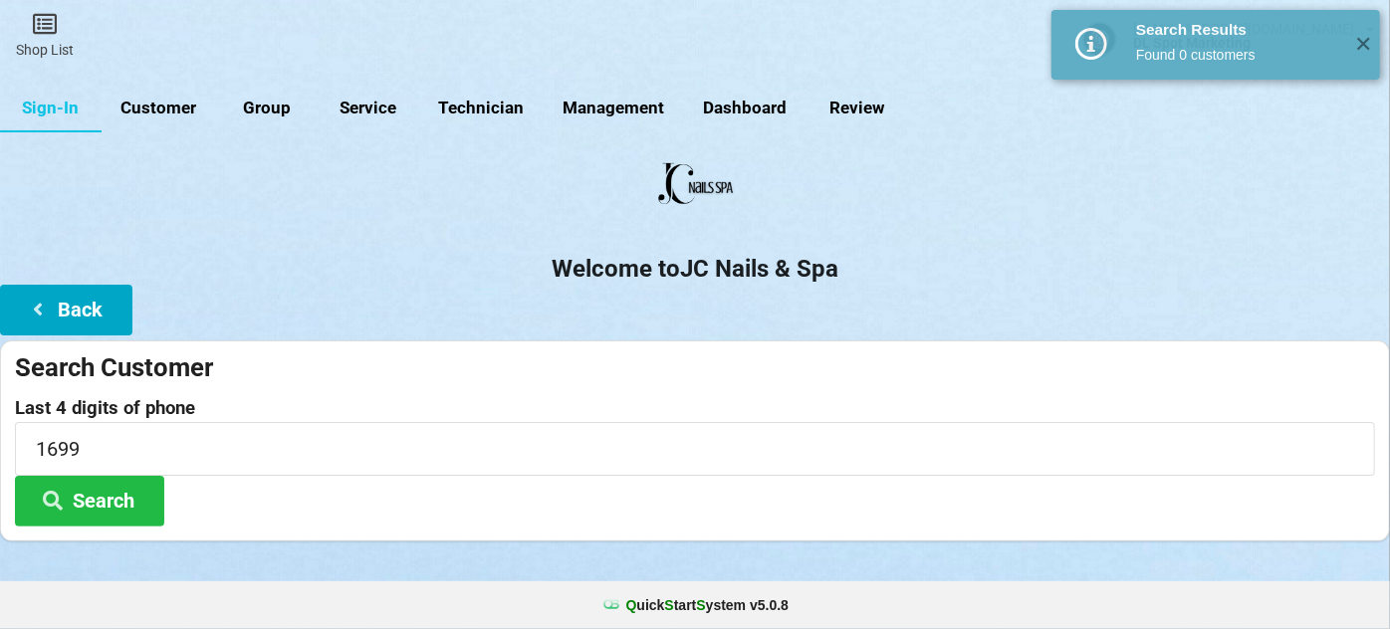
click at [103, 315] on button "Back" at bounding box center [66, 310] width 132 height 51
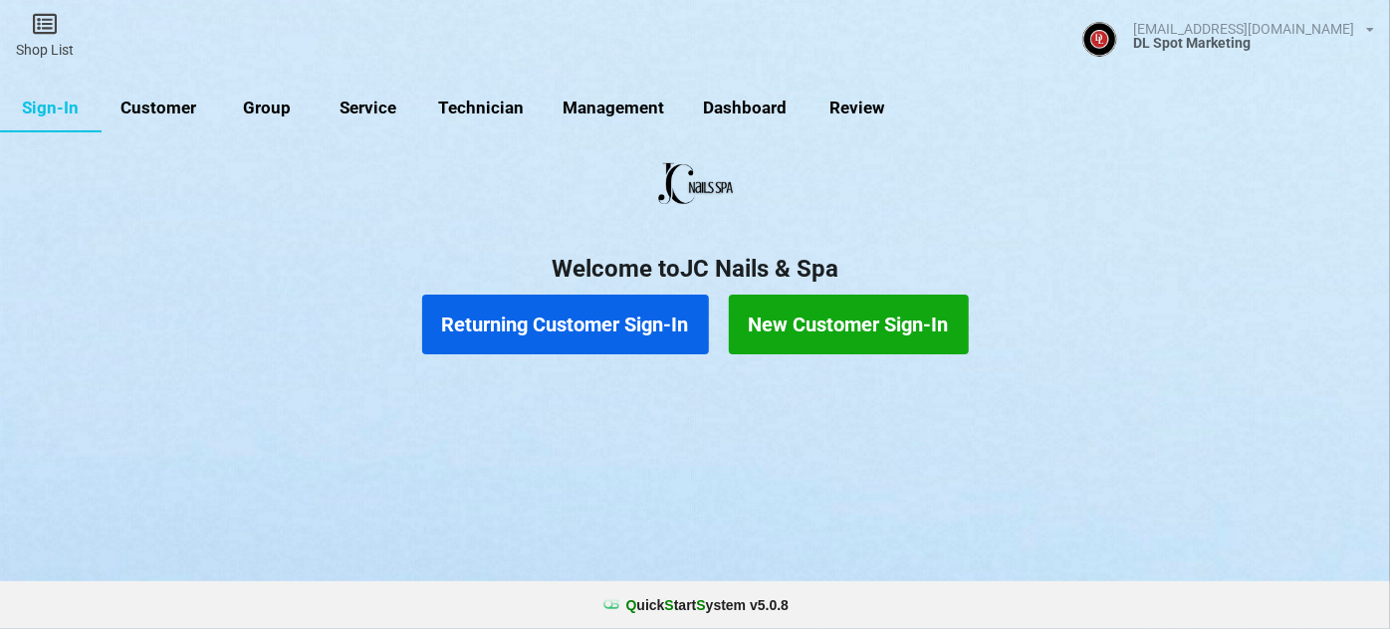
click at [853, 336] on button "New Customer Sign-In" at bounding box center [849, 325] width 240 height 60
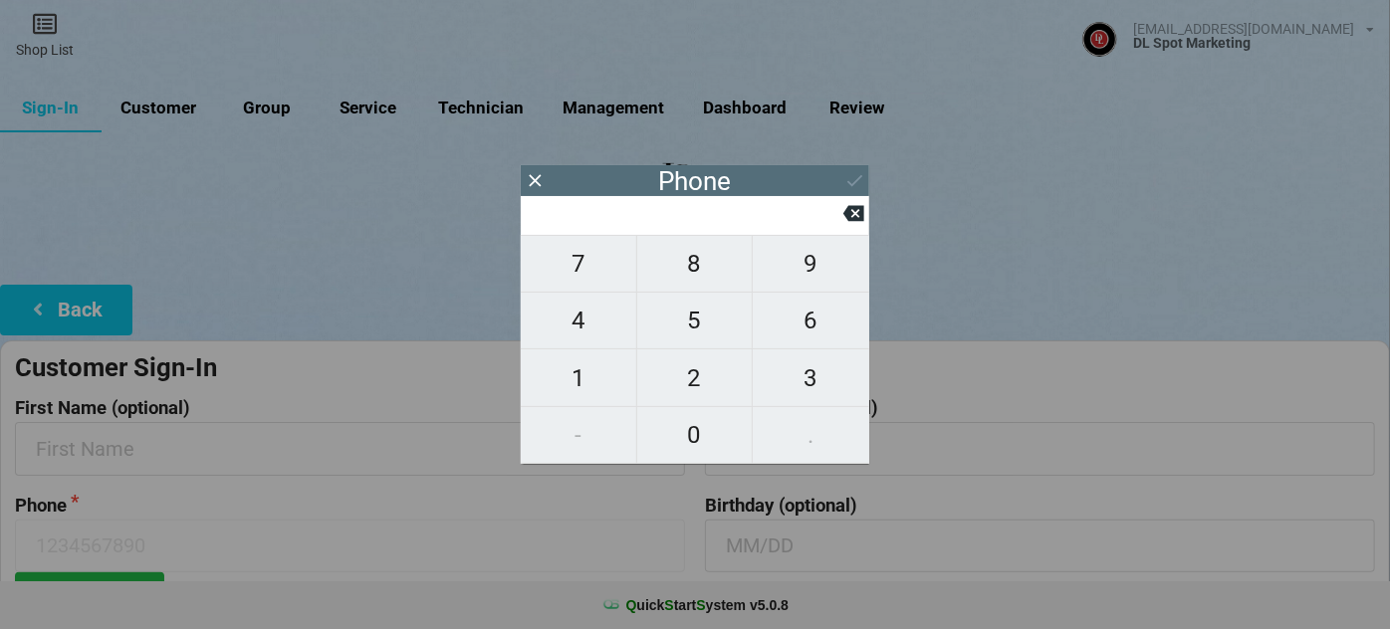
type input "2"
type input "26"
type input "260"
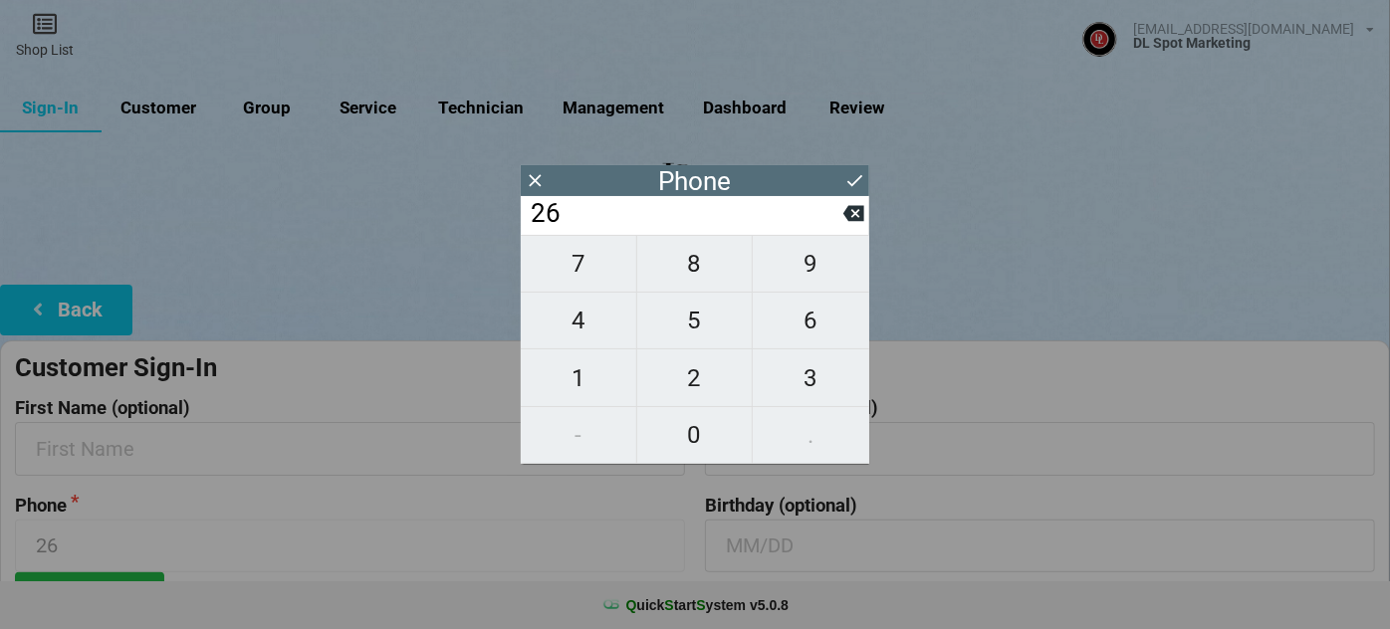
type input "260"
type input "2602"
type input "26024"
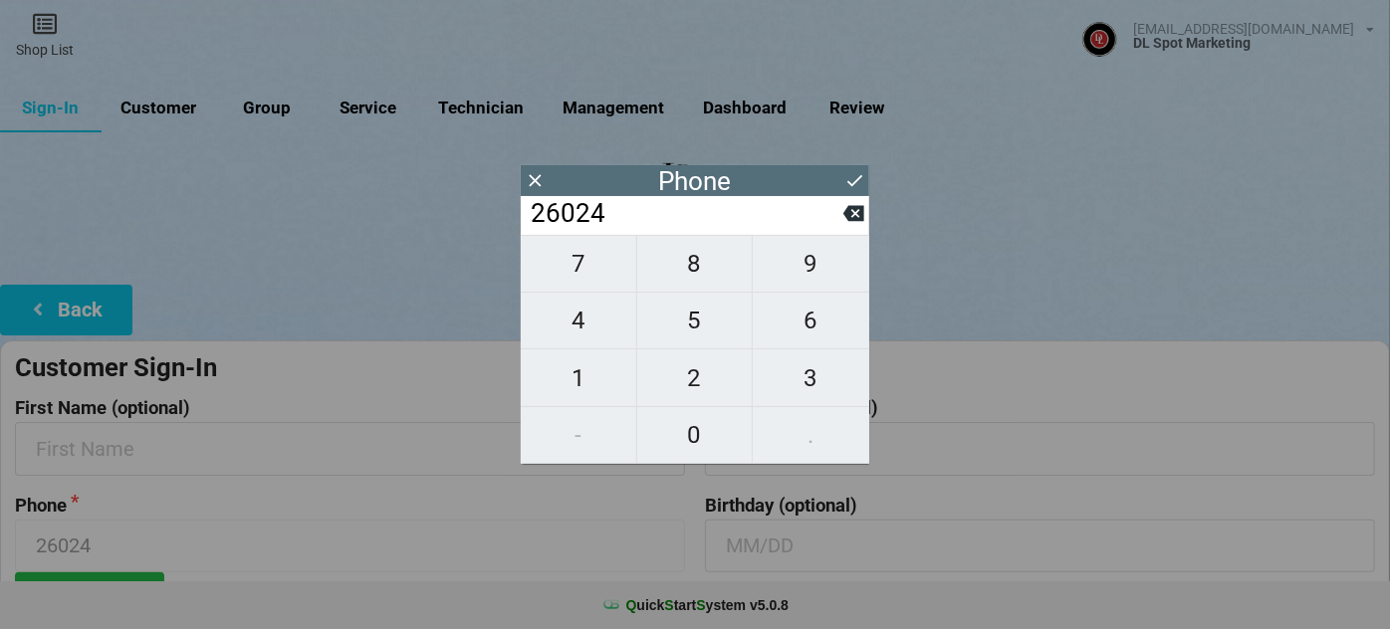
type input "260248"
type input "2602481"
type input "26024816"
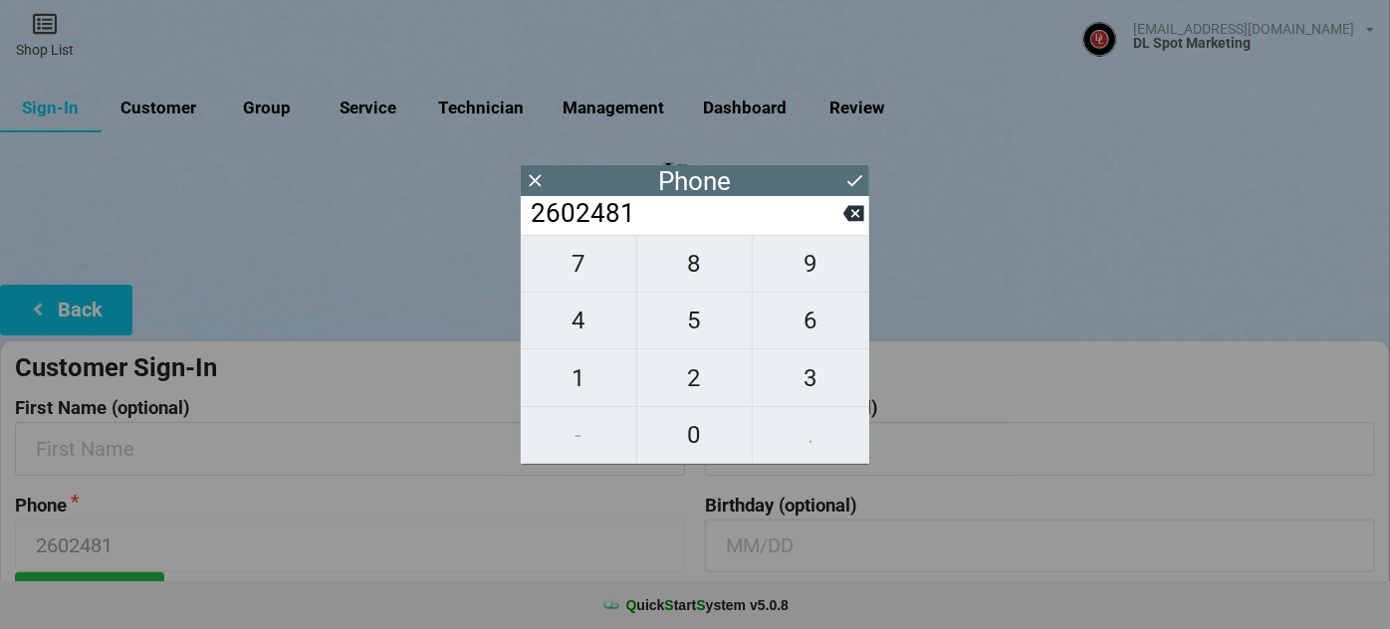
type input "26024816"
type input "260248169"
type input "2602481699"
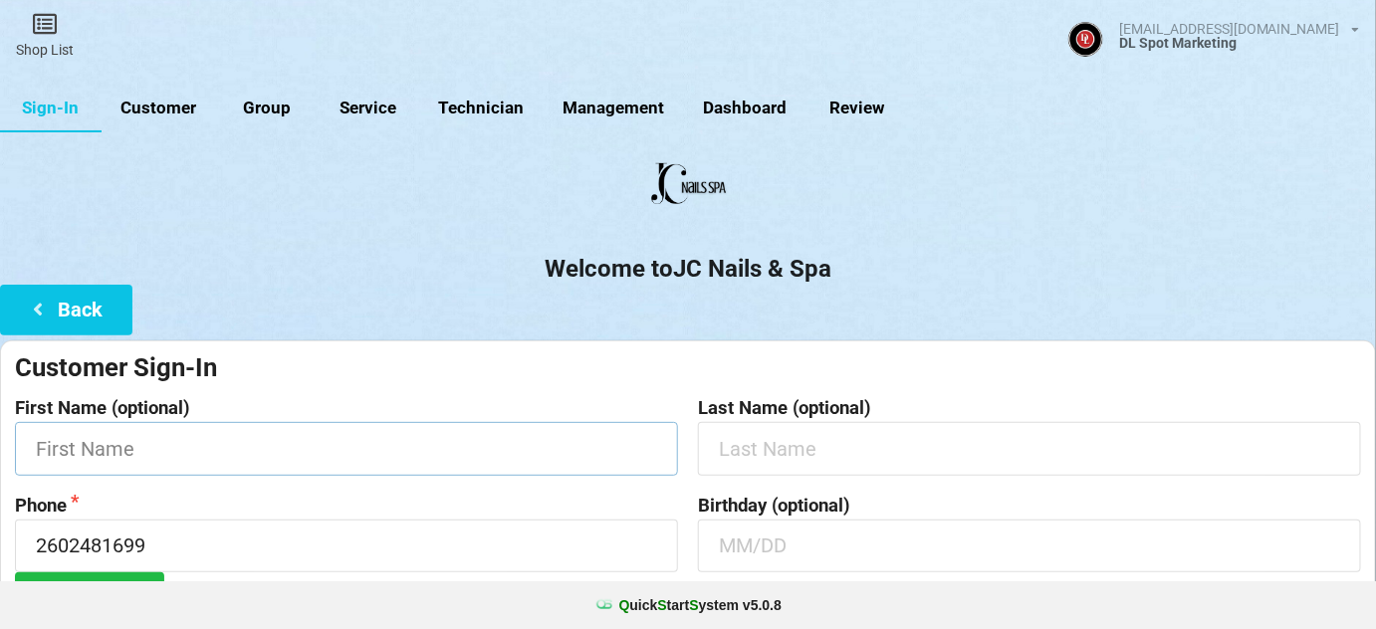
click at [198, 446] on input "text" at bounding box center [346, 448] width 663 height 53
type input "Swetha"
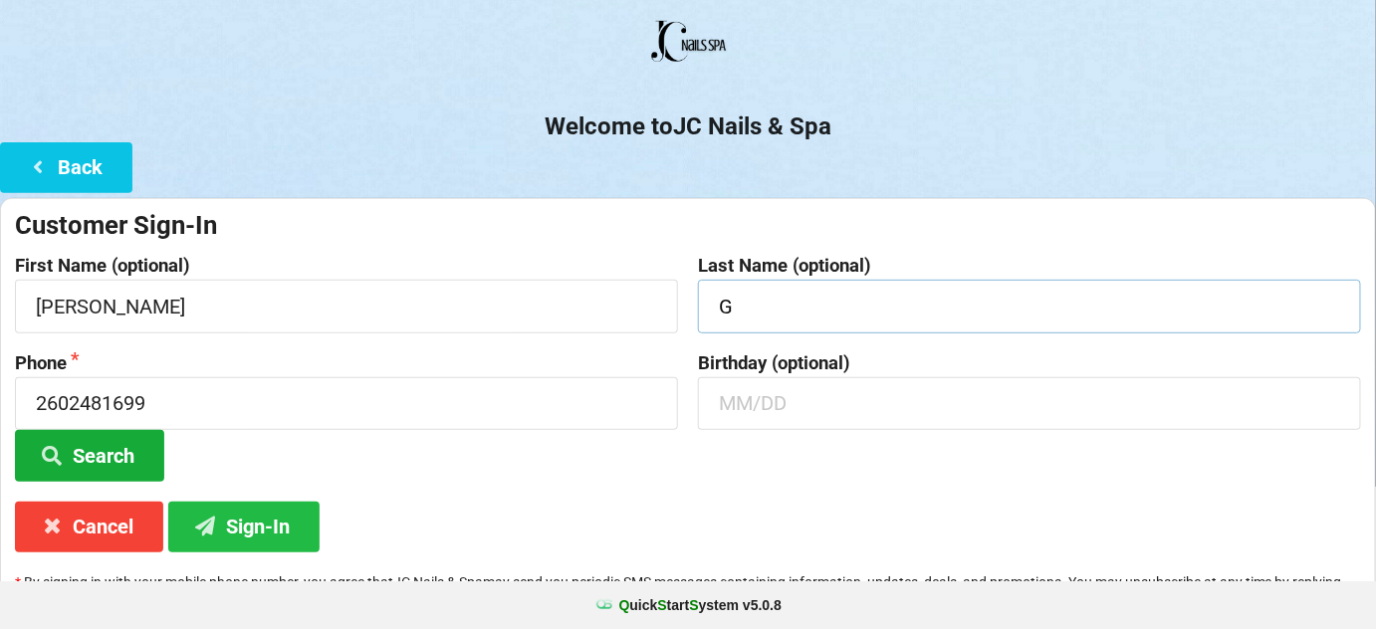
scroll to position [190, 0]
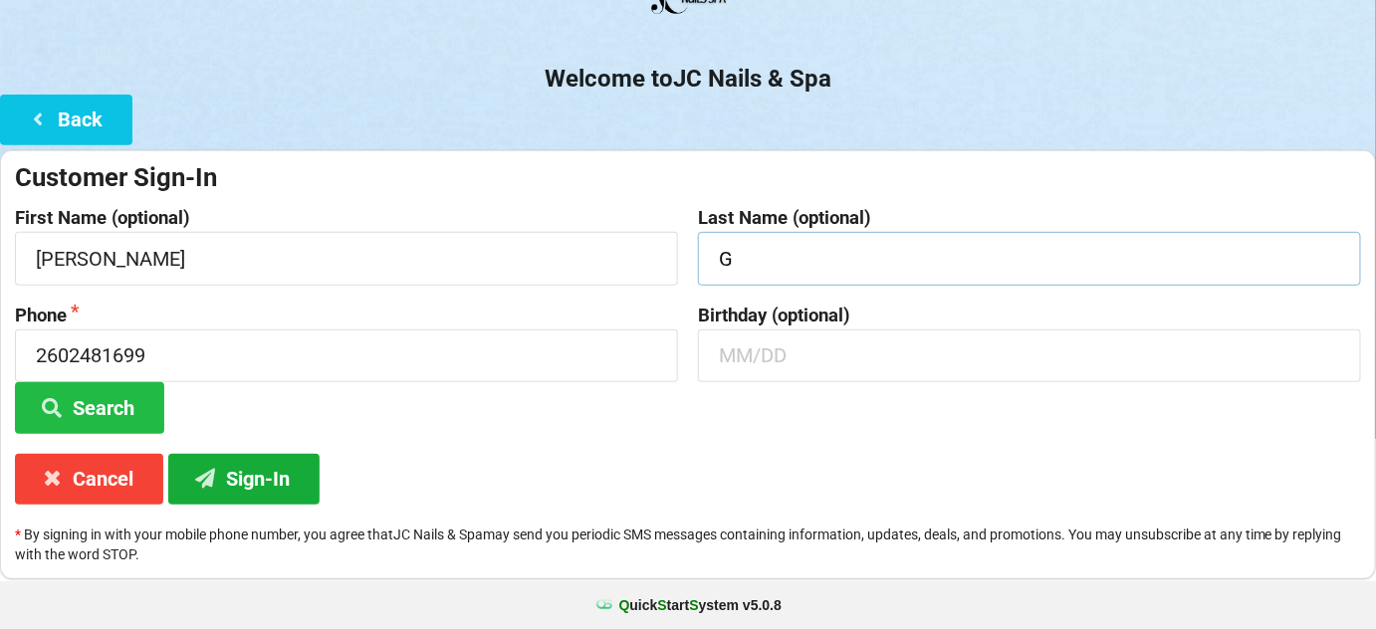
type input "G"
click at [247, 475] on button "Sign-In" at bounding box center [243, 479] width 151 height 51
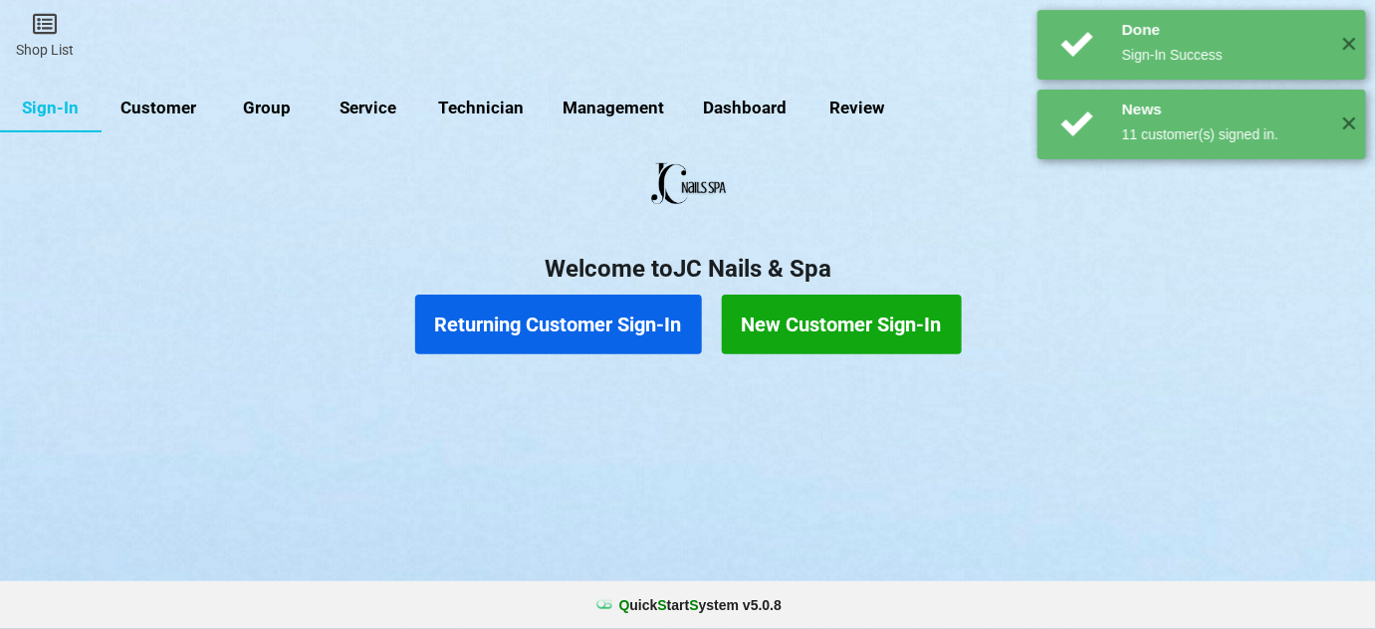
scroll to position [0, 0]
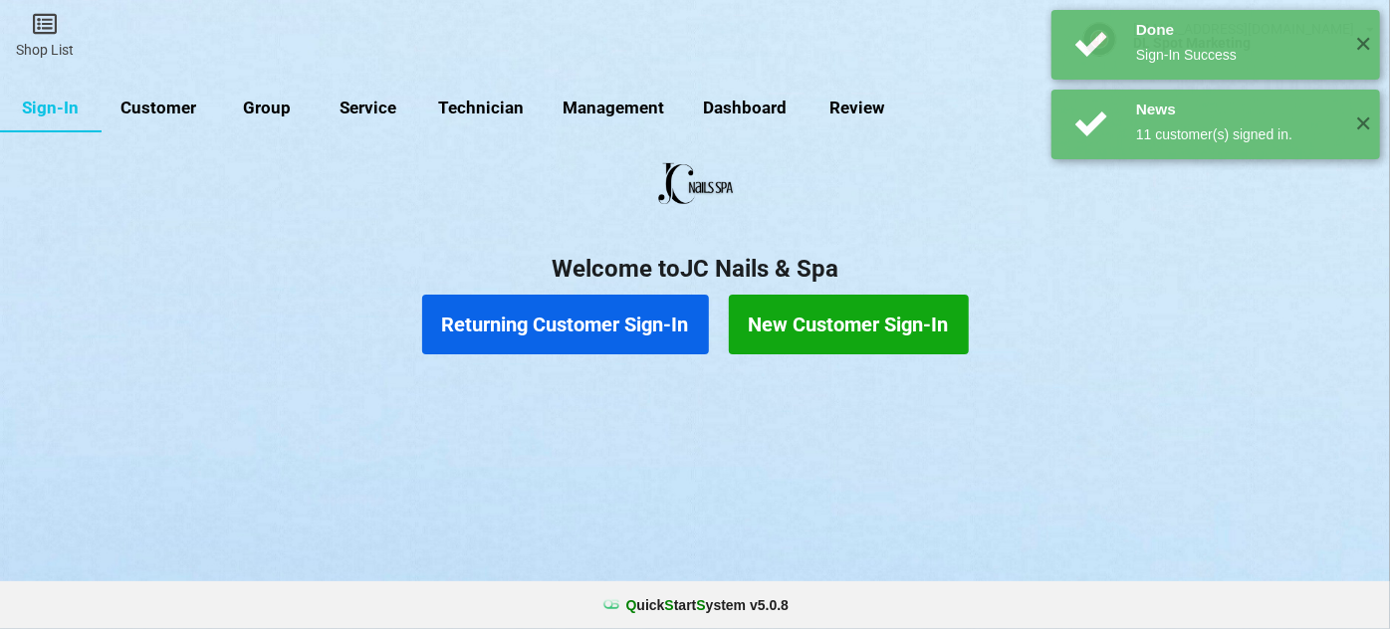
click at [623, 331] on button "Returning Customer Sign-In" at bounding box center [565, 325] width 287 height 60
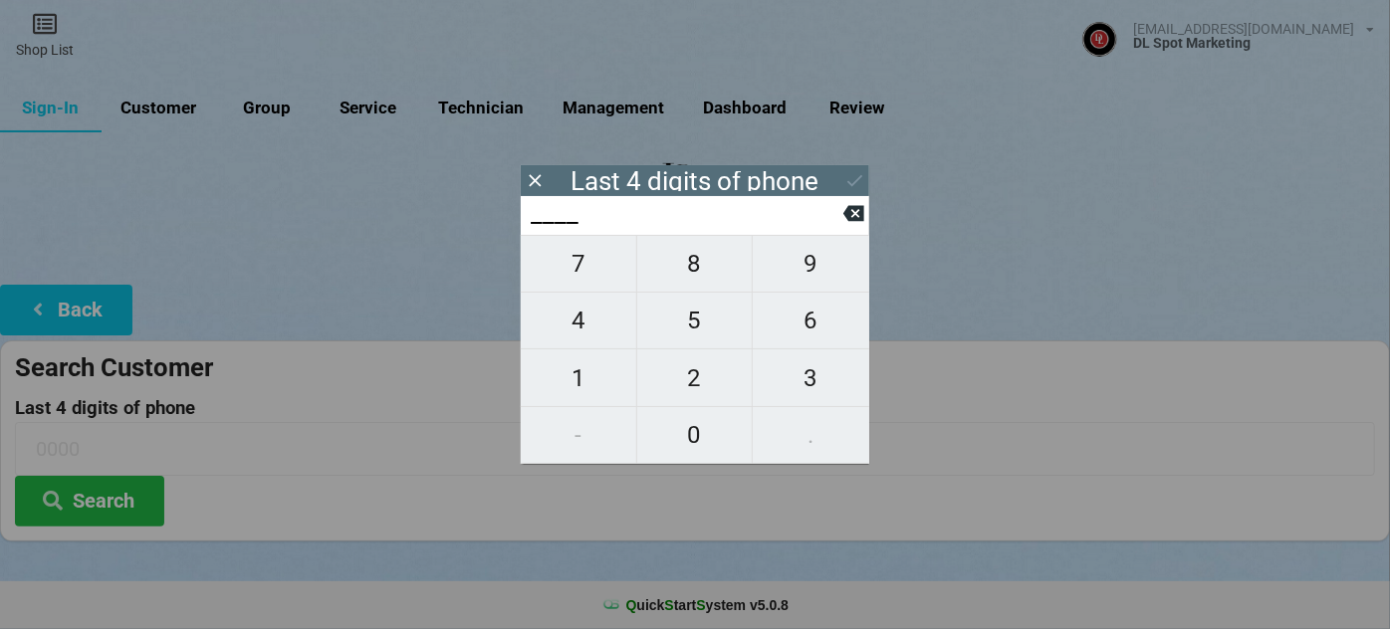
type input "3___"
type input "33__"
type input "335_"
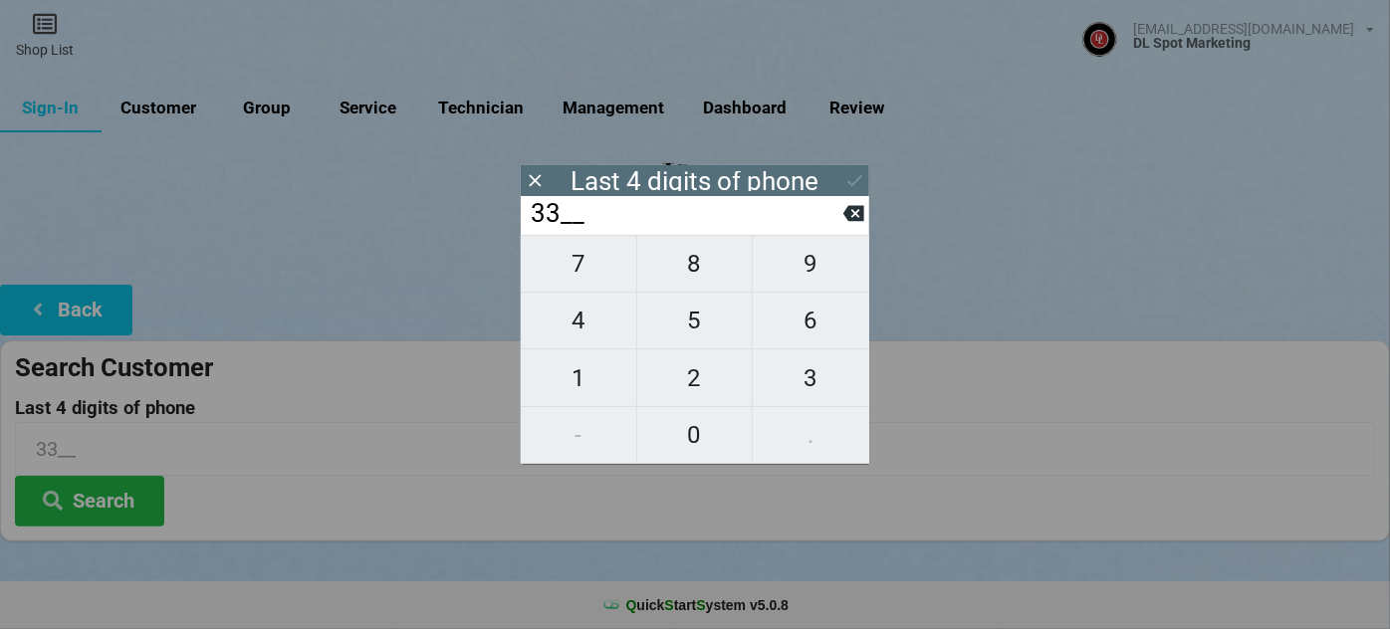
type input "335_"
type input "3352"
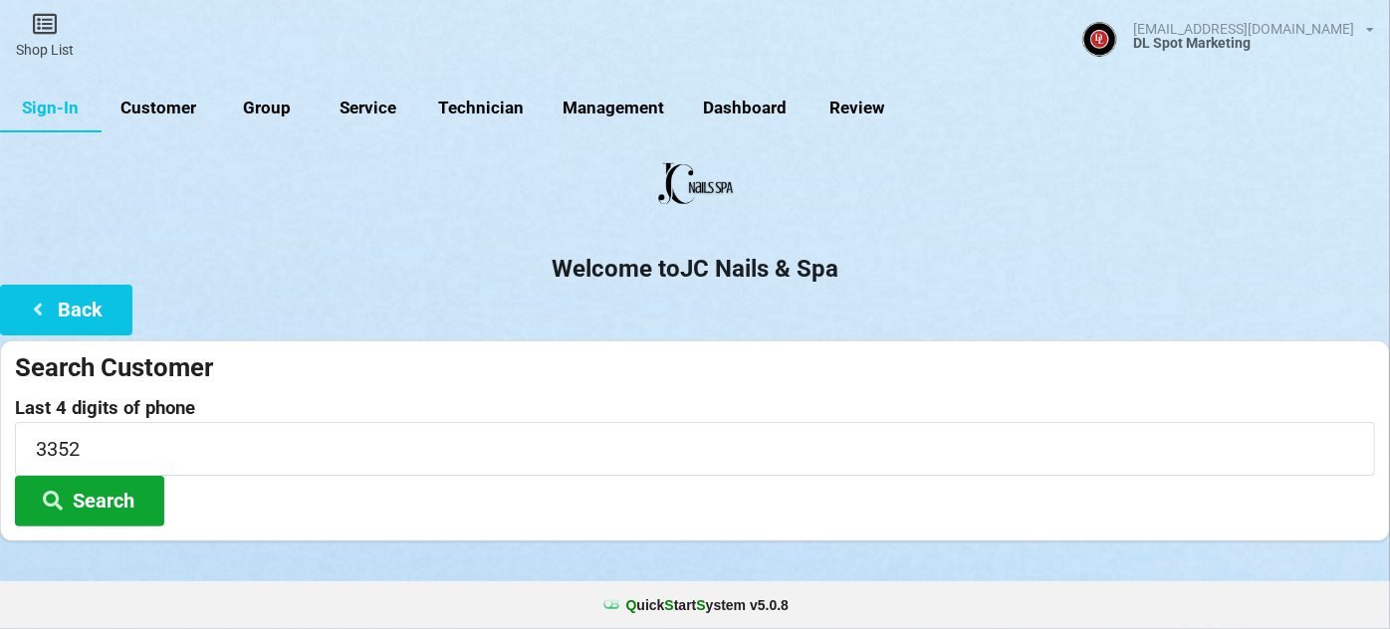
click at [72, 500] on button "Search" at bounding box center [89, 501] width 149 height 51
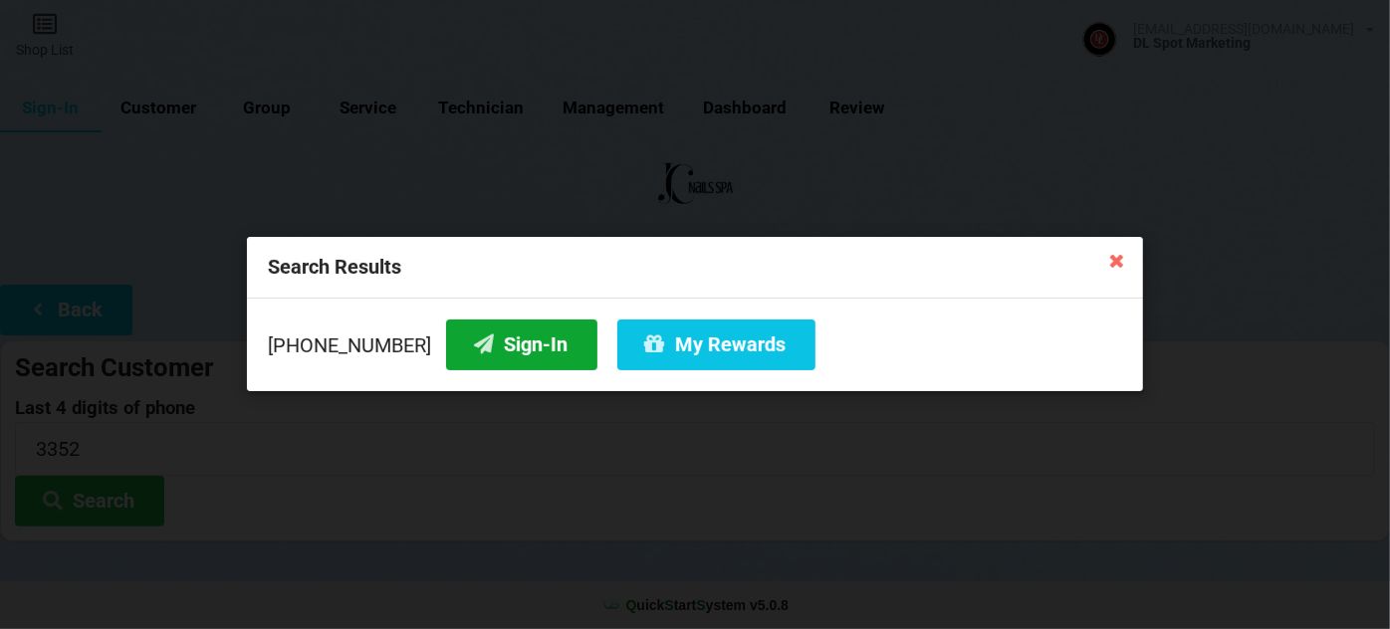
click at [513, 330] on button "Sign-In" at bounding box center [521, 345] width 151 height 51
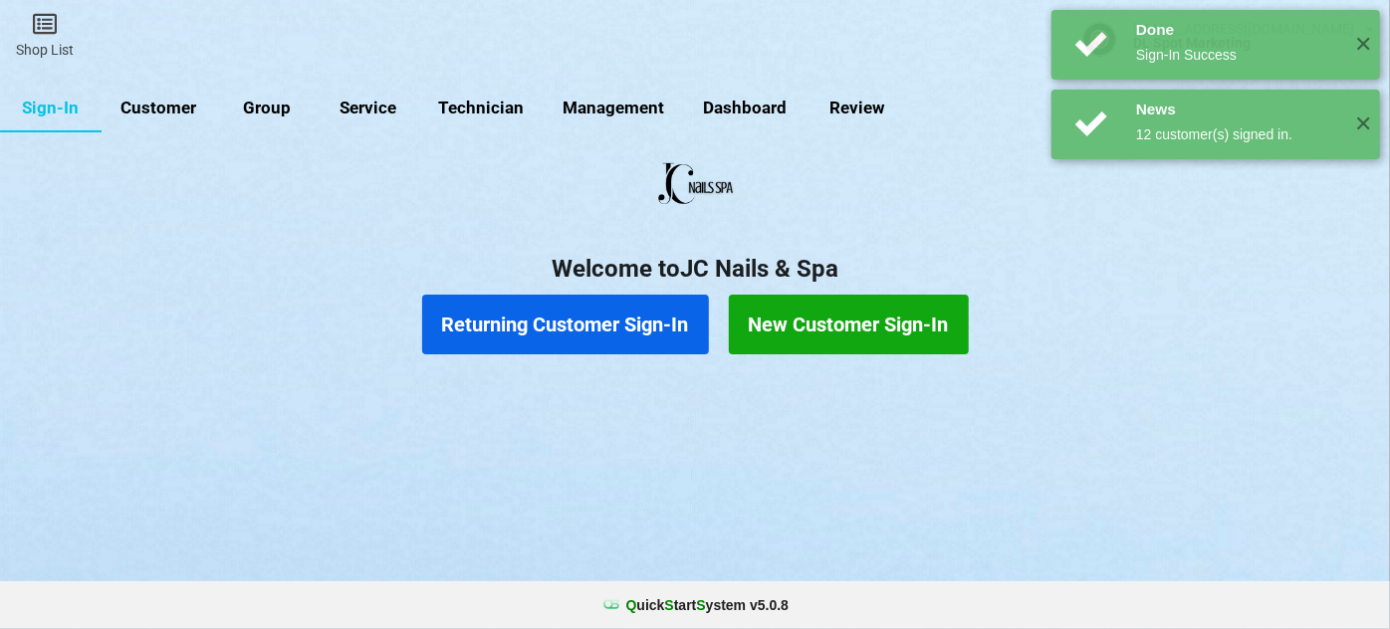
click at [618, 334] on button "Returning Customer Sign-In" at bounding box center [565, 325] width 287 height 60
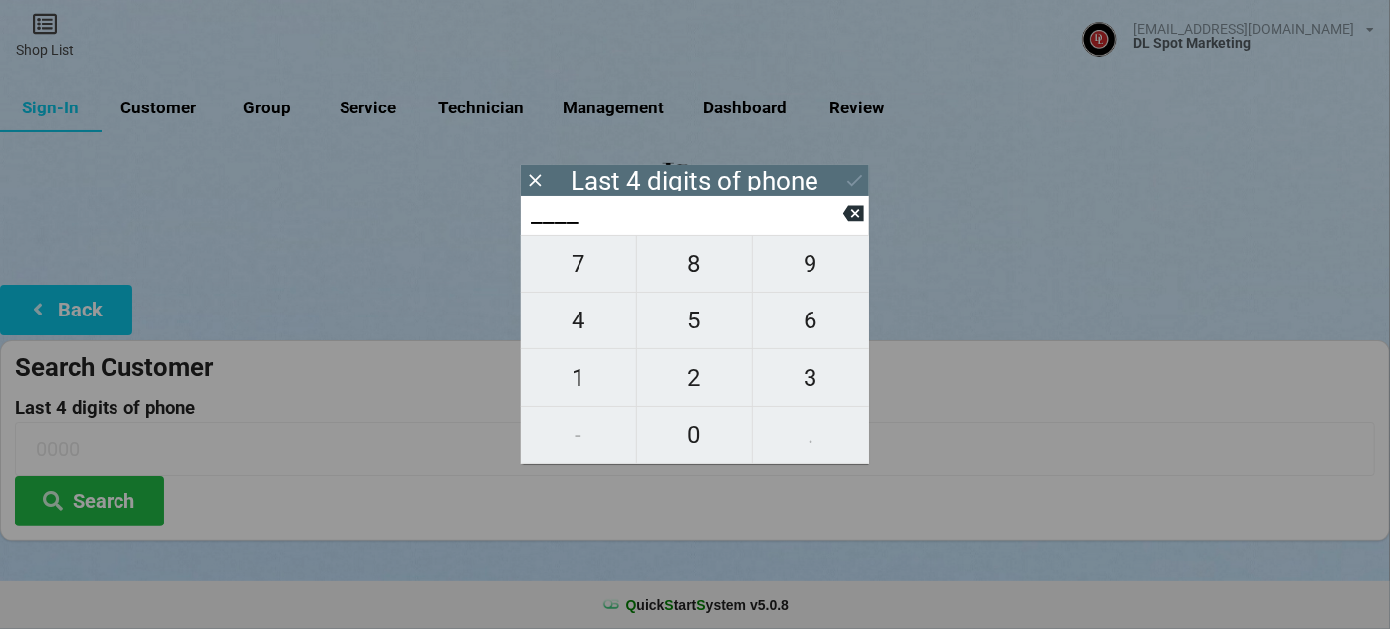
type input "1___"
type input "12__"
type input "124_"
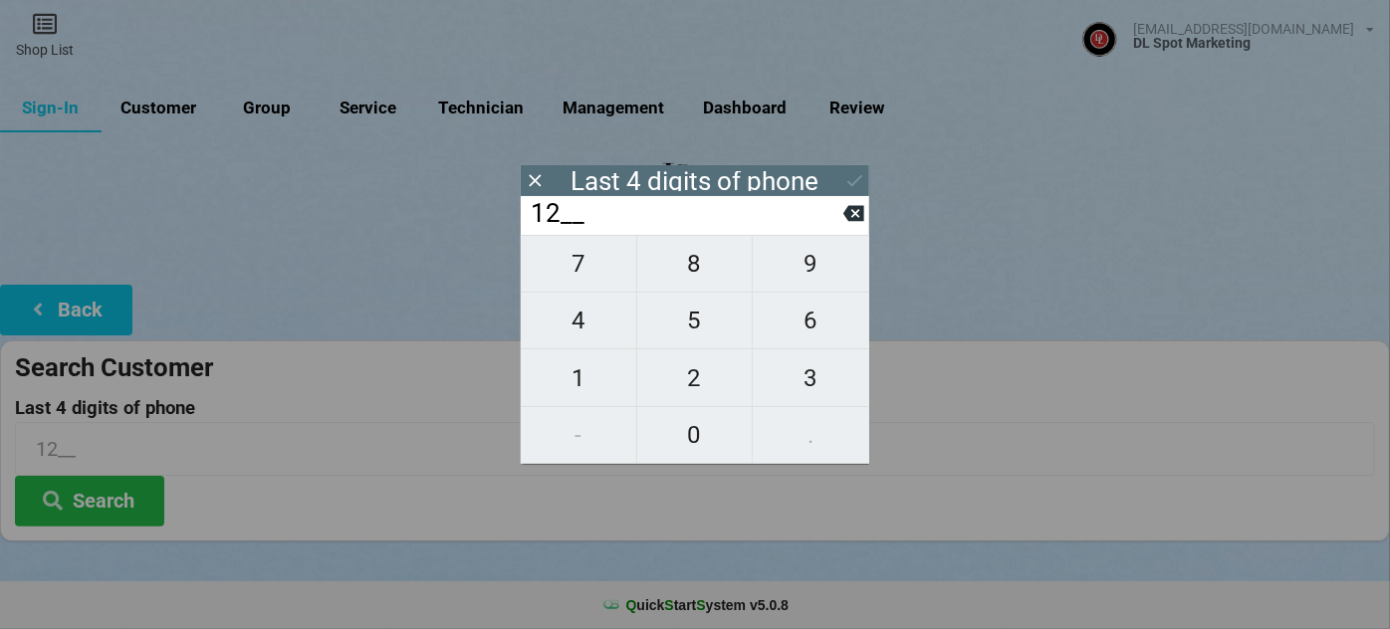
type input "124_"
type input "1248"
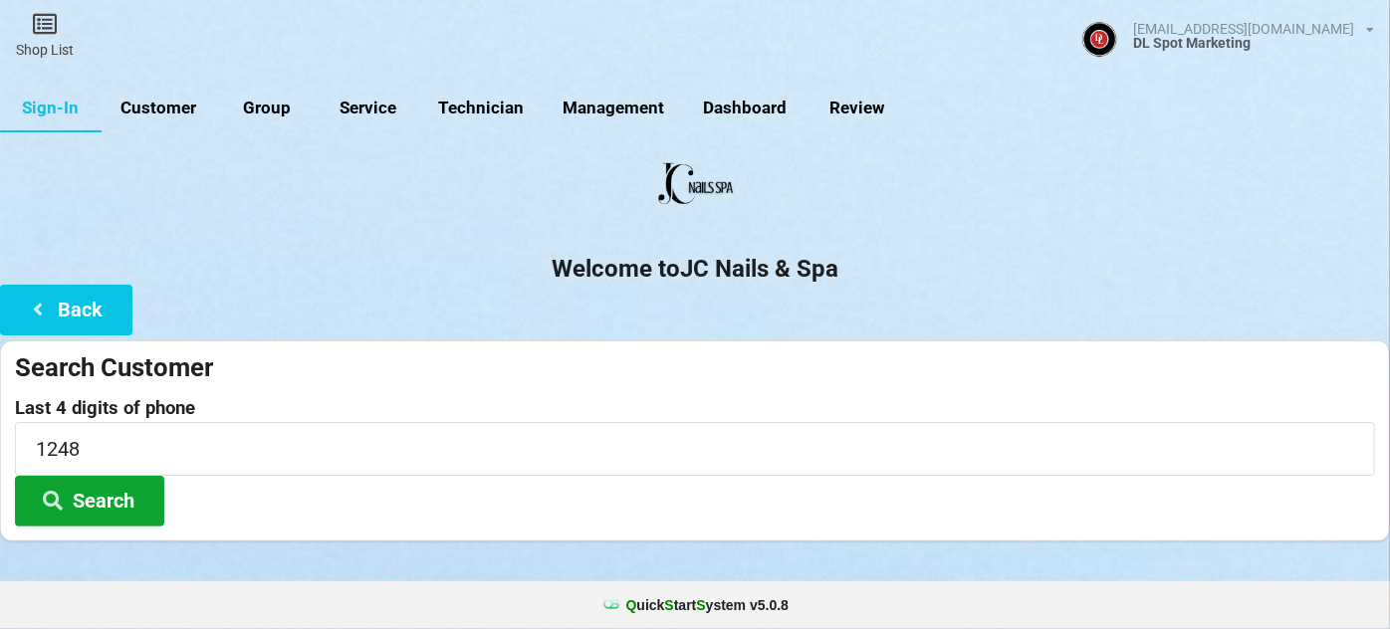
click at [114, 493] on button "Search" at bounding box center [89, 501] width 149 height 51
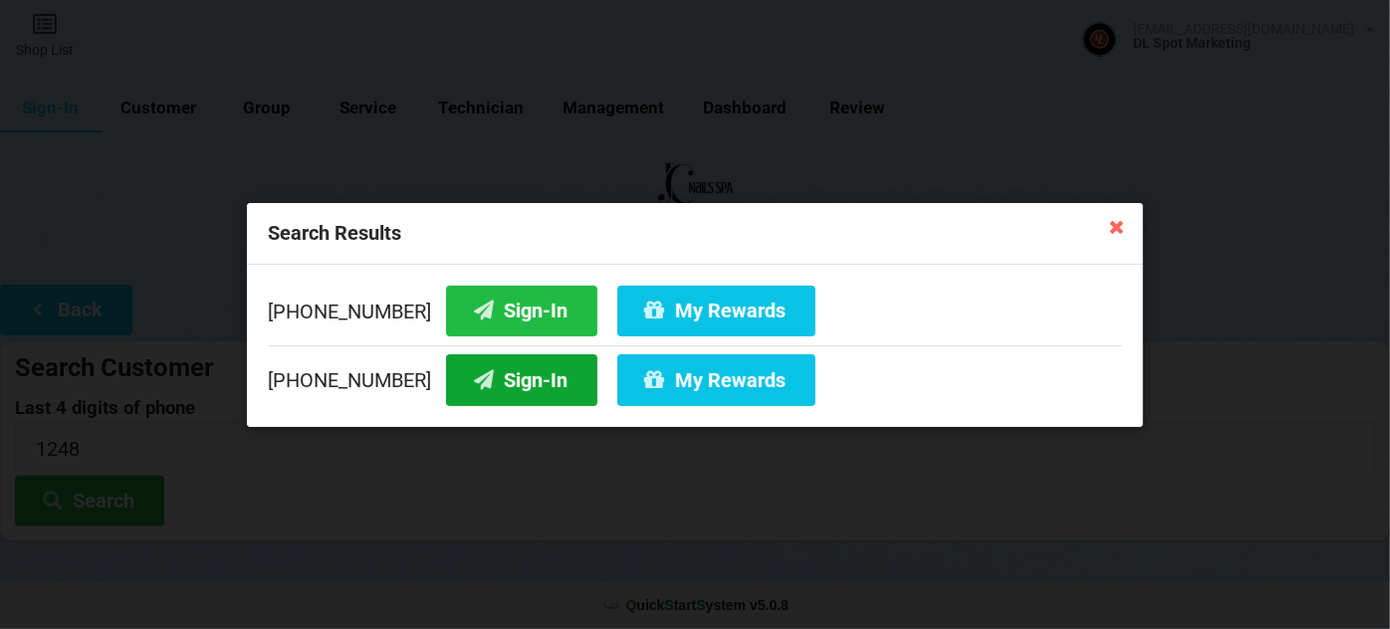
click at [520, 369] on button "Sign-In" at bounding box center [521, 379] width 151 height 51
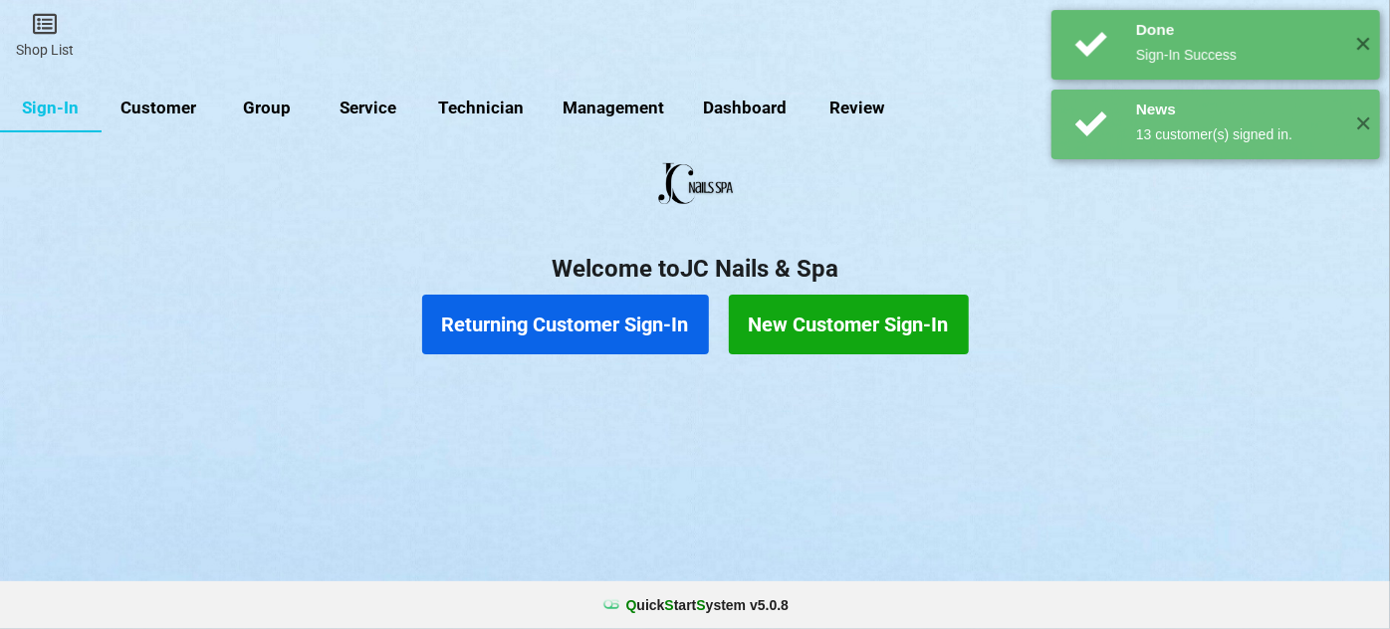
click at [615, 320] on button "Returning Customer Sign-In" at bounding box center [565, 325] width 287 height 60
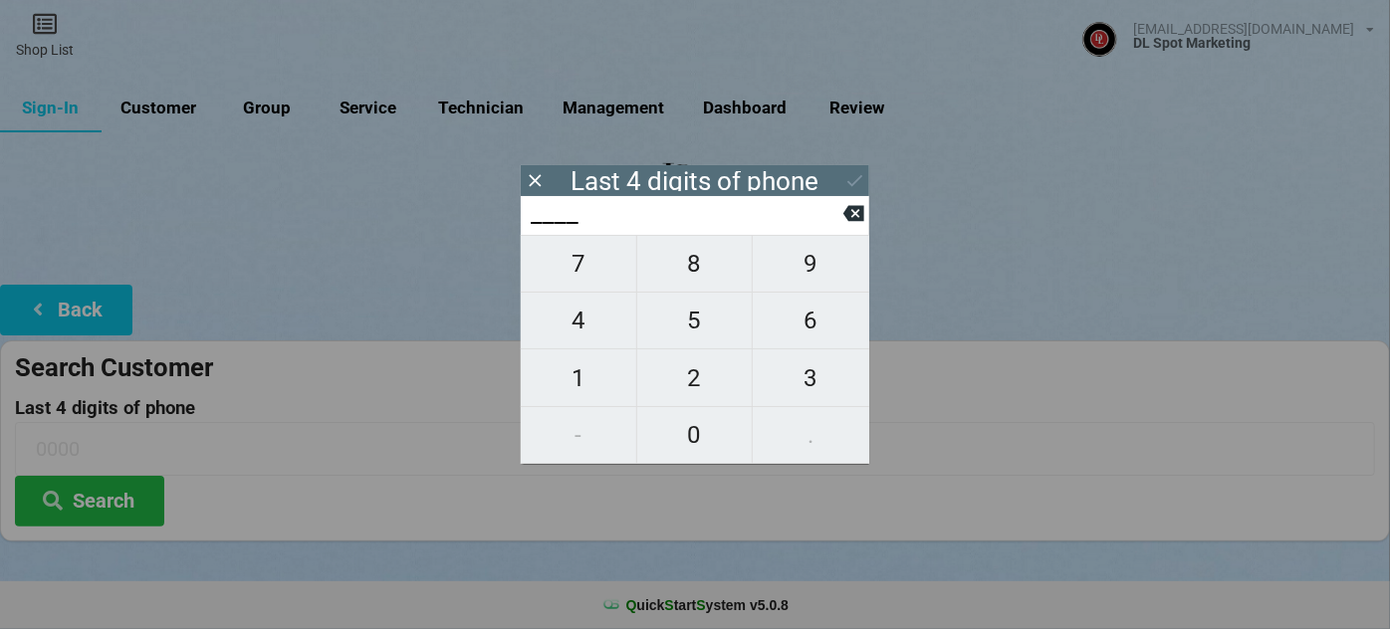
type input "7___"
type input "74__"
type input "749_"
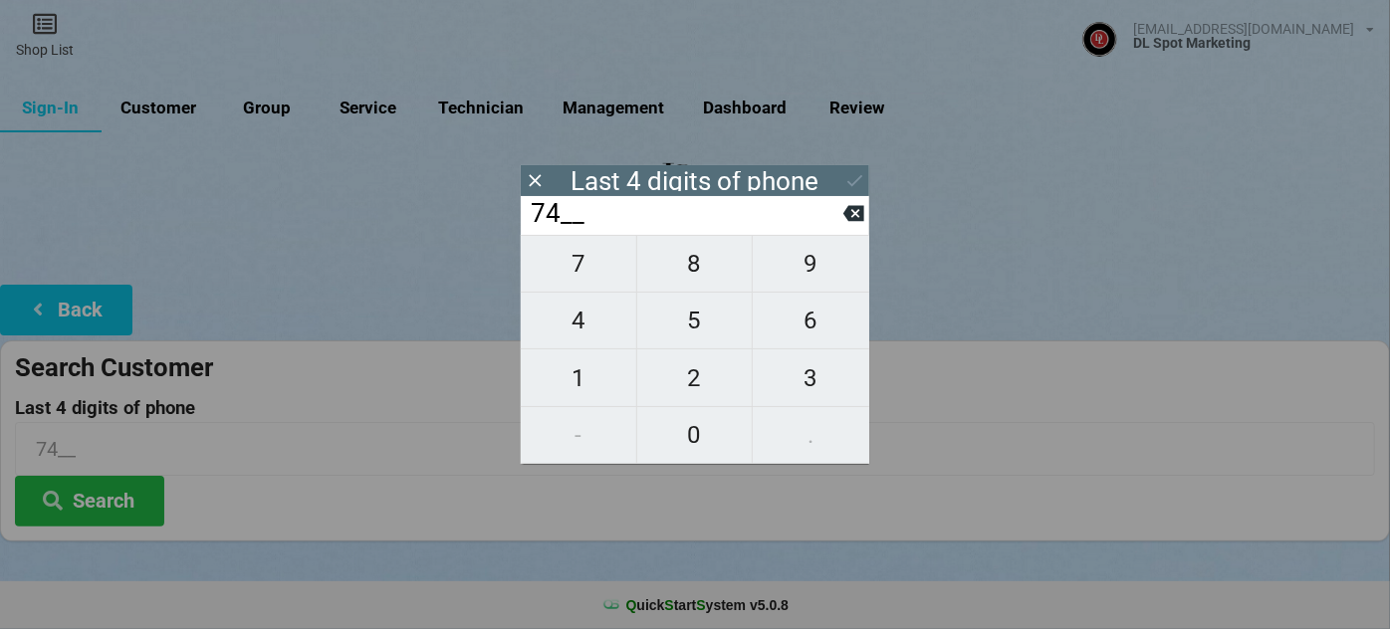
type input "749_"
type input "7494"
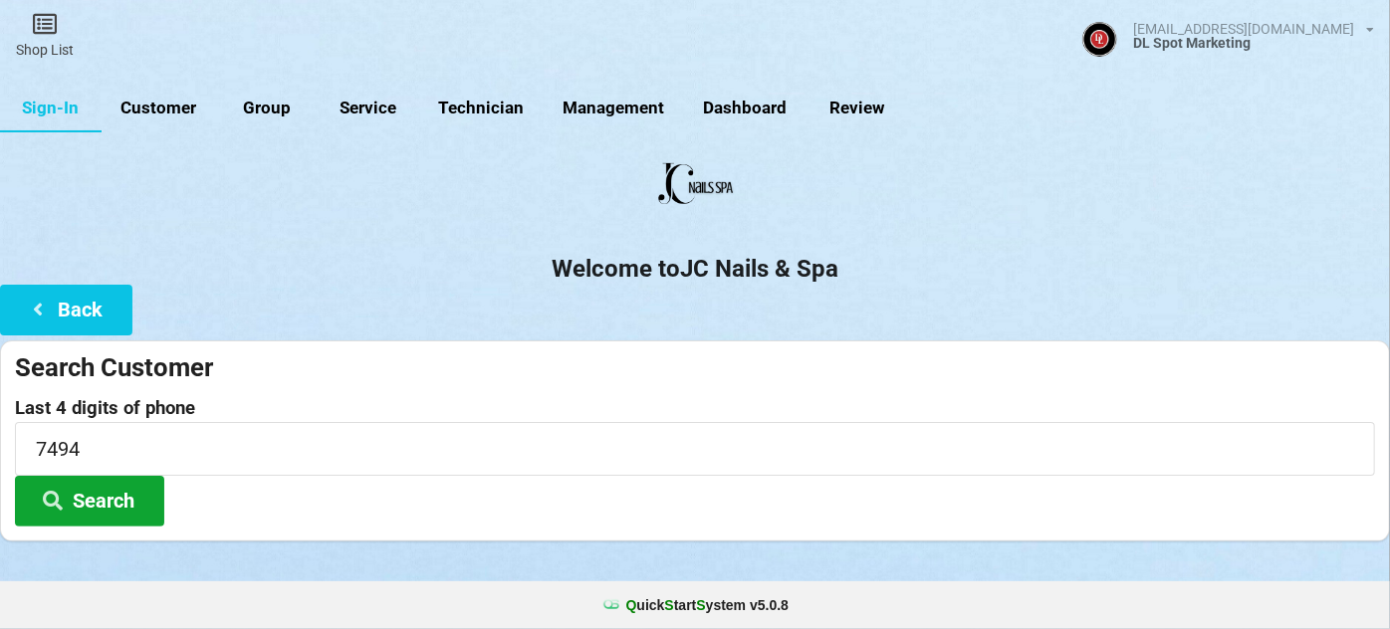
click at [84, 498] on button "Search" at bounding box center [89, 501] width 149 height 51
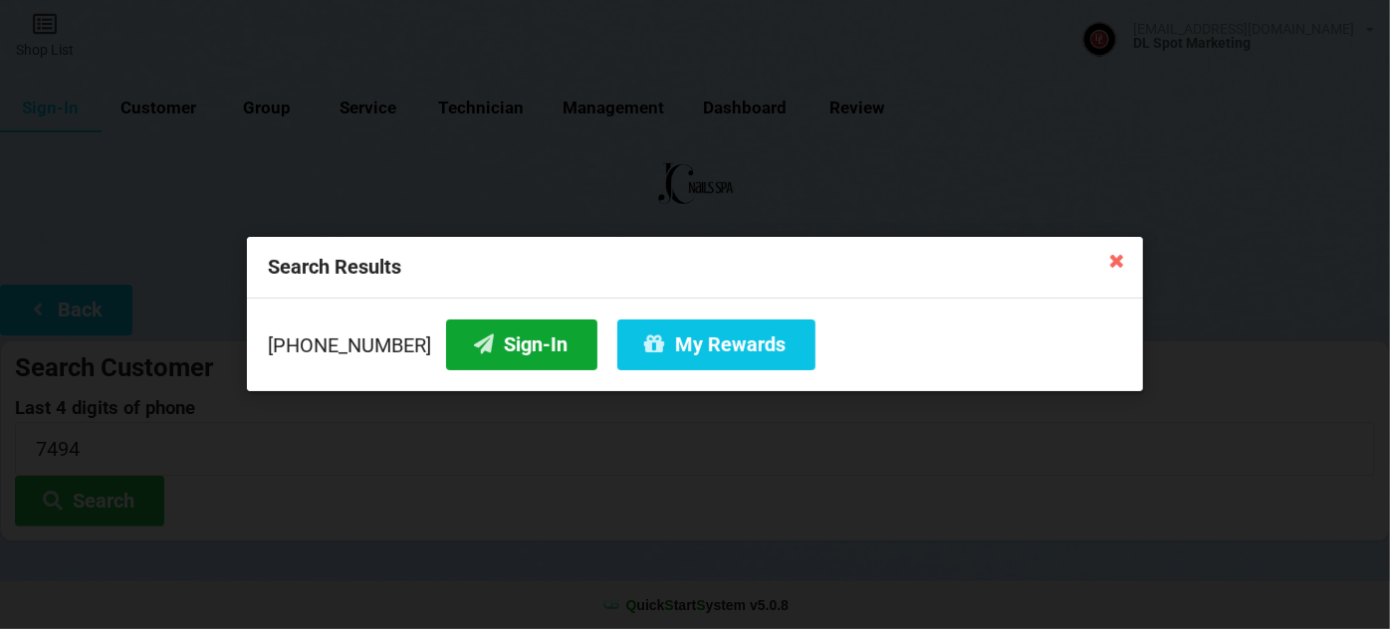
click at [505, 335] on button "Sign-In" at bounding box center [521, 345] width 151 height 51
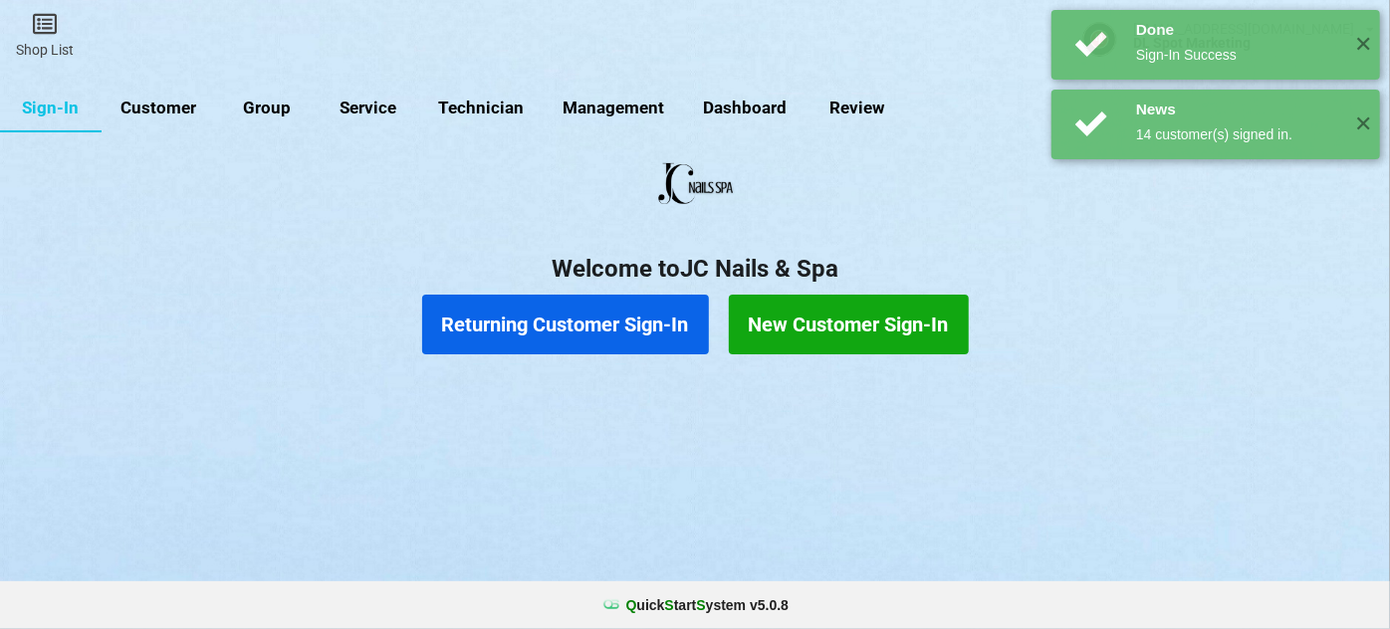
click at [602, 334] on button "Returning Customer Sign-In" at bounding box center [565, 325] width 287 height 60
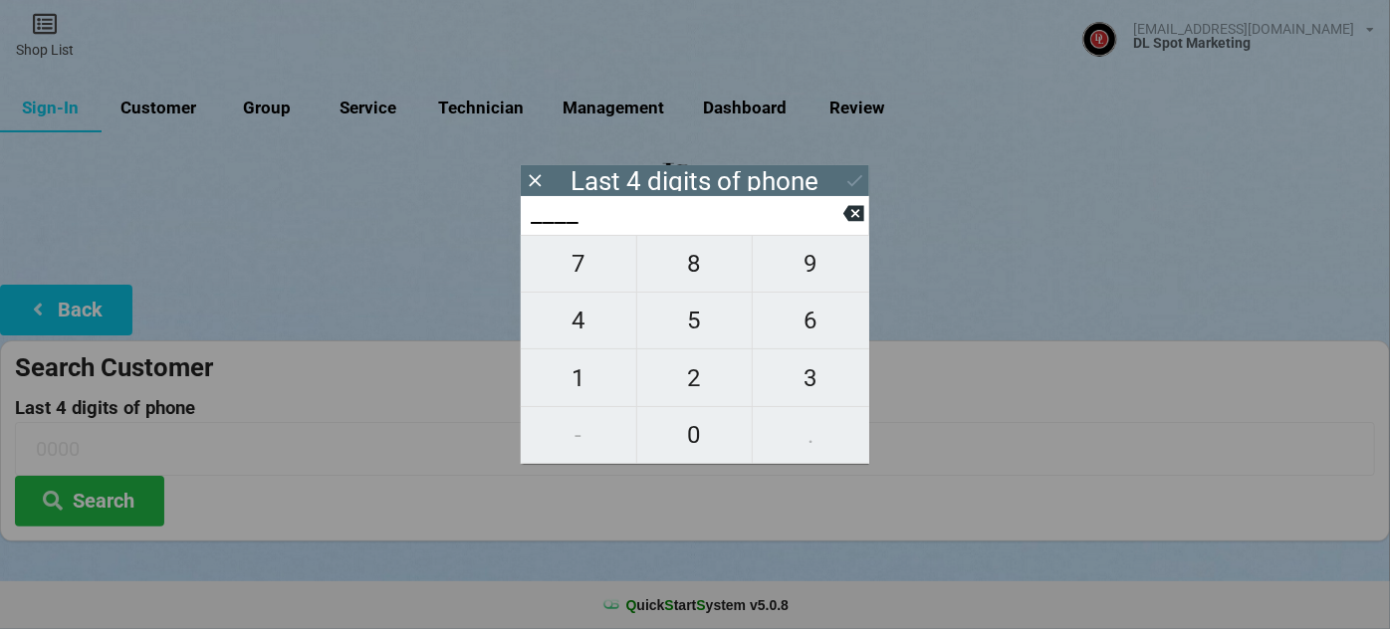
type input "1___"
type input "16__"
type input "169_"
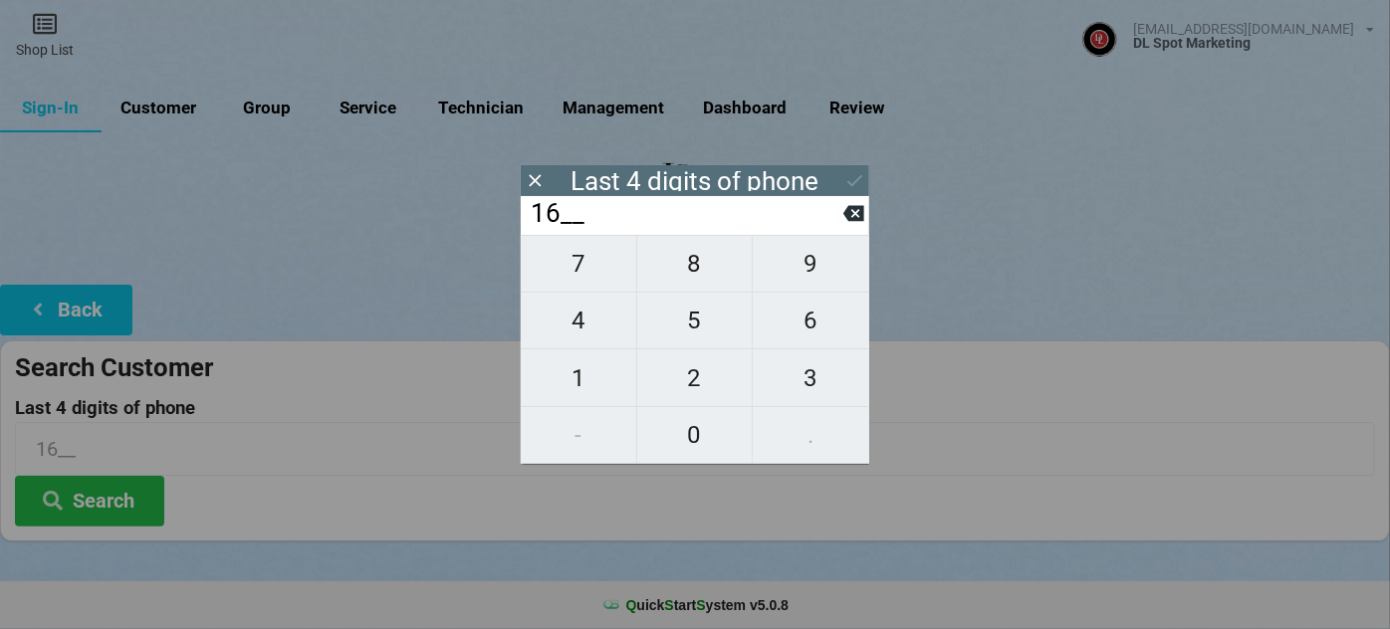
type input "169_"
type input "1695"
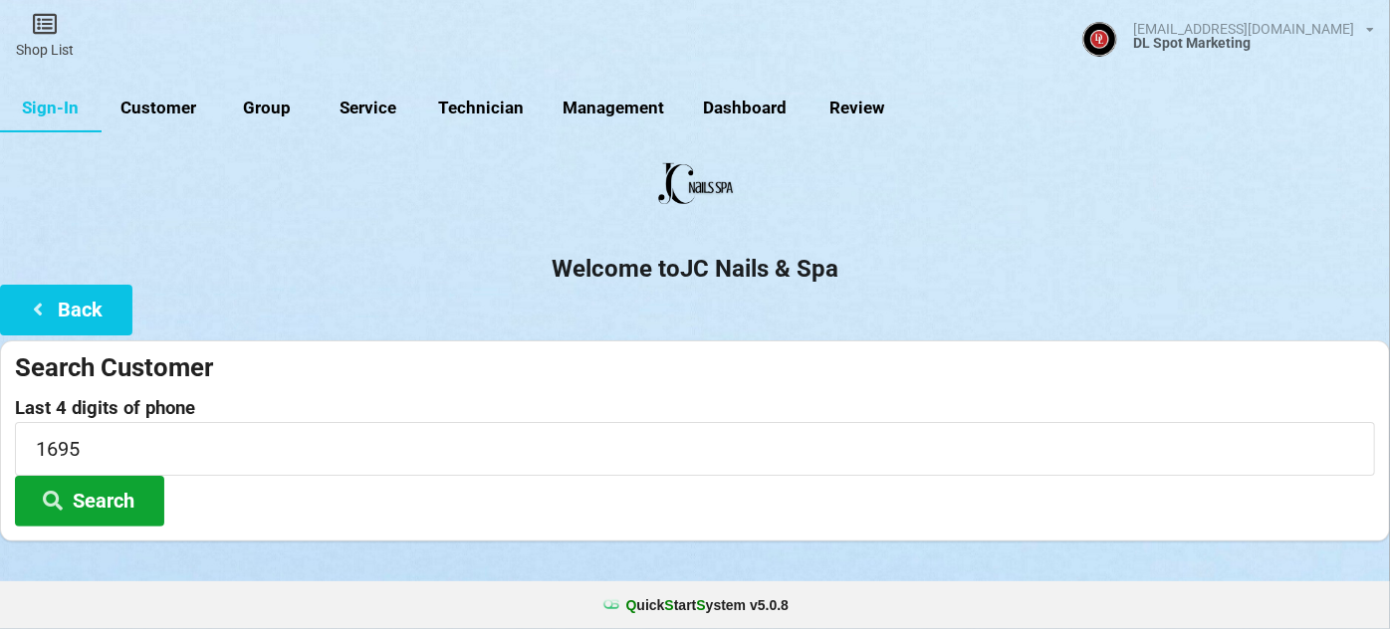
click at [116, 495] on button "Search" at bounding box center [89, 501] width 149 height 51
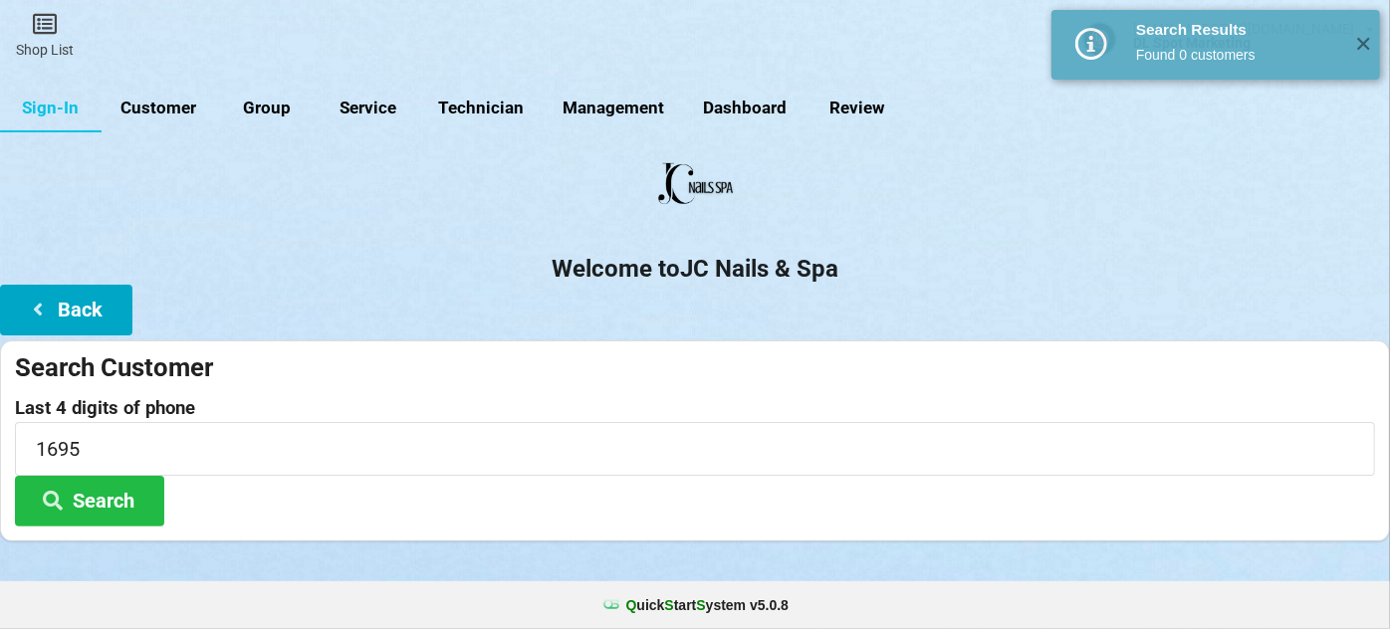
click at [101, 302] on button "Back" at bounding box center [66, 310] width 132 height 51
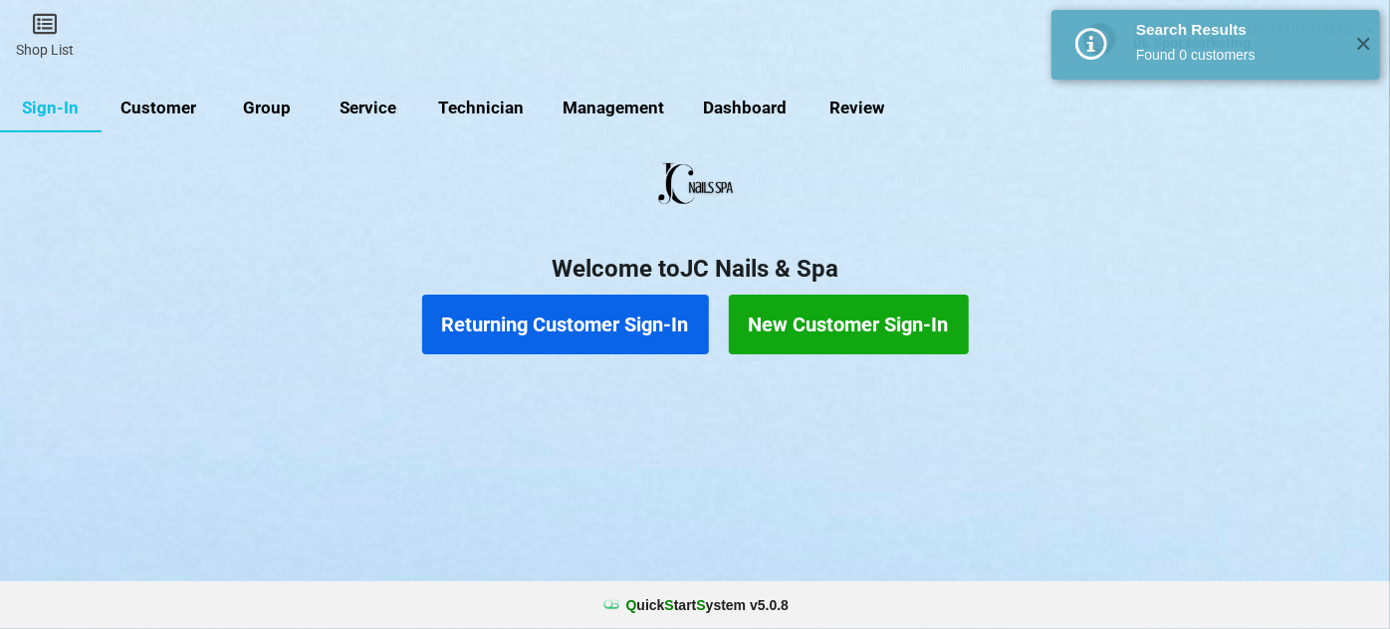
click at [812, 326] on button "New Customer Sign-In" at bounding box center [849, 325] width 240 height 60
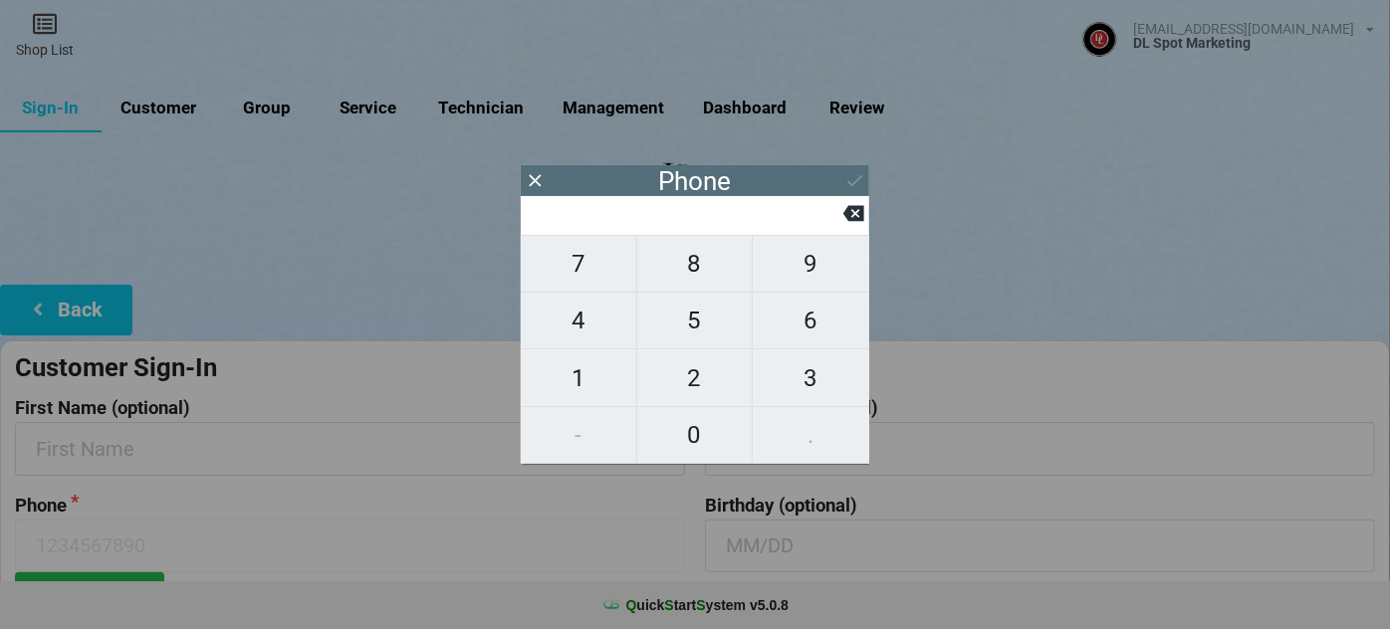
type input "5"
type input "51"
type input "510"
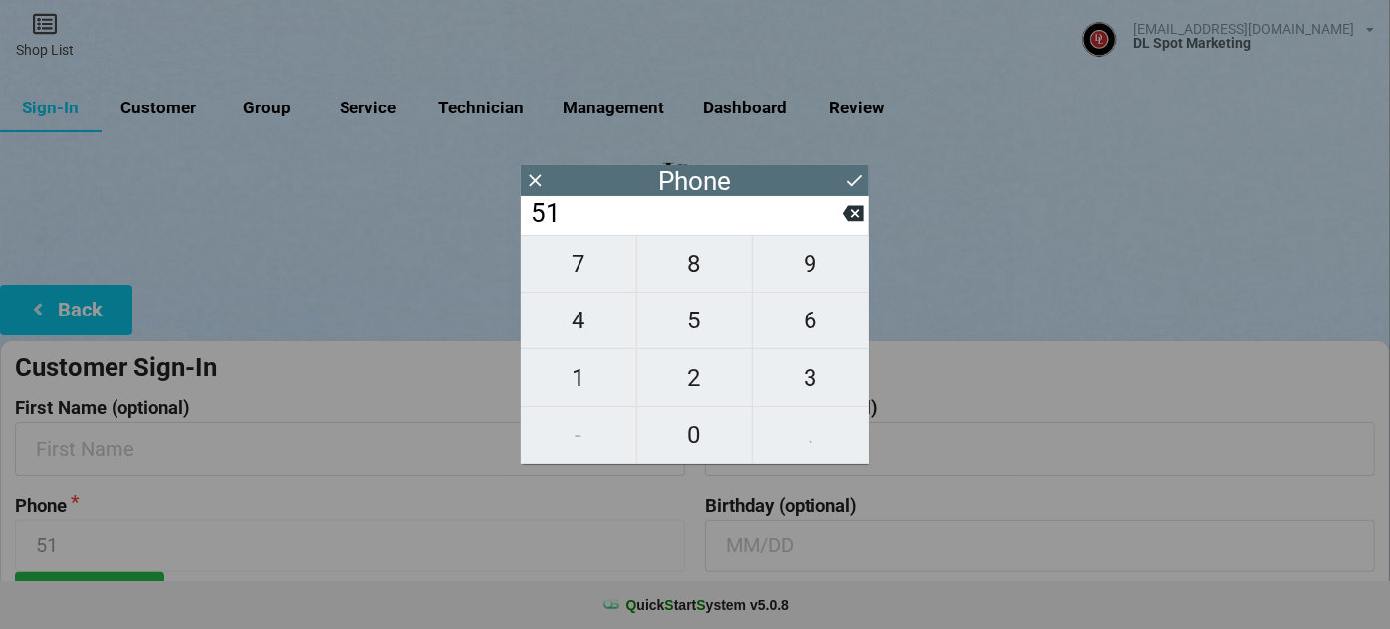
type input "510"
type input "5108"
type input "51086"
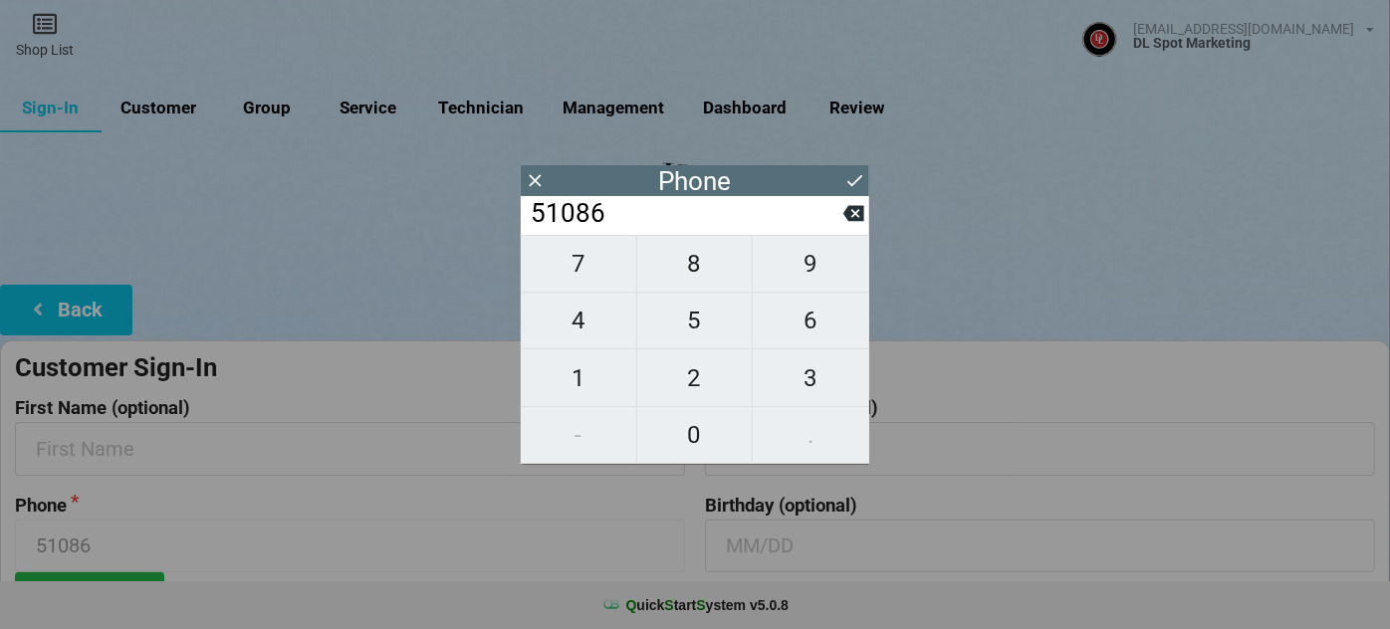
type input "510862"
type input "5108621"
type input "51086216"
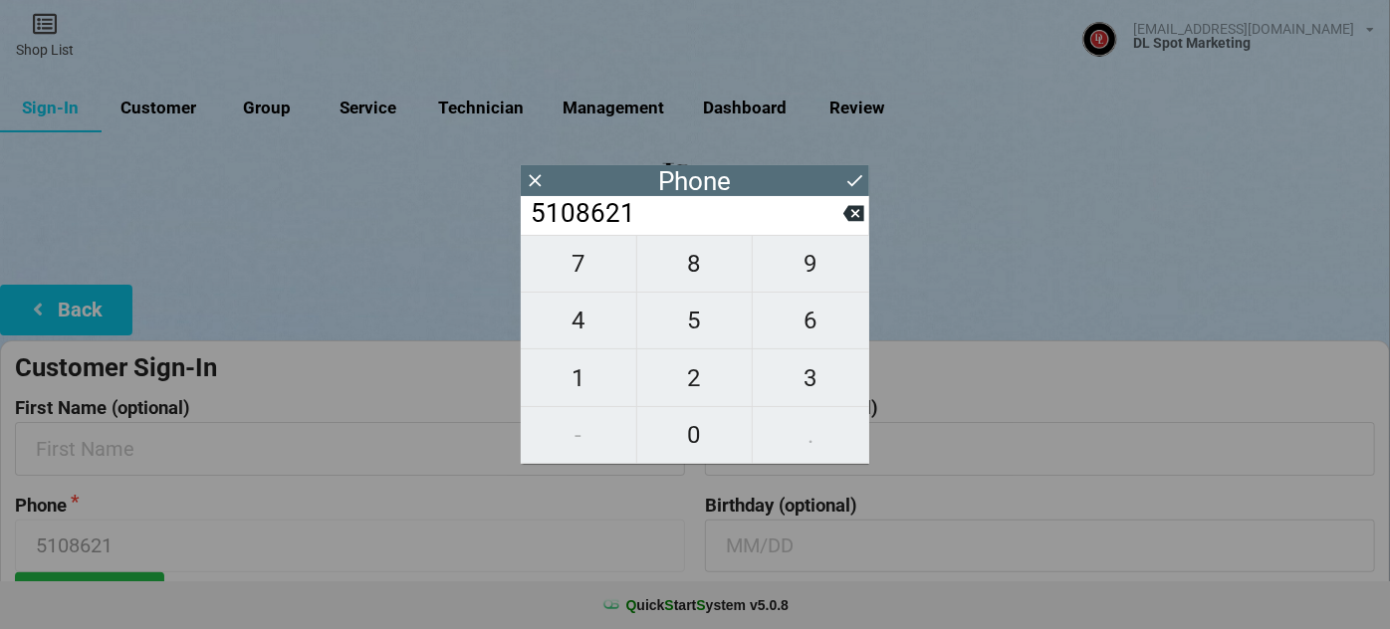
type input "51086216"
type input "510862169"
type input "5108621695"
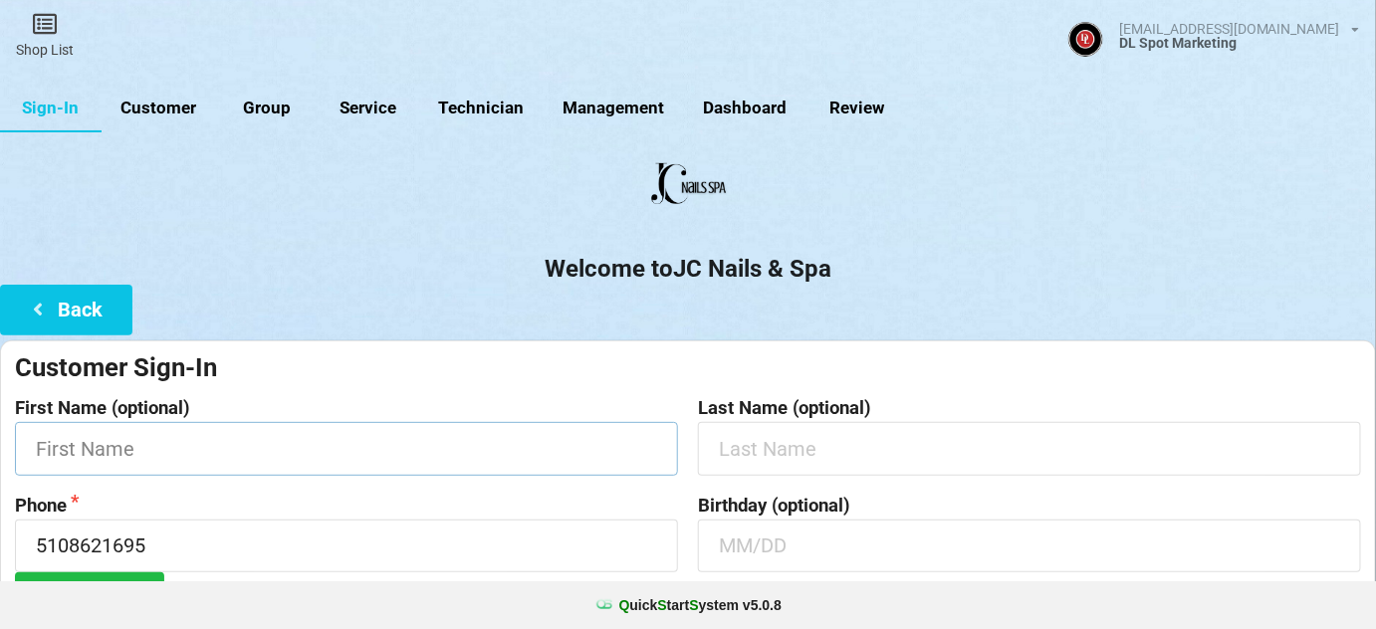
click at [240, 430] on input "text" at bounding box center [346, 448] width 663 height 53
type input "Genevieve"
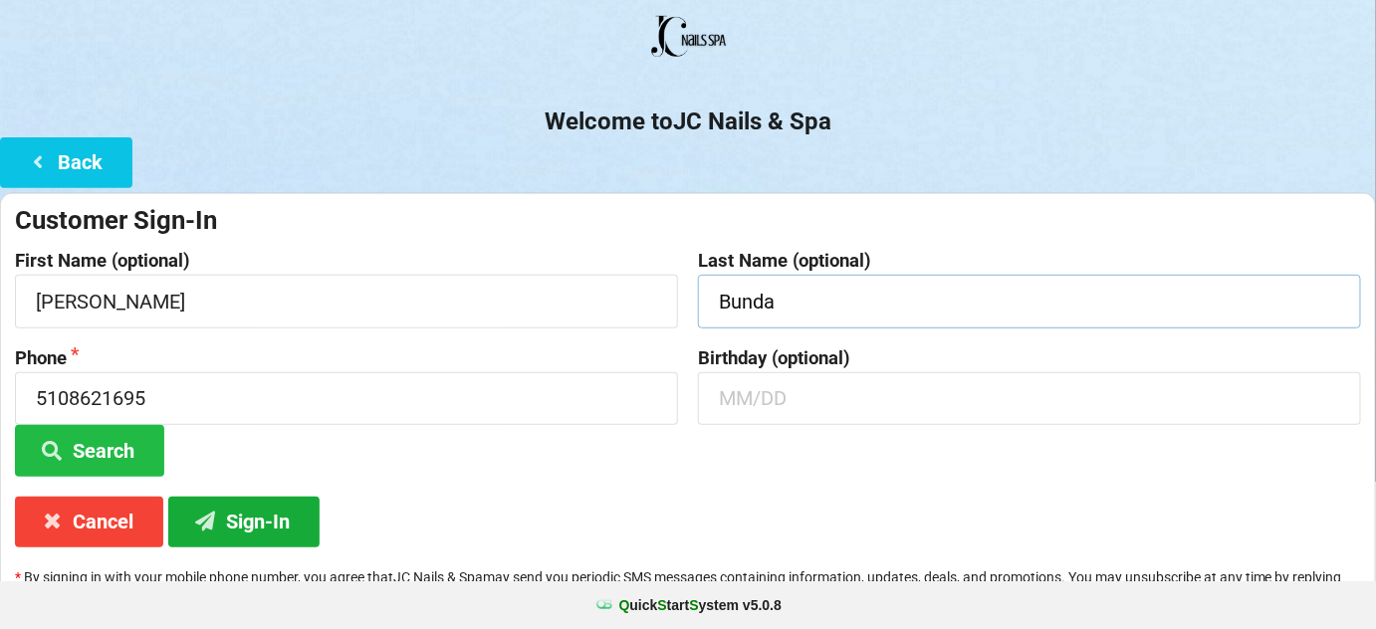
scroll to position [190, 0]
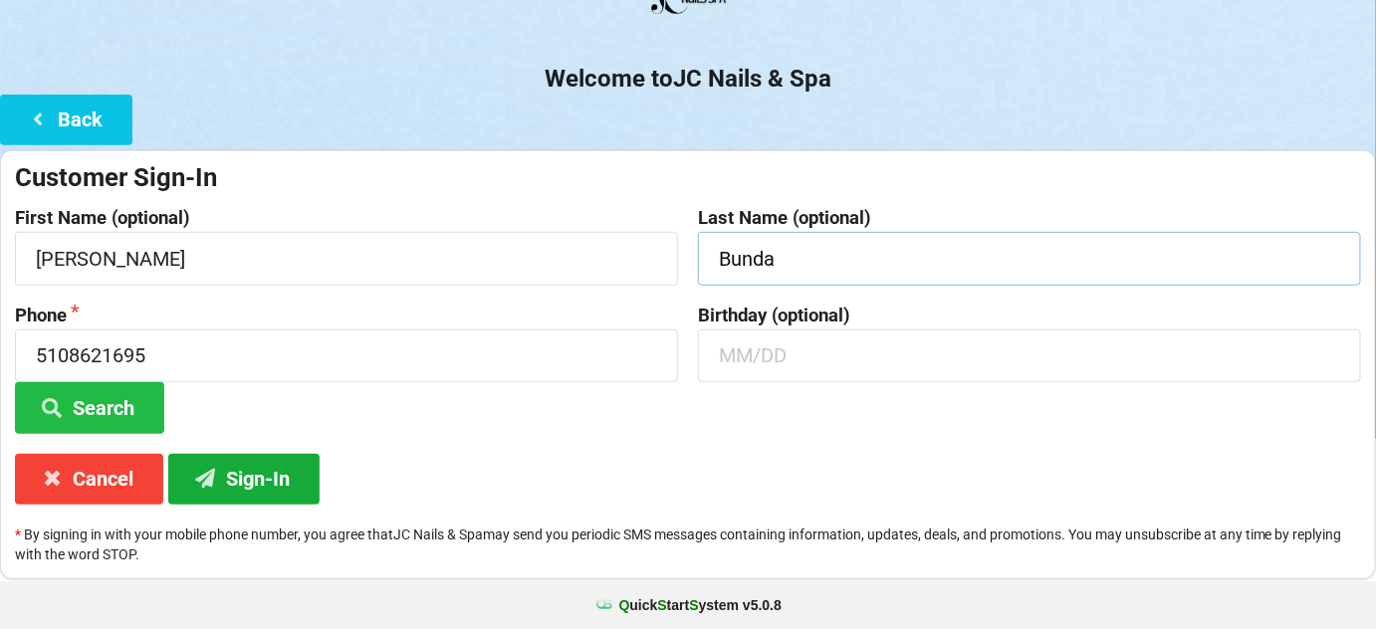
type input "Bunda"
click at [255, 476] on button "Sign-In" at bounding box center [243, 479] width 151 height 51
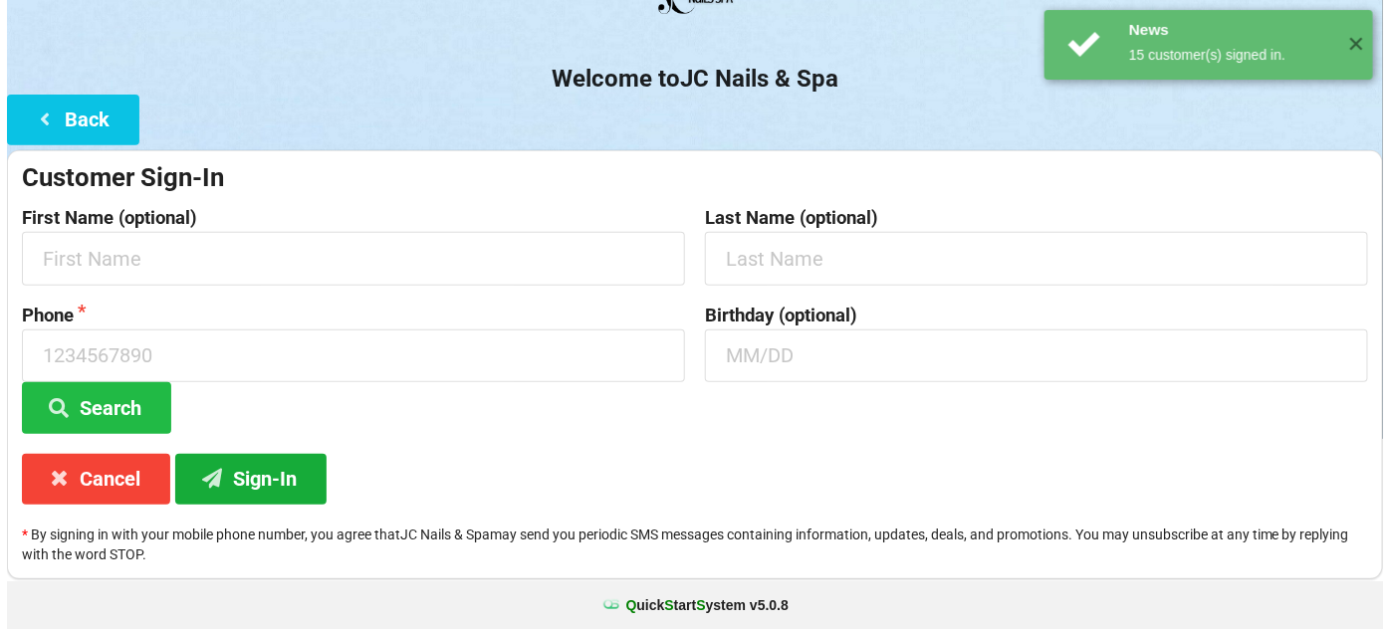
scroll to position [0, 0]
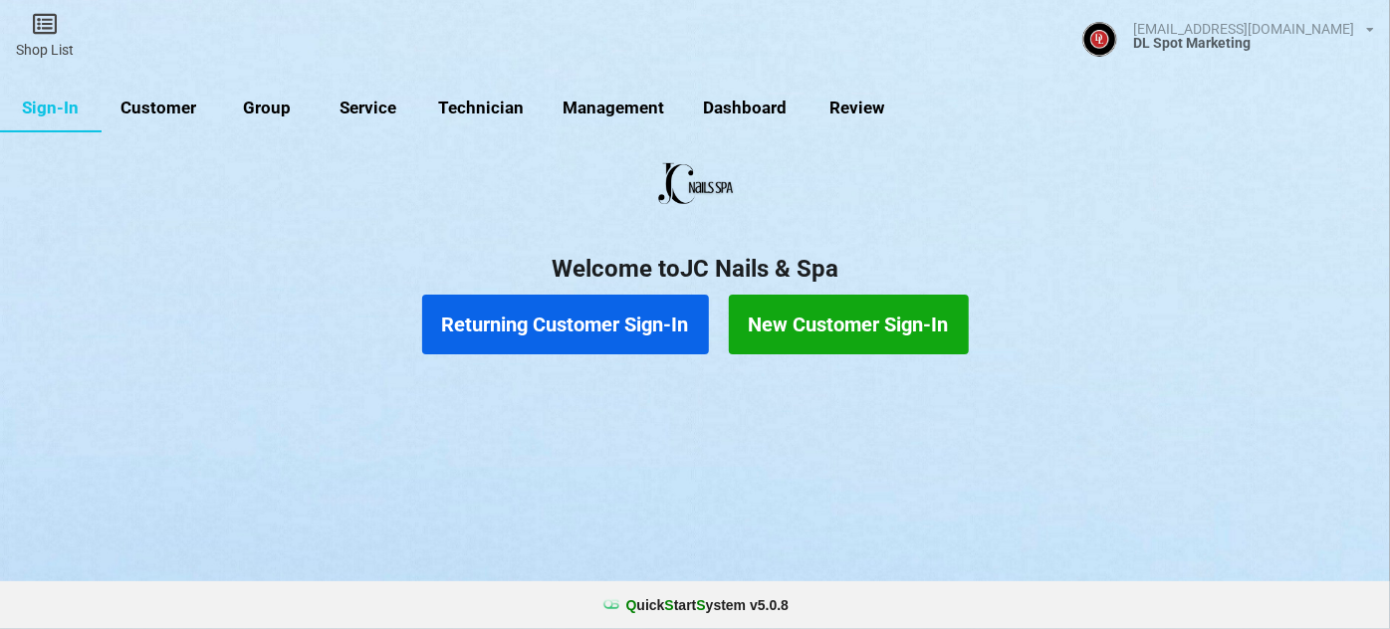
click at [167, 105] on link "Customer" at bounding box center [159, 109] width 115 height 48
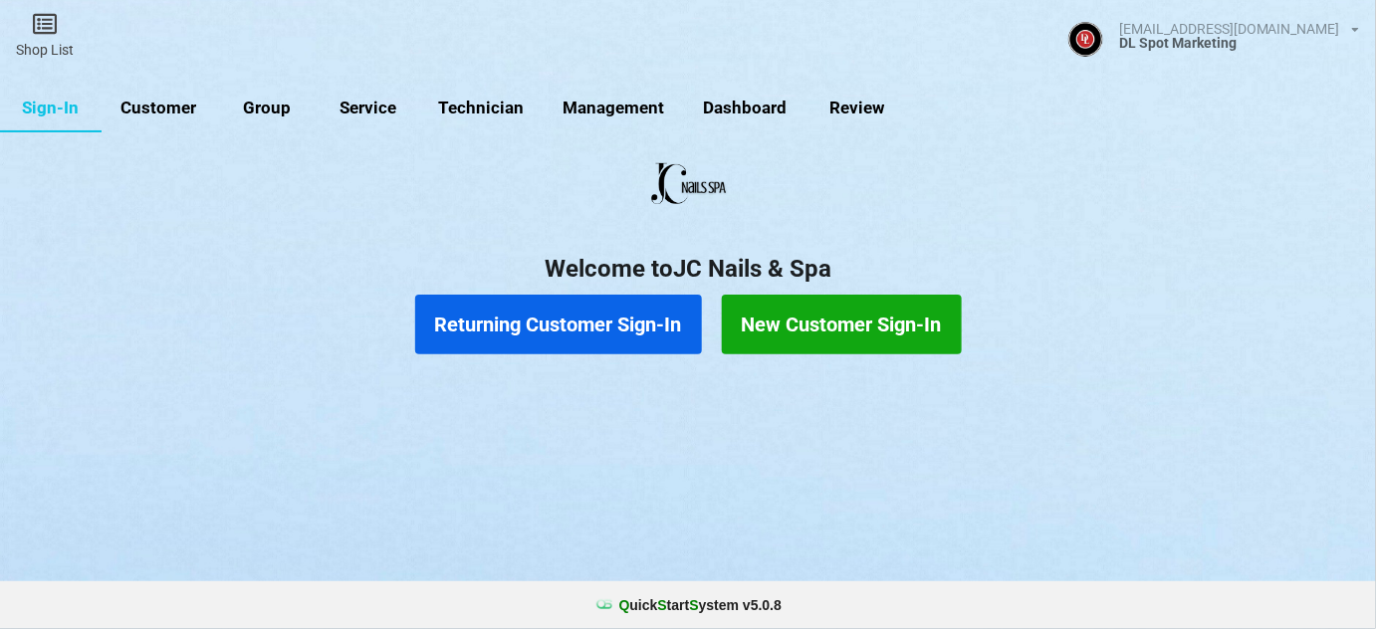
select select "25"
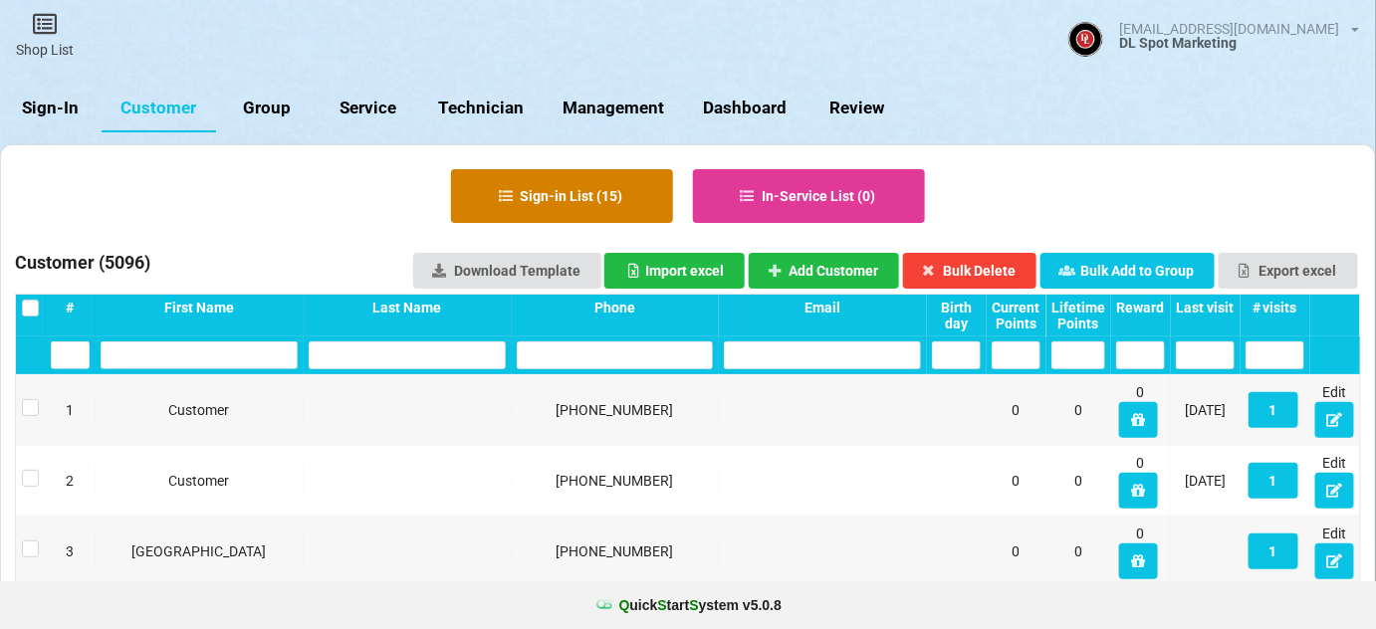
click at [584, 209] on button "Sign-in List ( 15 )" at bounding box center [562, 196] width 222 height 54
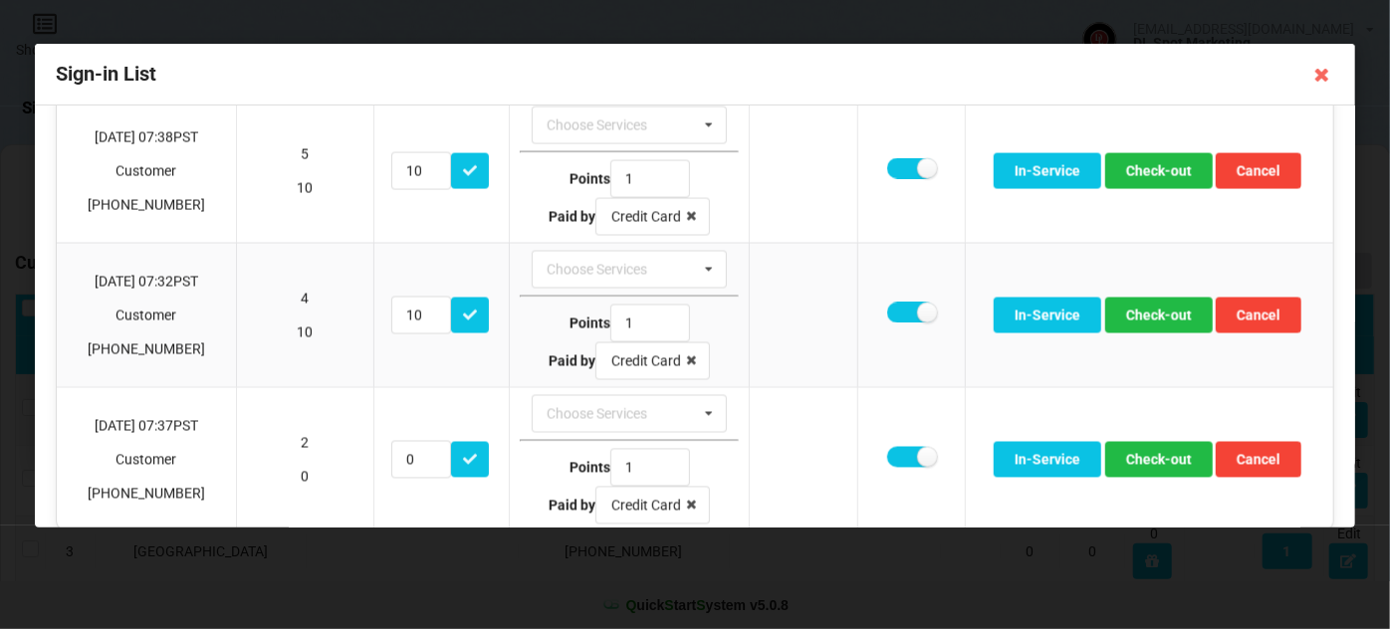
scroll to position [1810, 0]
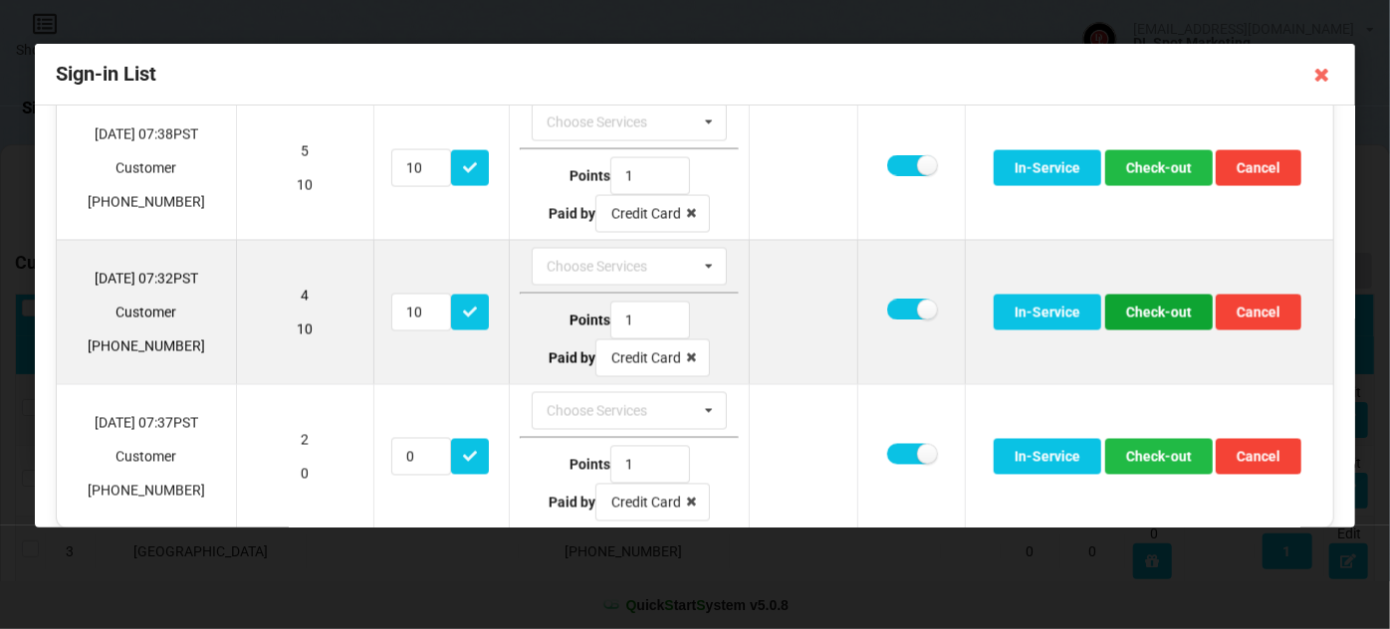
click at [1155, 295] on button "Check-out" at bounding box center [1159, 313] width 108 height 36
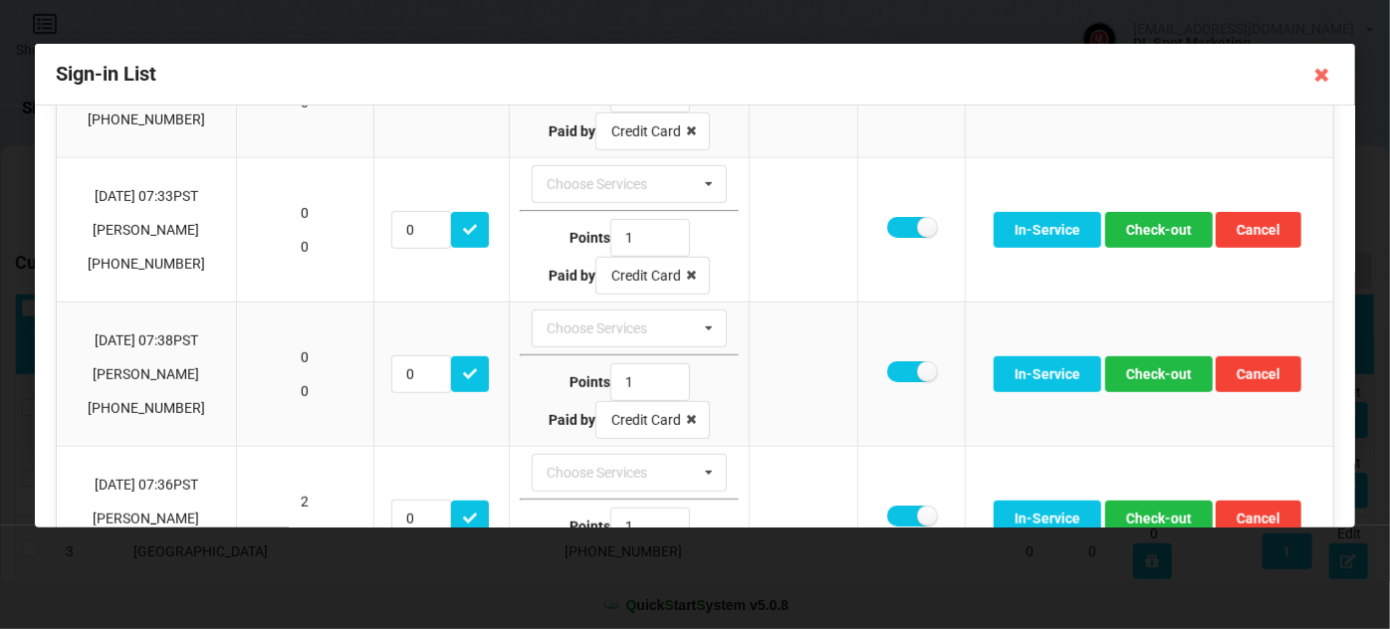
scroll to position [602, 0]
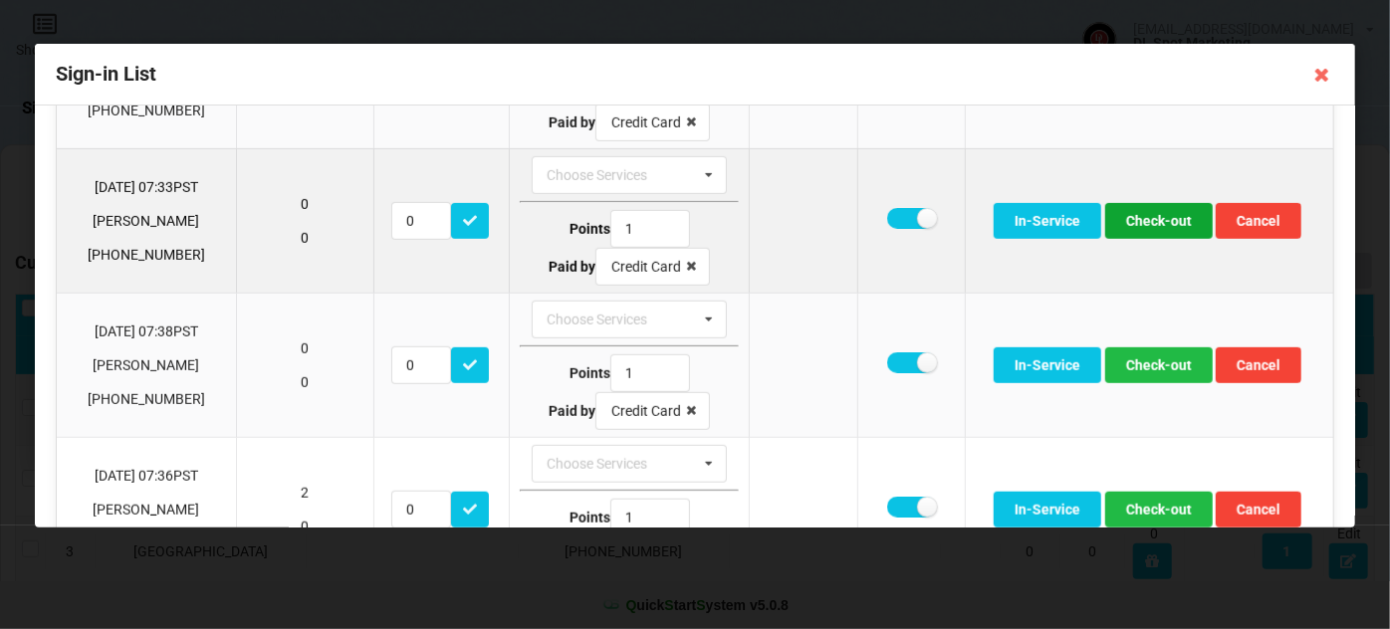
click at [1153, 211] on button "Check-out" at bounding box center [1159, 221] width 108 height 36
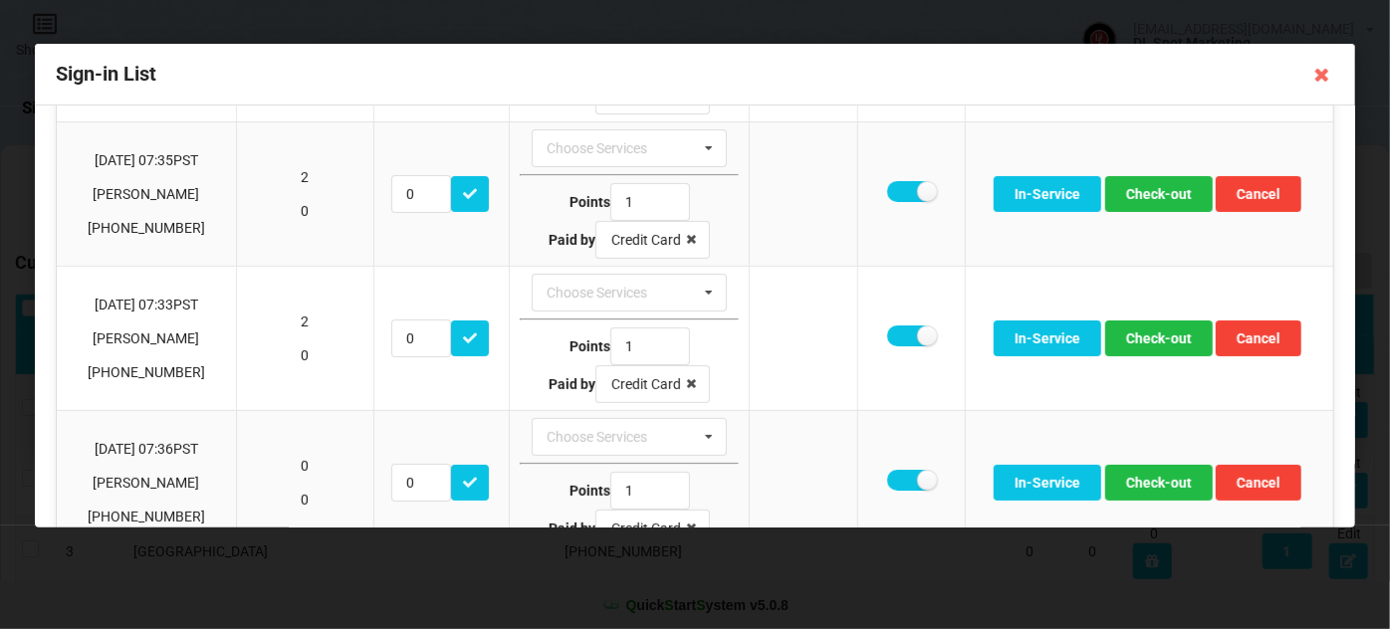
scroll to position [199, 0]
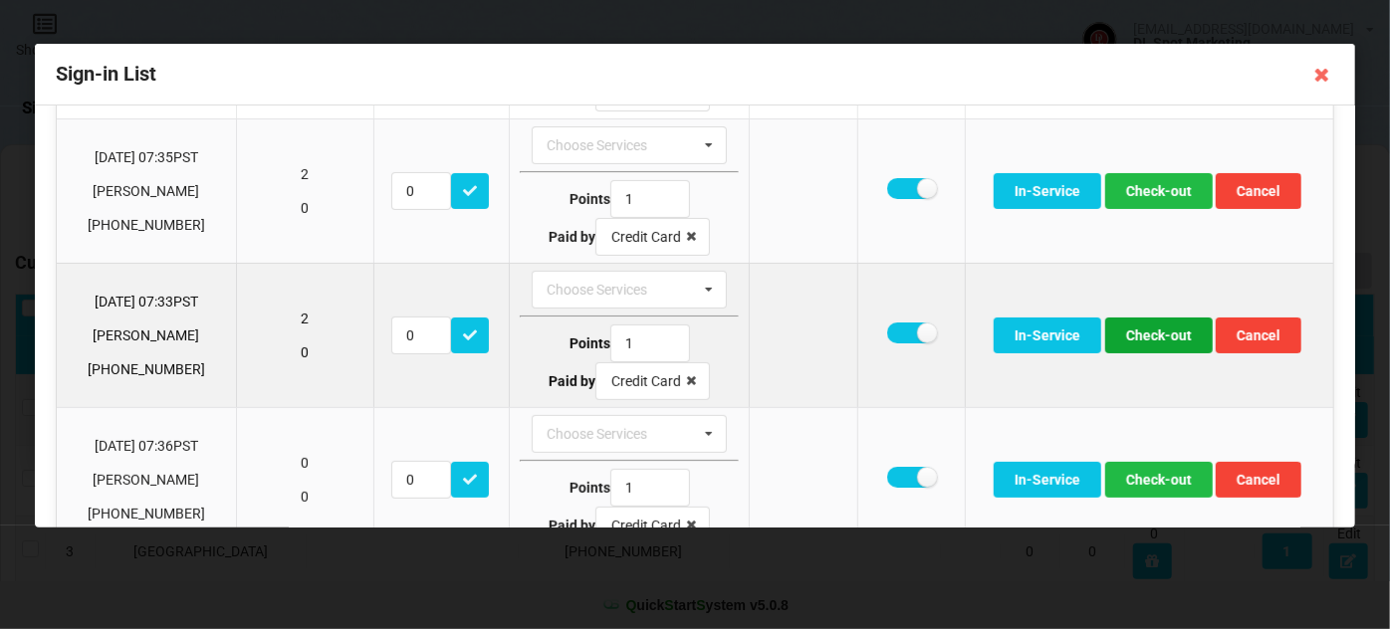
click at [1169, 333] on button "Check-out" at bounding box center [1159, 336] width 108 height 36
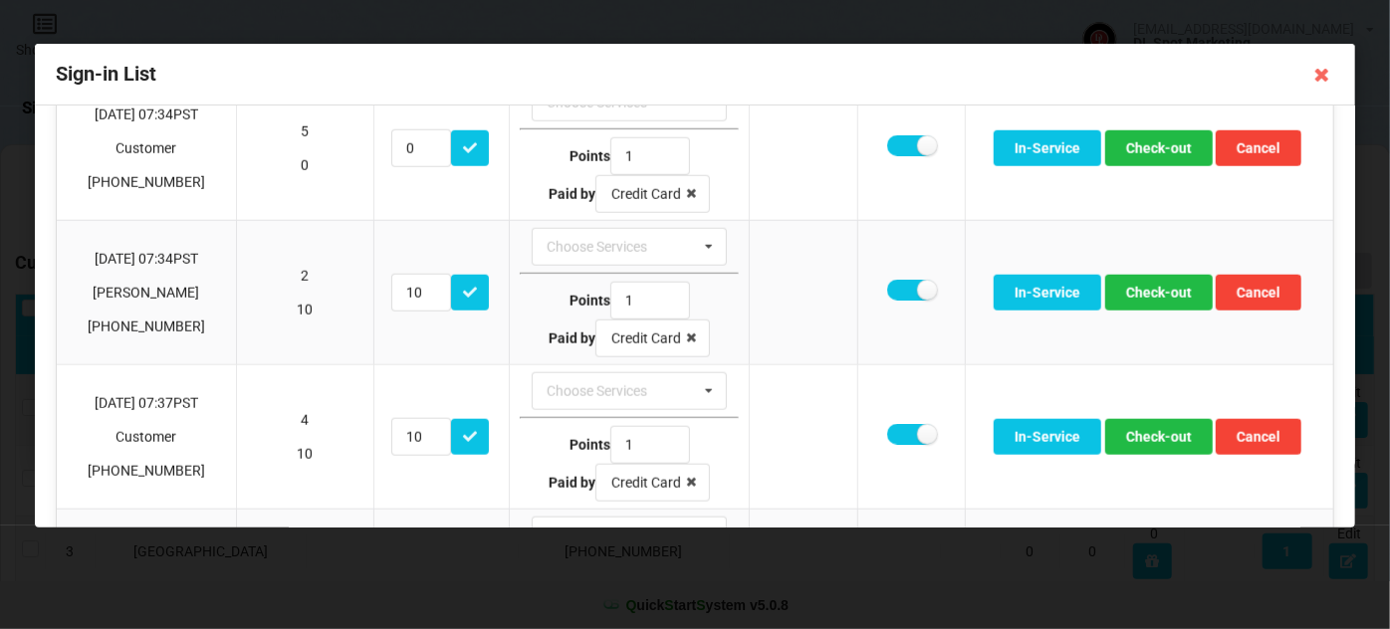
scroll to position [965, 0]
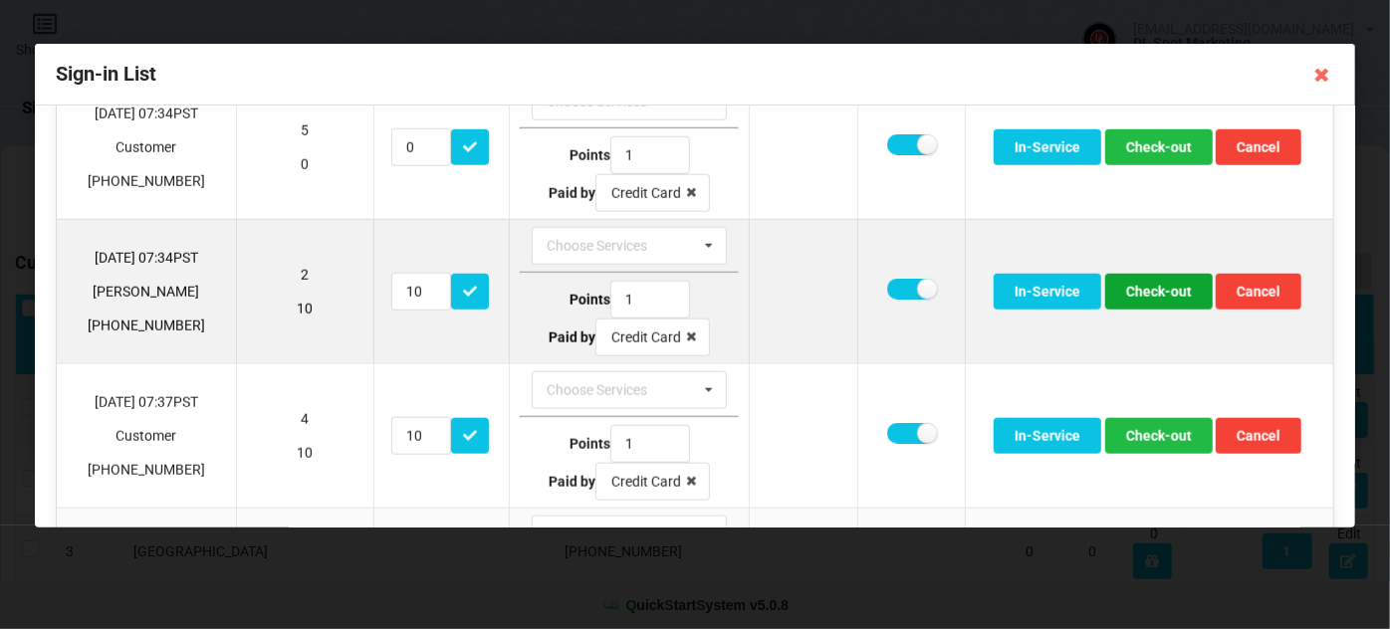
click at [1136, 284] on button "Check-out" at bounding box center [1159, 292] width 108 height 36
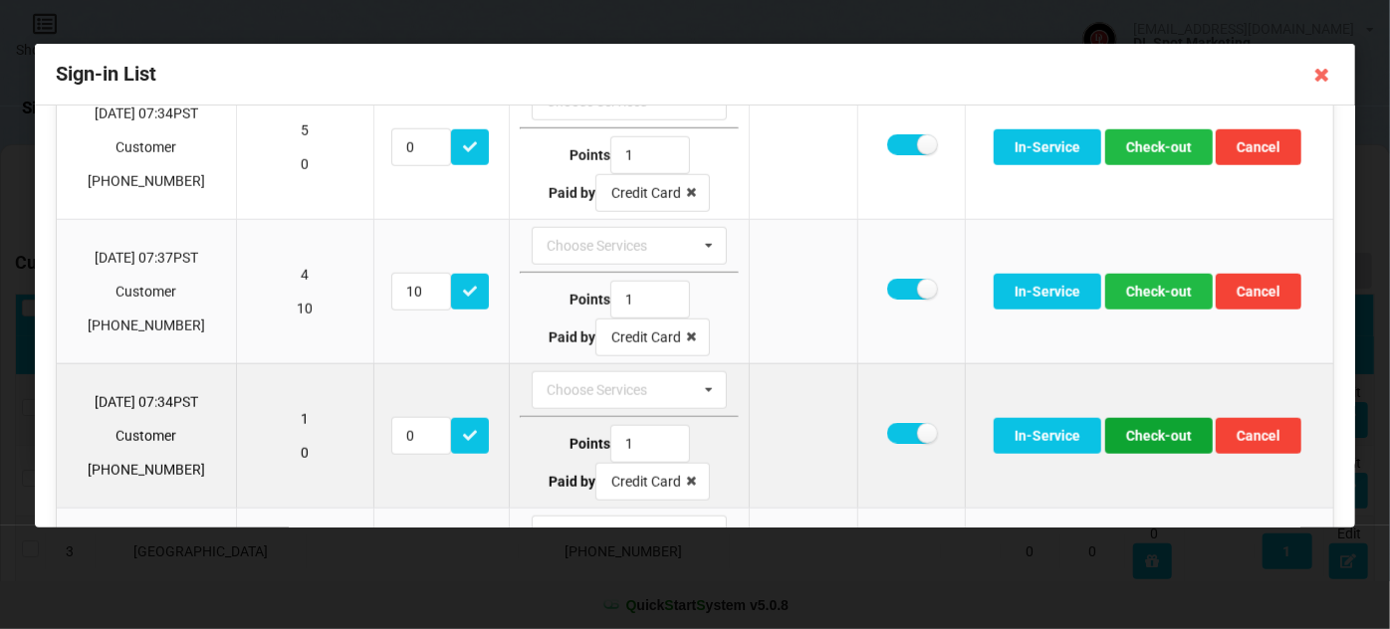
click at [1173, 423] on button "Check-out" at bounding box center [1159, 436] width 108 height 36
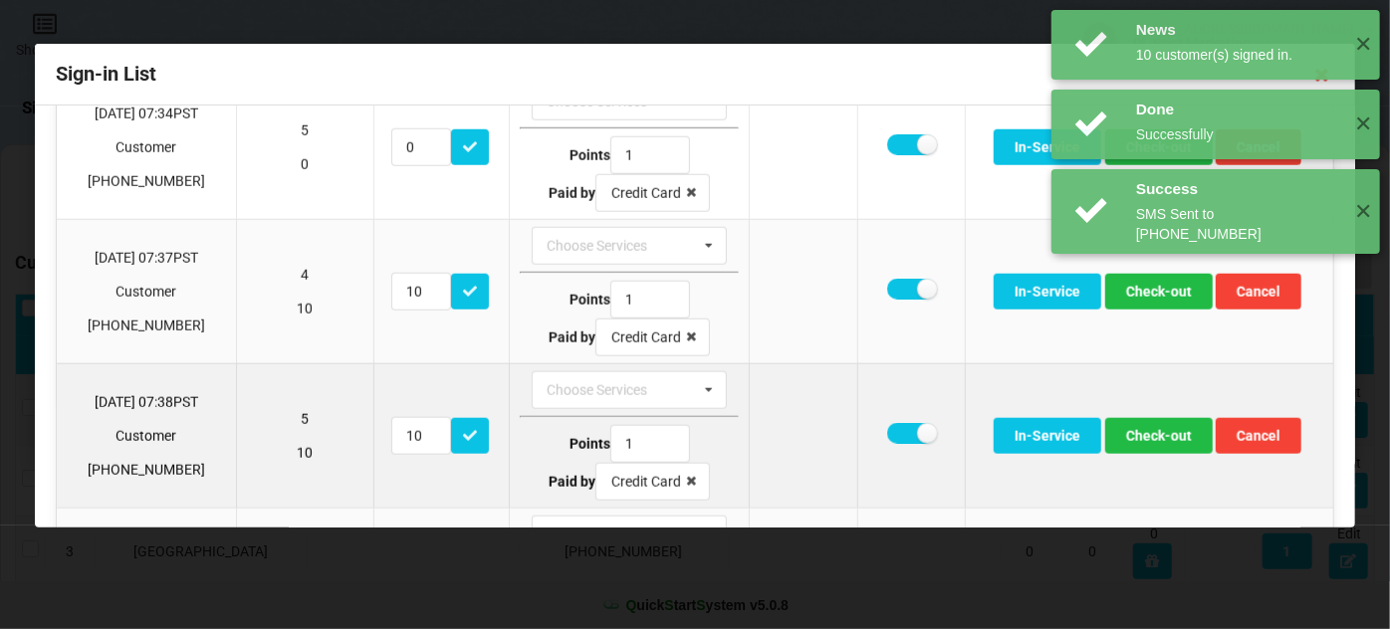
scroll to position [844, 0]
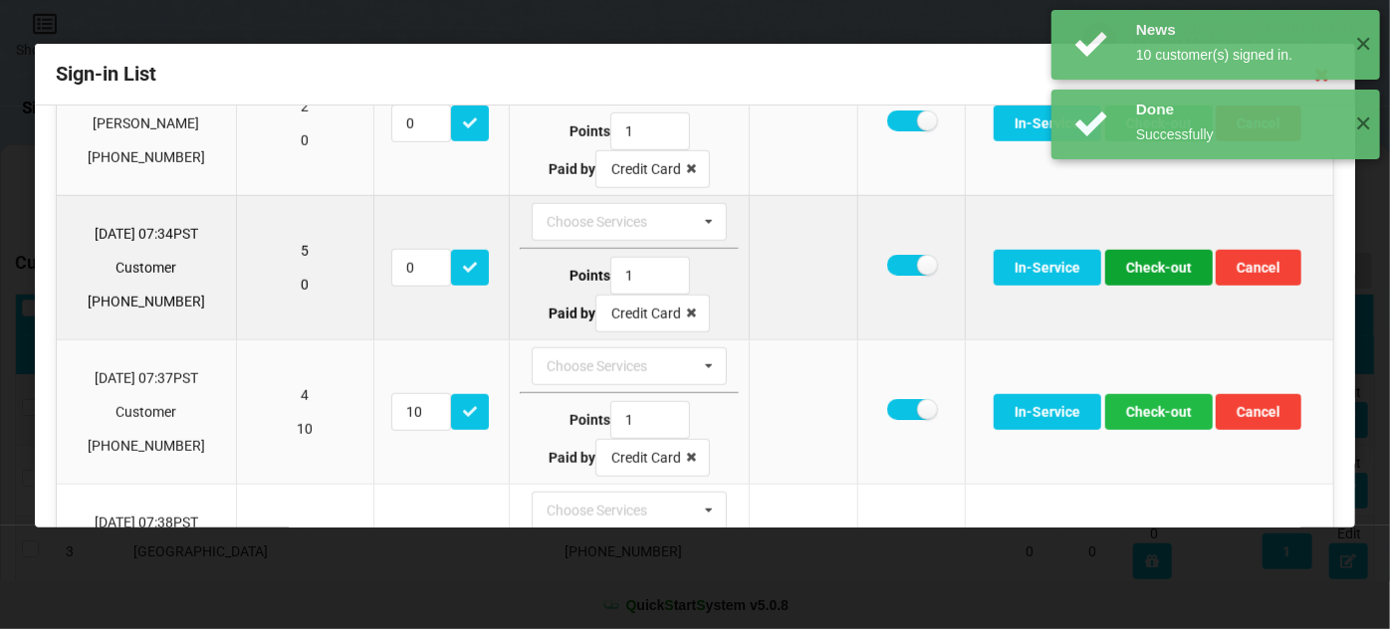
click at [1154, 262] on button "Check-out" at bounding box center [1159, 268] width 108 height 36
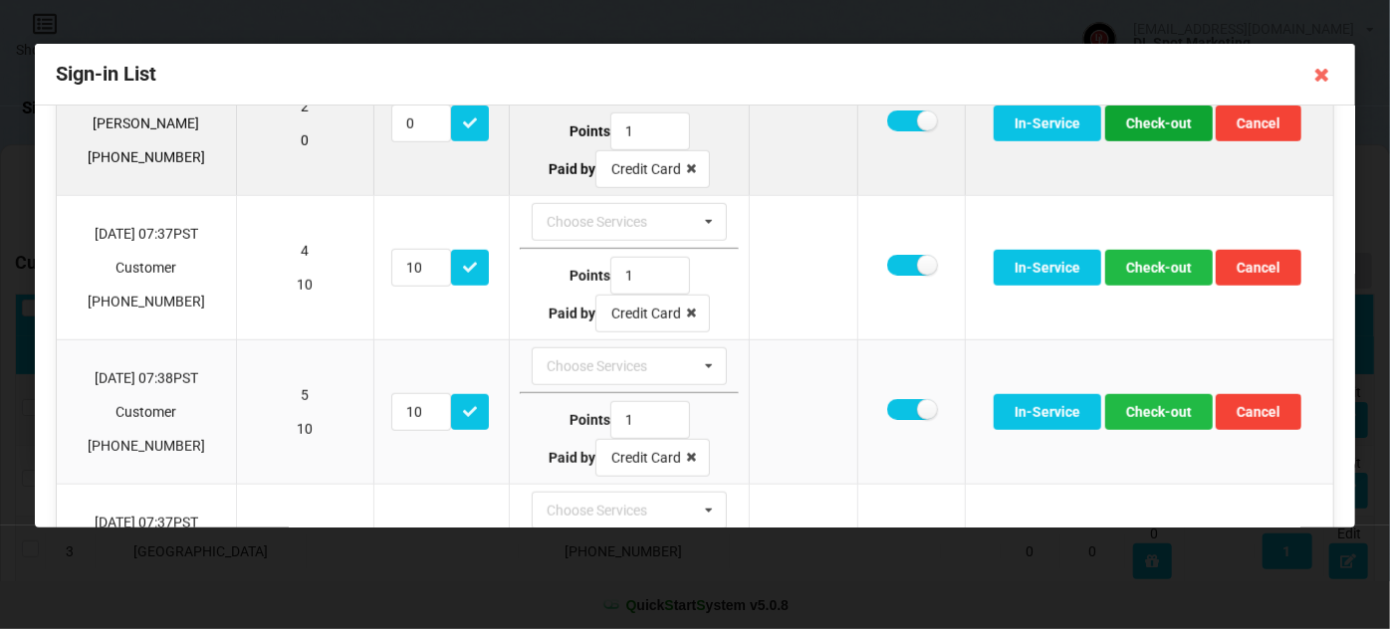
click at [1157, 116] on button "Check-out" at bounding box center [1159, 124] width 108 height 36
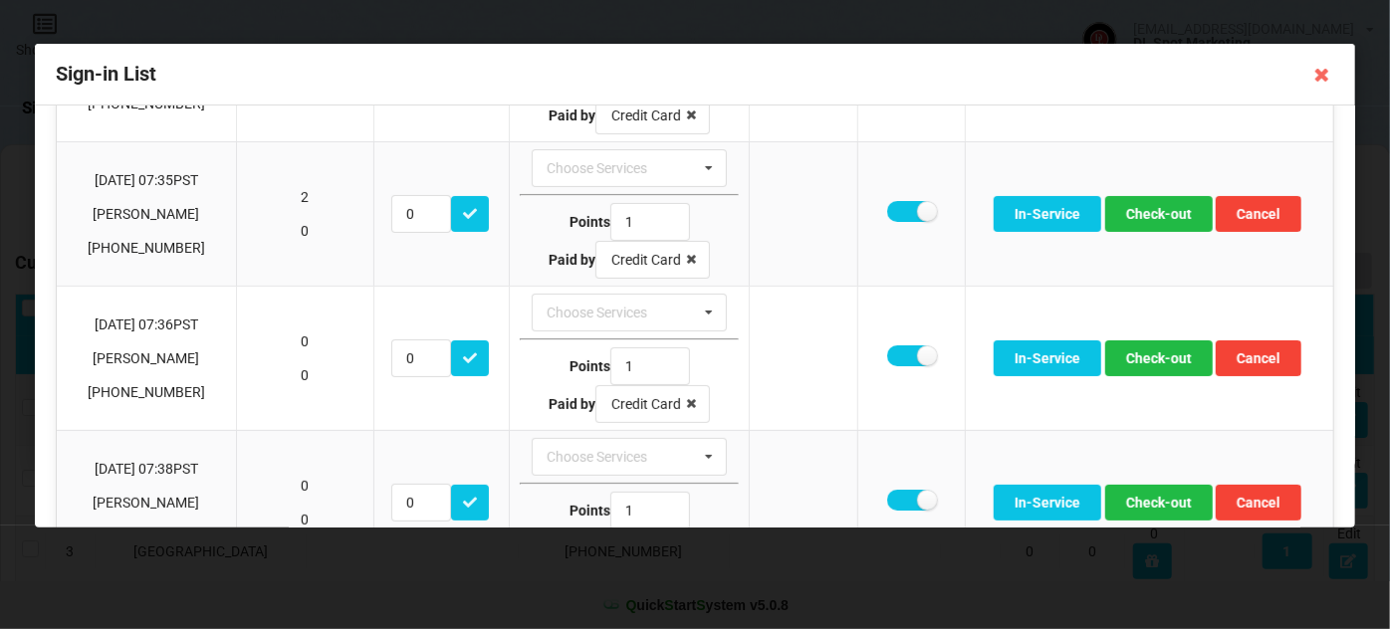
scroll to position [98, 0]
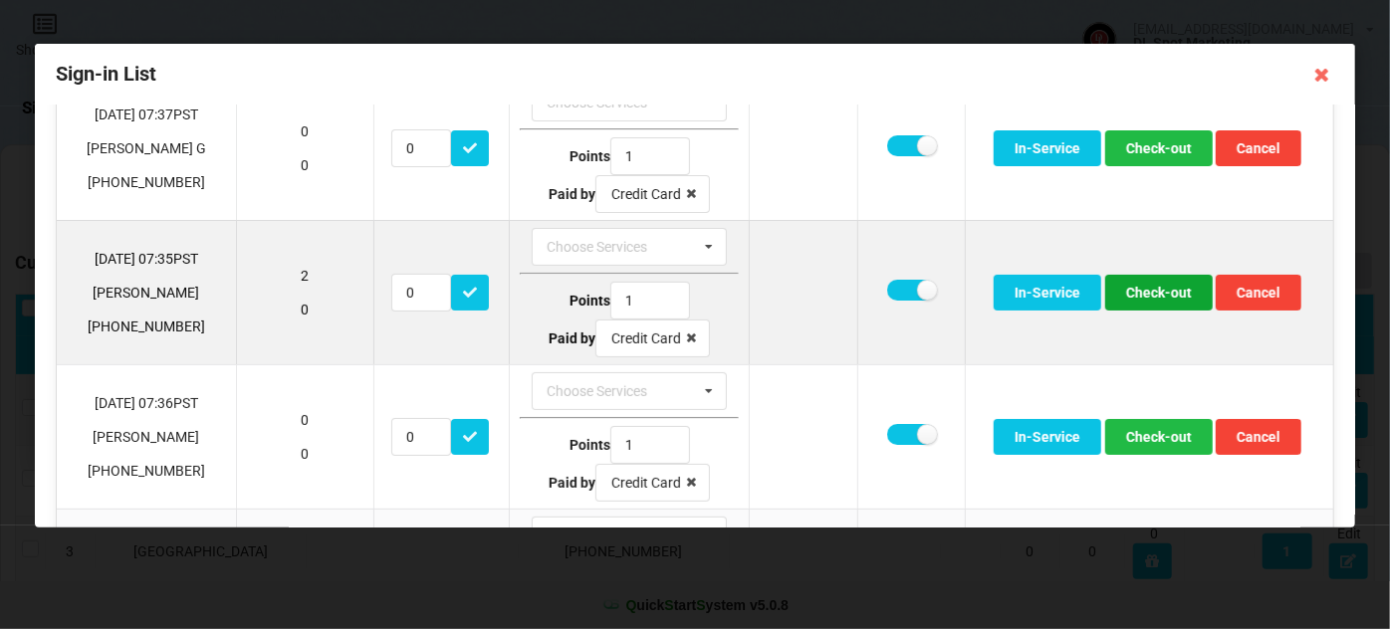
click at [1163, 284] on button "Check-out" at bounding box center [1159, 293] width 108 height 36
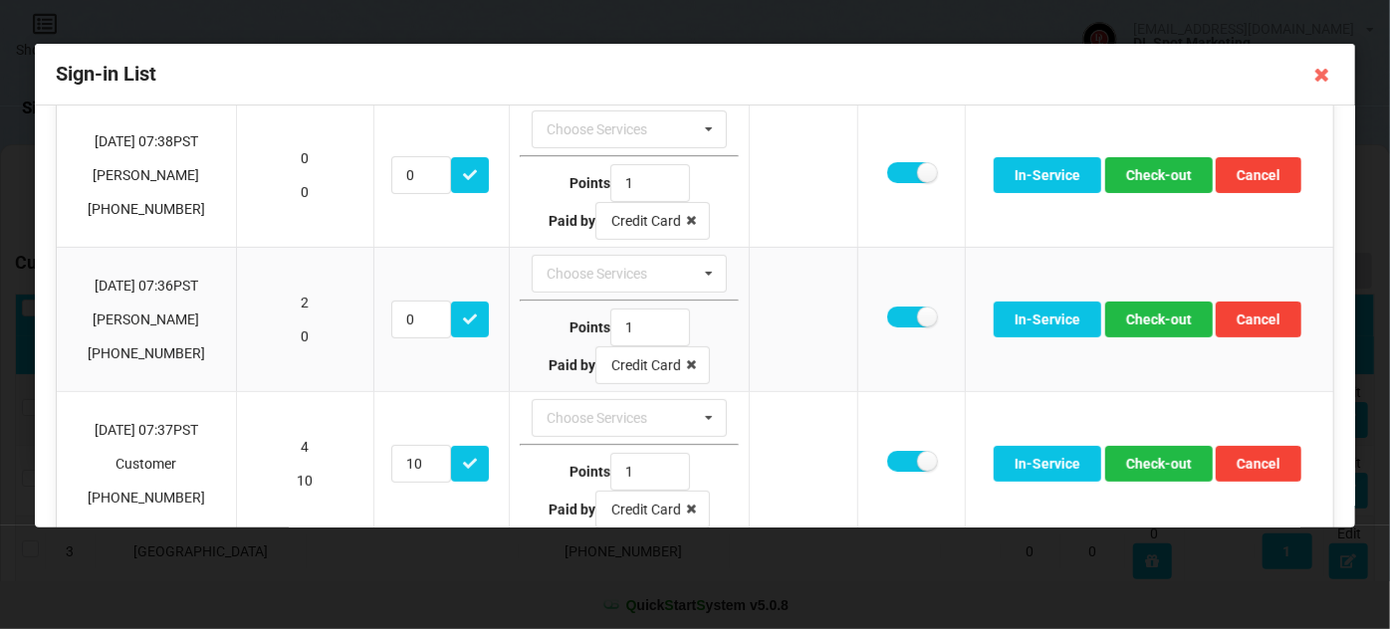
scroll to position [361, 0]
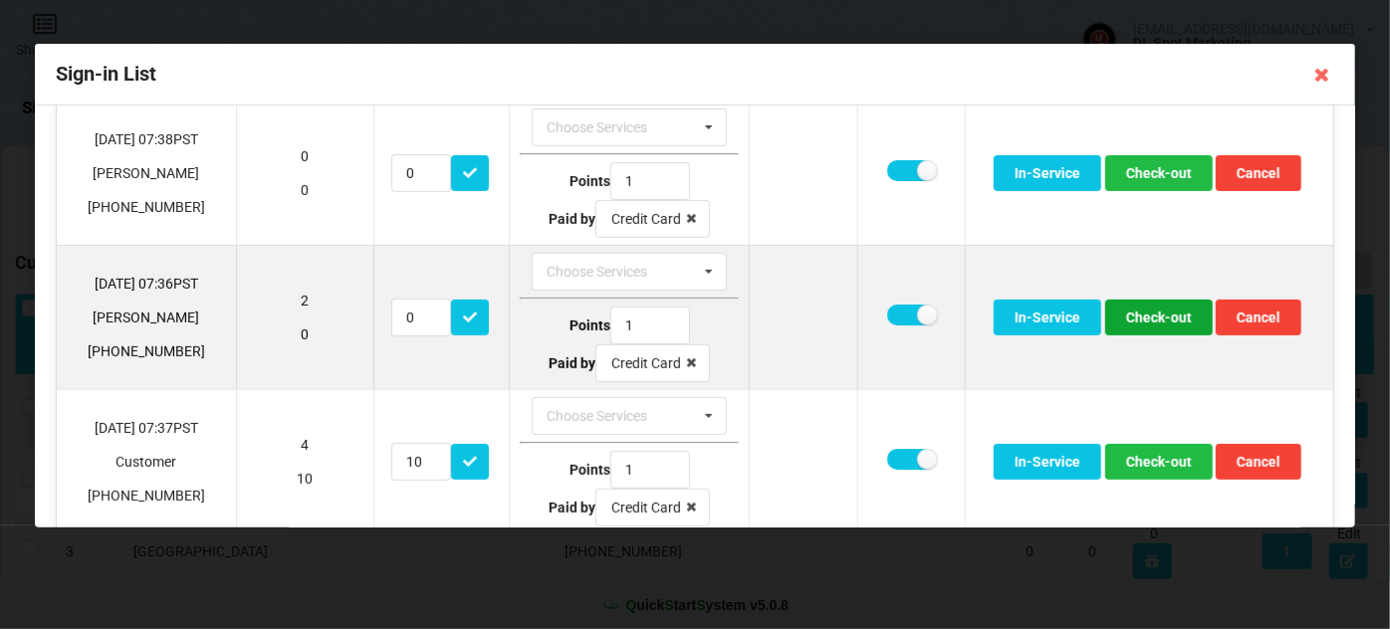
click at [1157, 311] on button "Check-out" at bounding box center [1159, 318] width 108 height 36
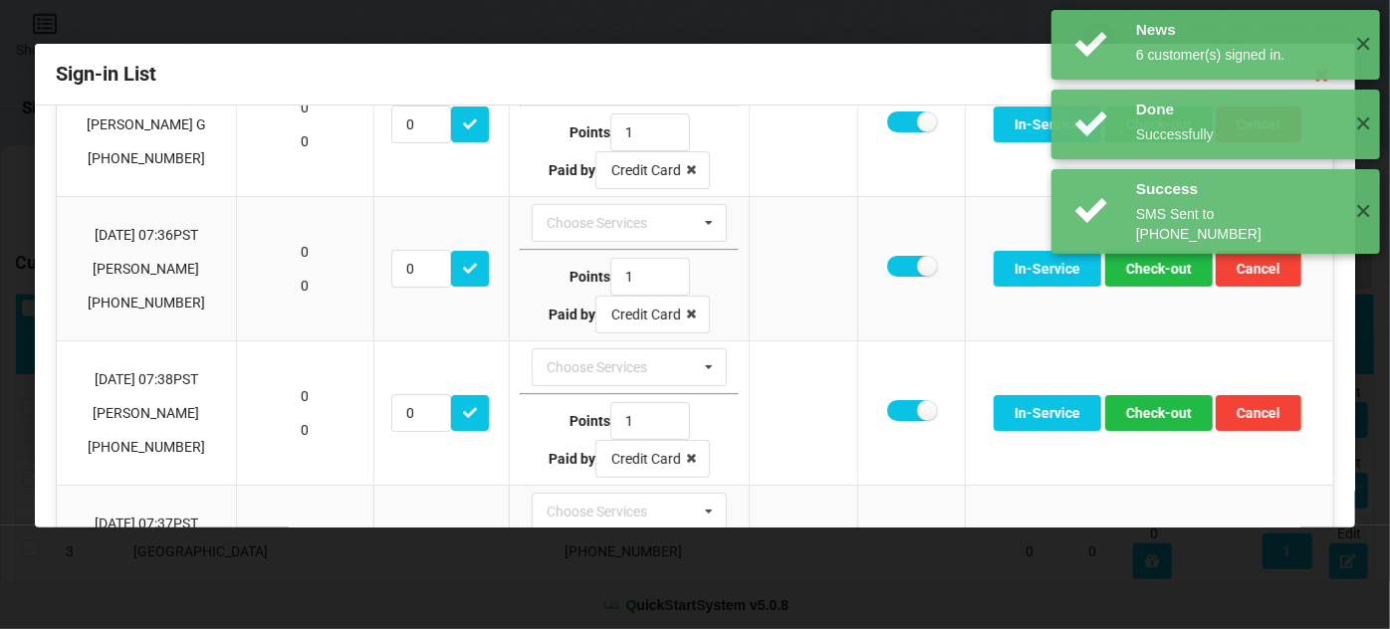
scroll to position [120, 0]
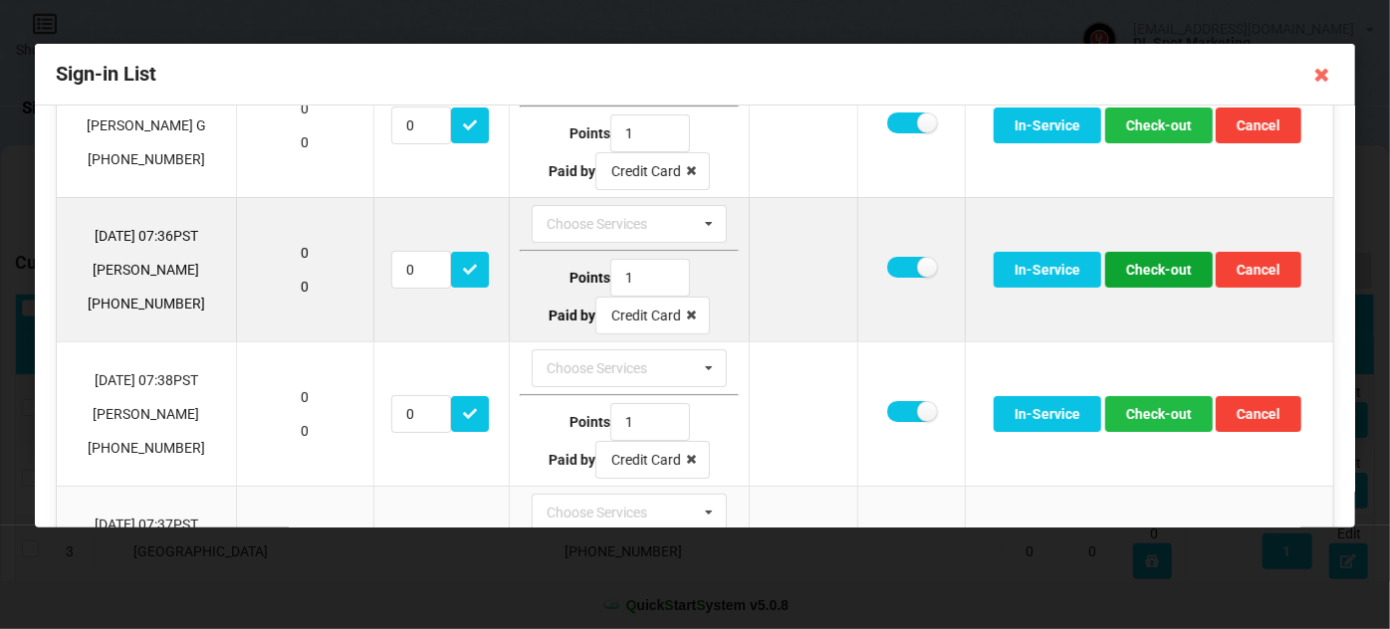
click at [1161, 269] on button "Check-out" at bounding box center [1159, 270] width 108 height 36
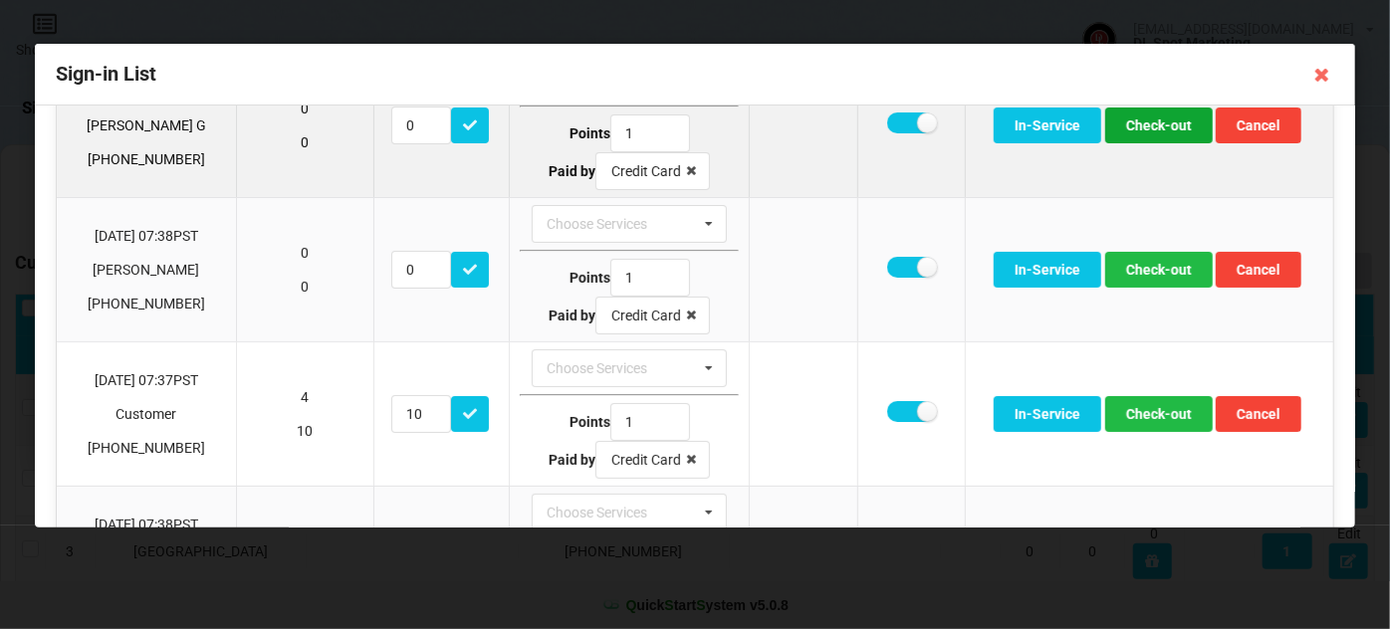
click at [1163, 125] on button "Check-out" at bounding box center [1159, 126] width 108 height 36
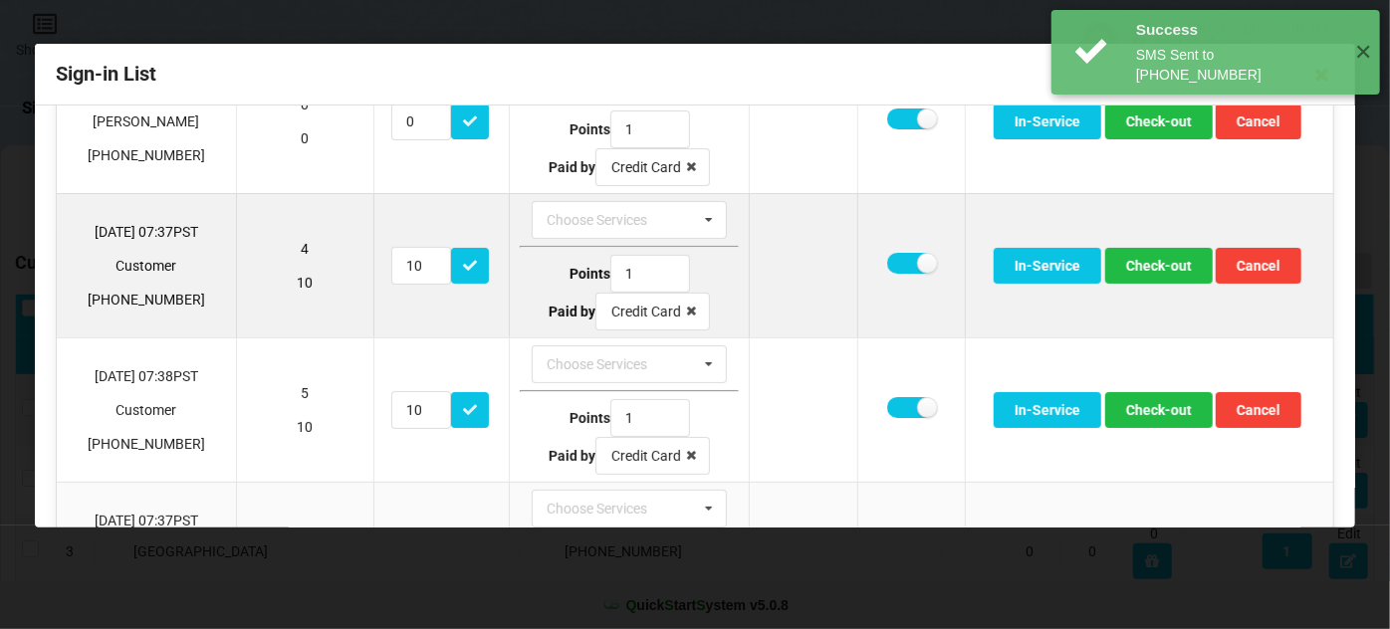
scroll to position [239, 0]
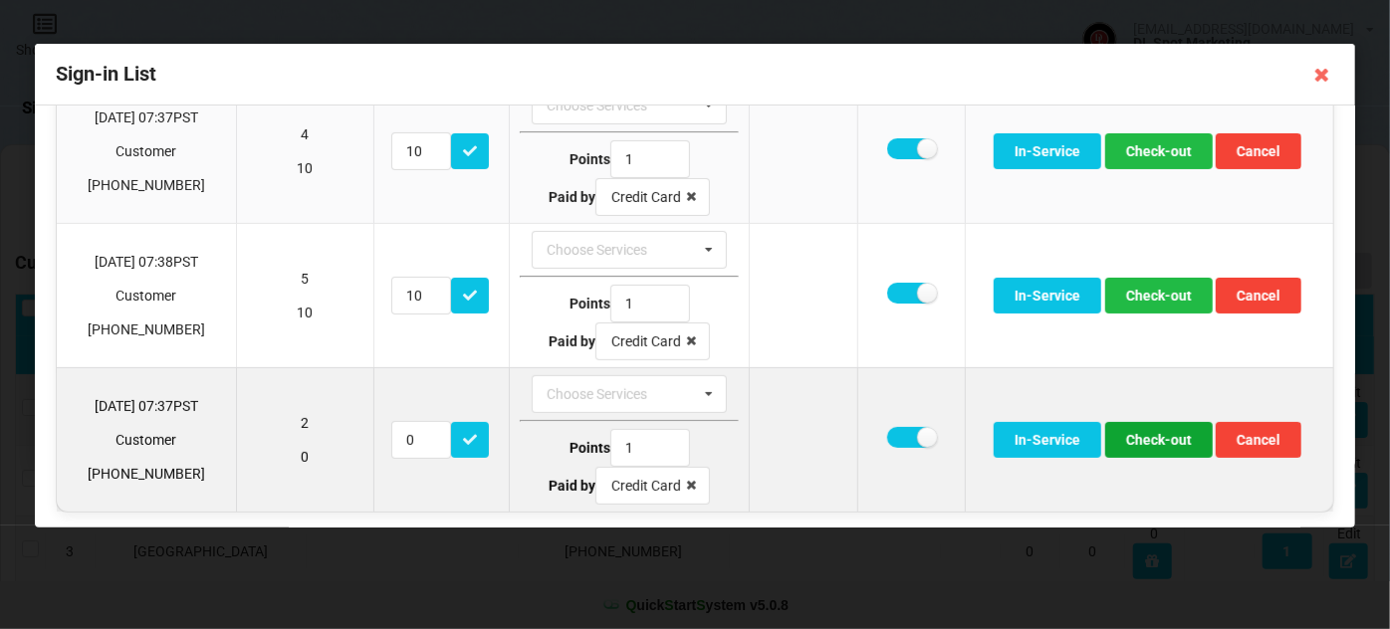
click at [1161, 437] on button "Check-out" at bounding box center [1159, 440] width 108 height 36
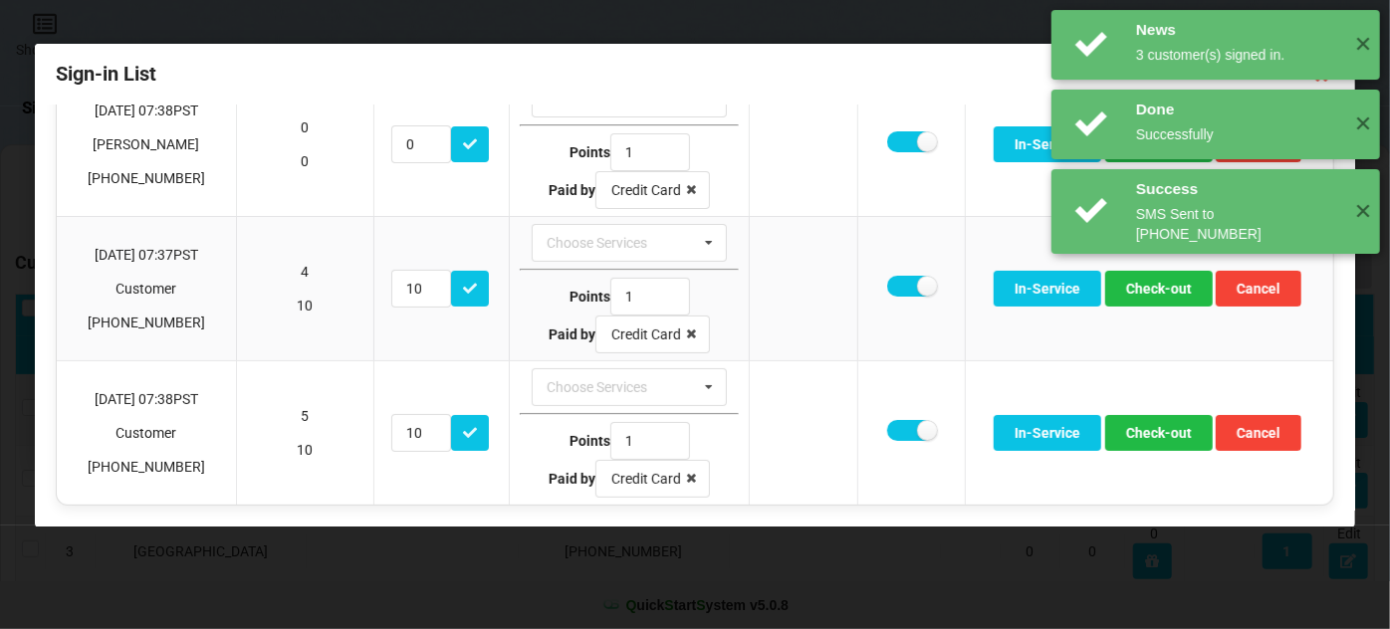
scroll to position [97, 0]
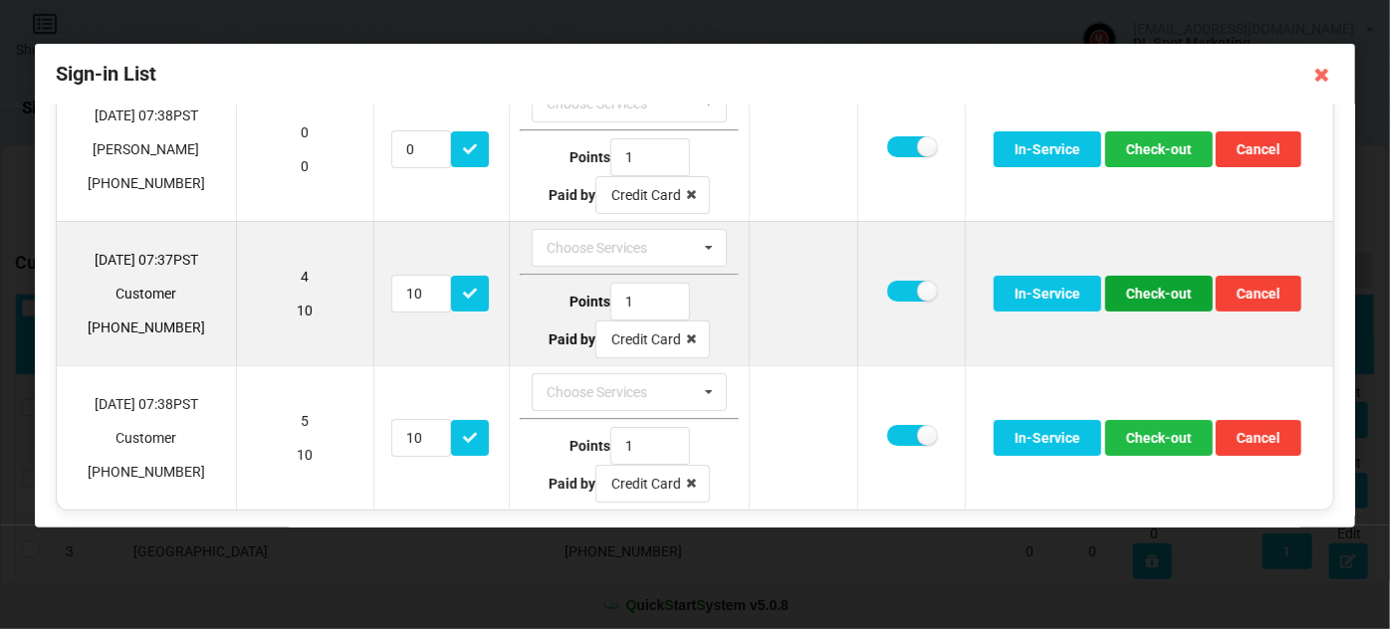
click at [1163, 294] on button "Check-out" at bounding box center [1159, 294] width 108 height 36
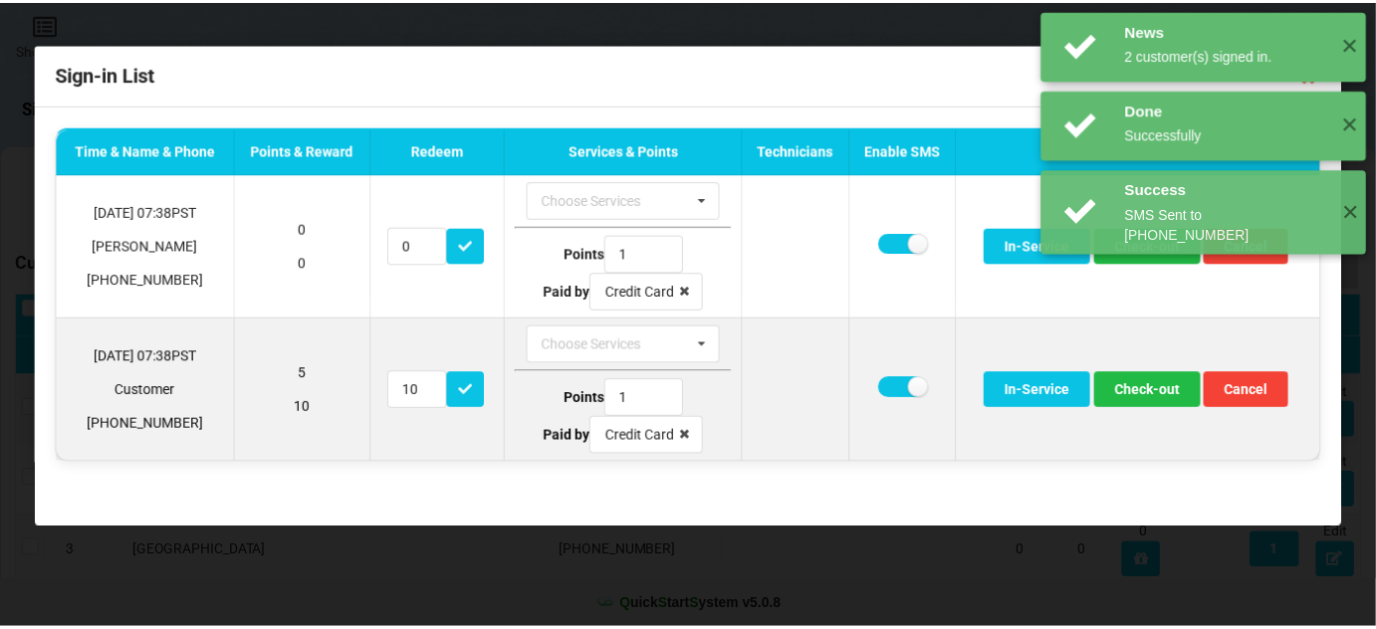
scroll to position [0, 0]
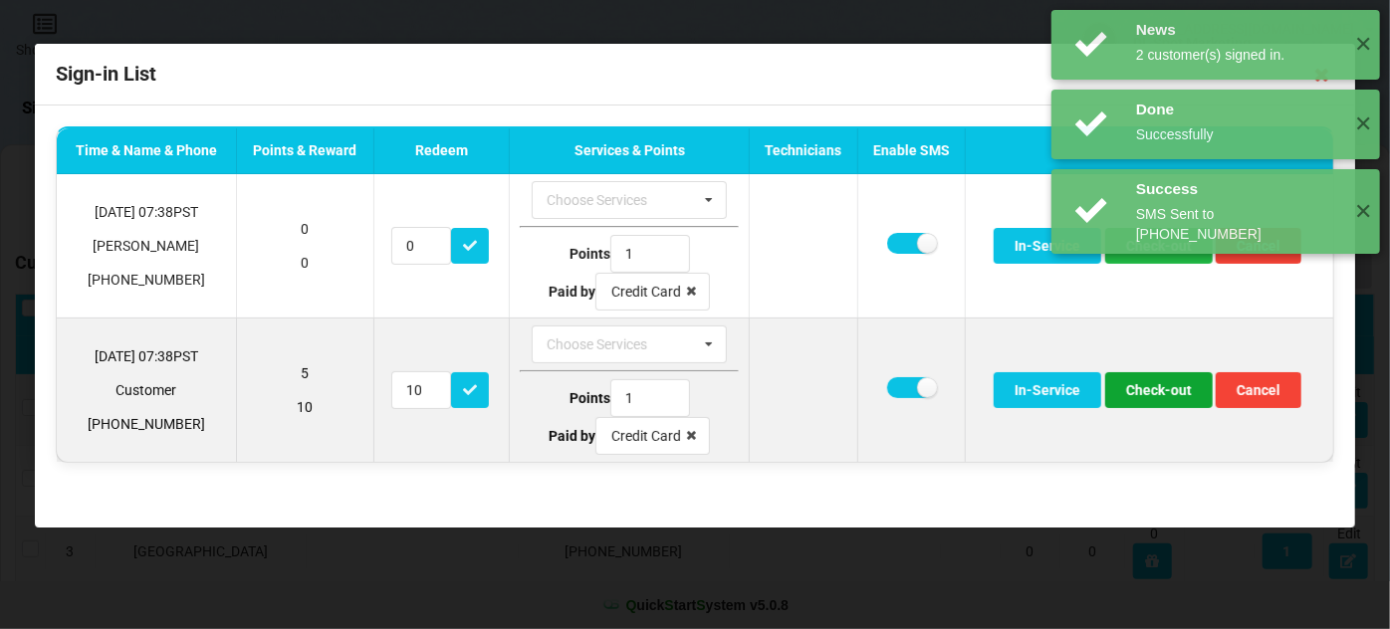
click at [1162, 385] on button "Check-out" at bounding box center [1159, 390] width 108 height 36
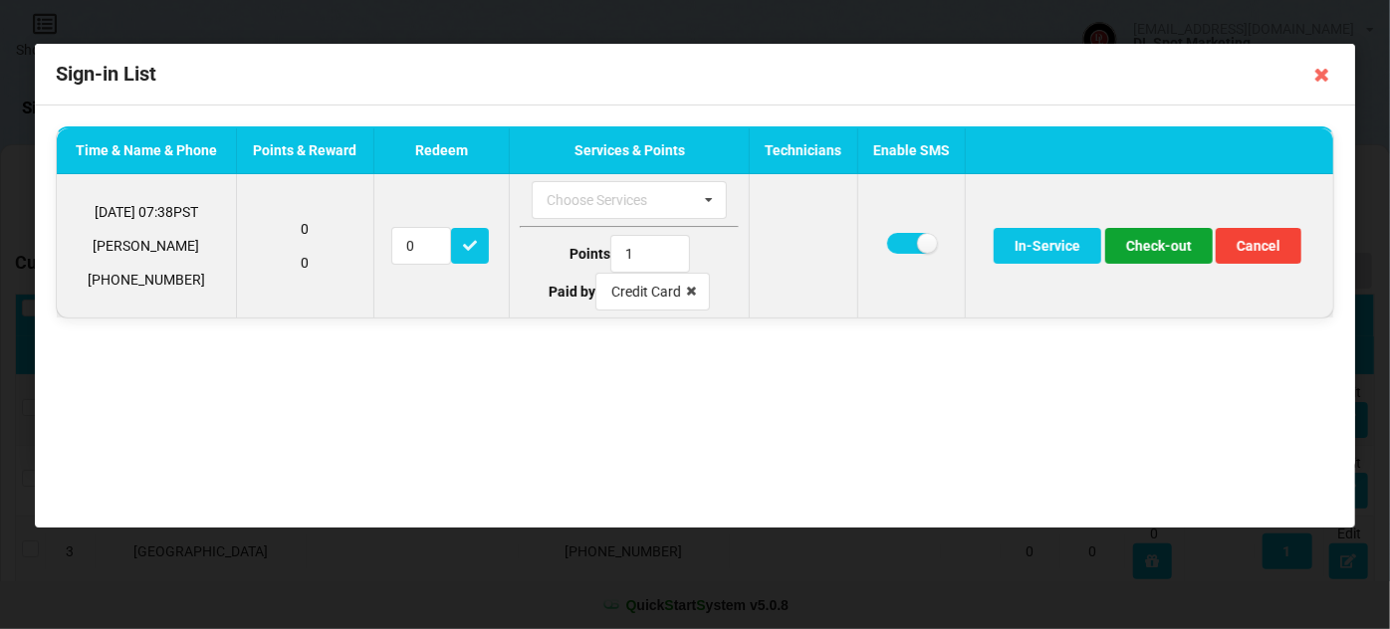
click at [1160, 252] on button "Check-out" at bounding box center [1159, 246] width 108 height 36
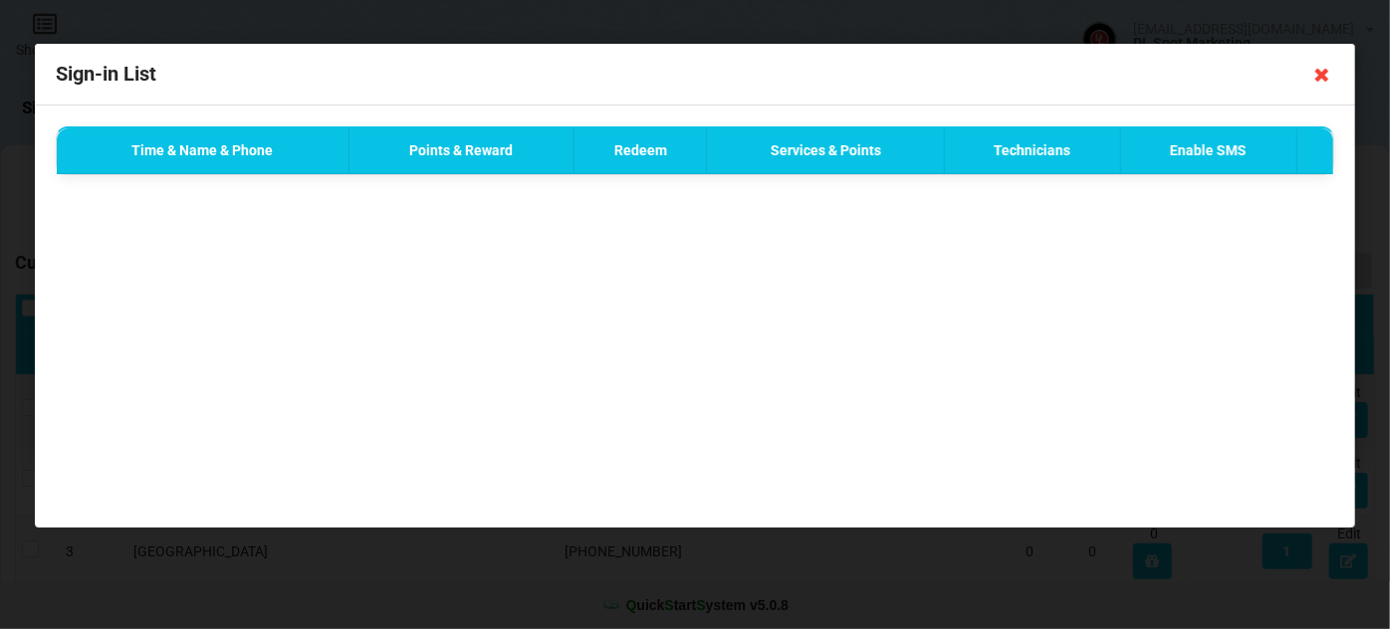
click at [1320, 81] on icon at bounding box center [1322, 75] width 32 height 32
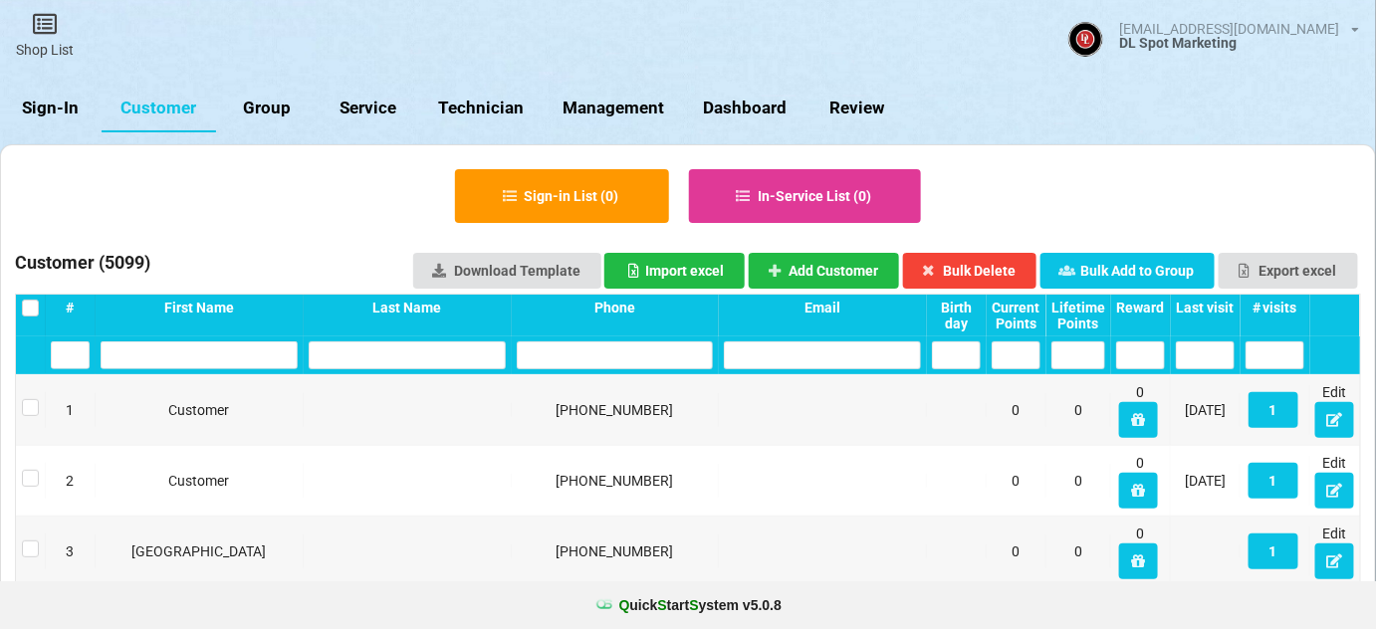
click at [1206, 305] on div "Last visit" at bounding box center [1205, 308] width 59 height 16
click at [1207, 305] on div "Last visit" at bounding box center [1205, 308] width 59 height 16
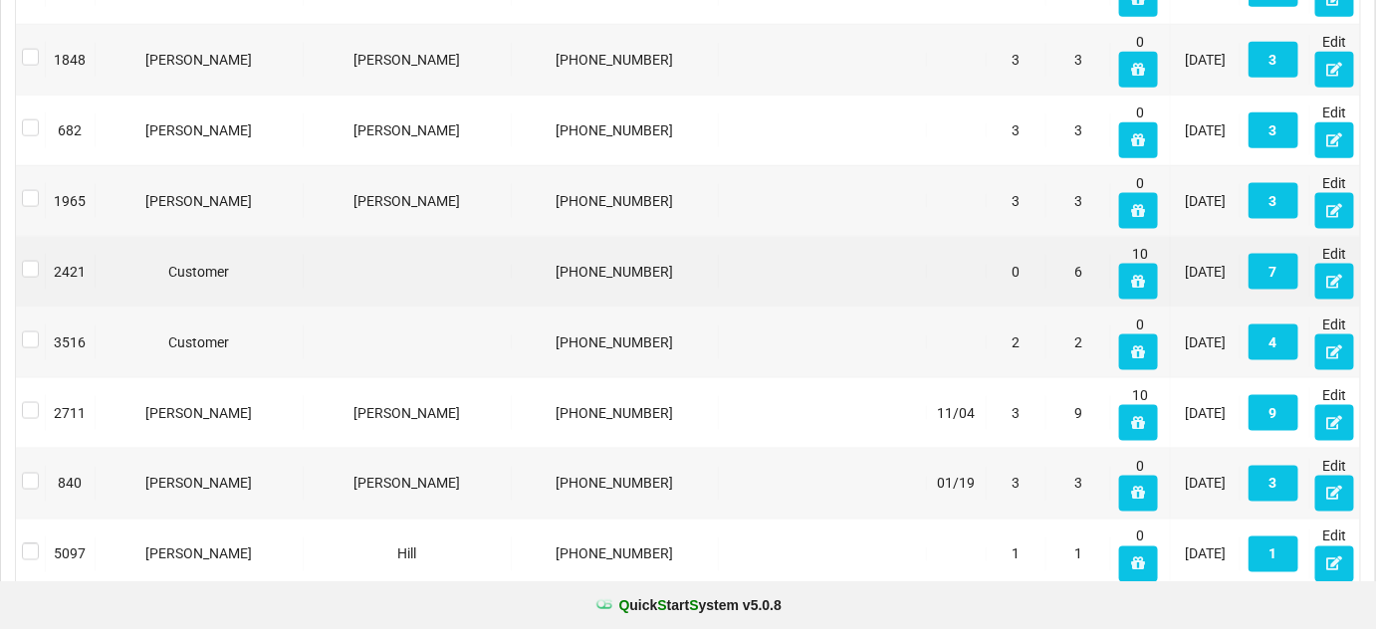
scroll to position [844, 0]
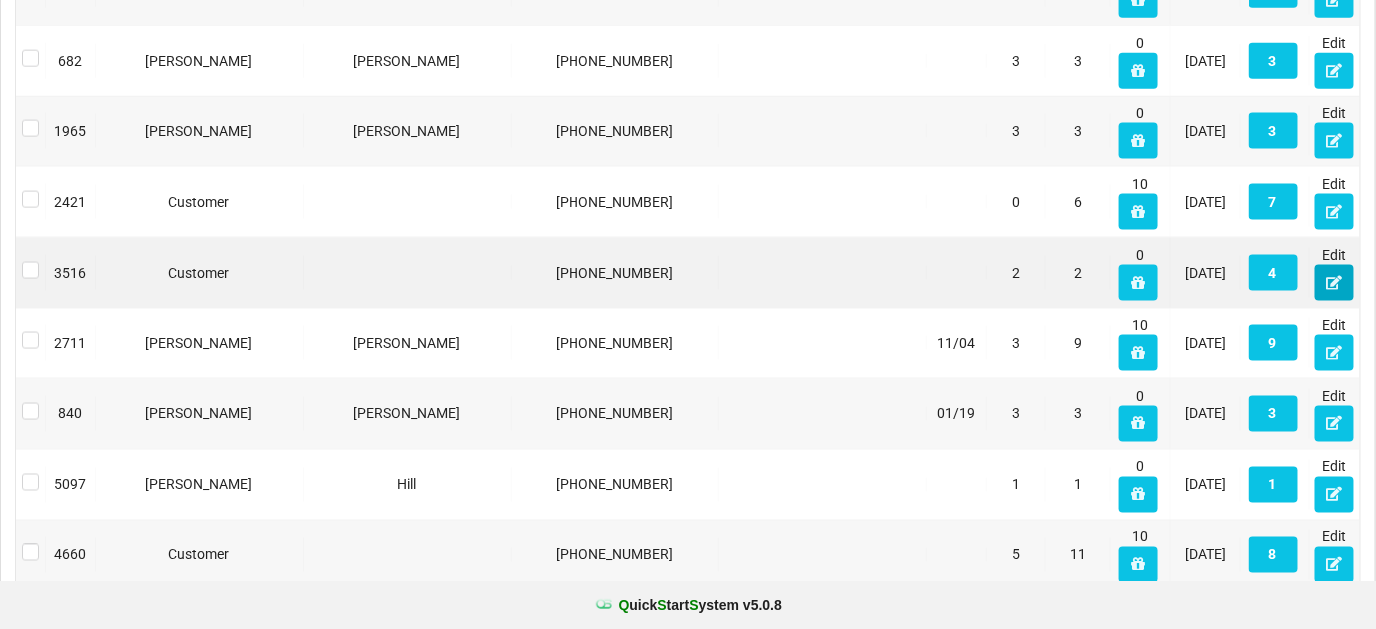
click at [1335, 277] on icon at bounding box center [1334, 282] width 17 height 12
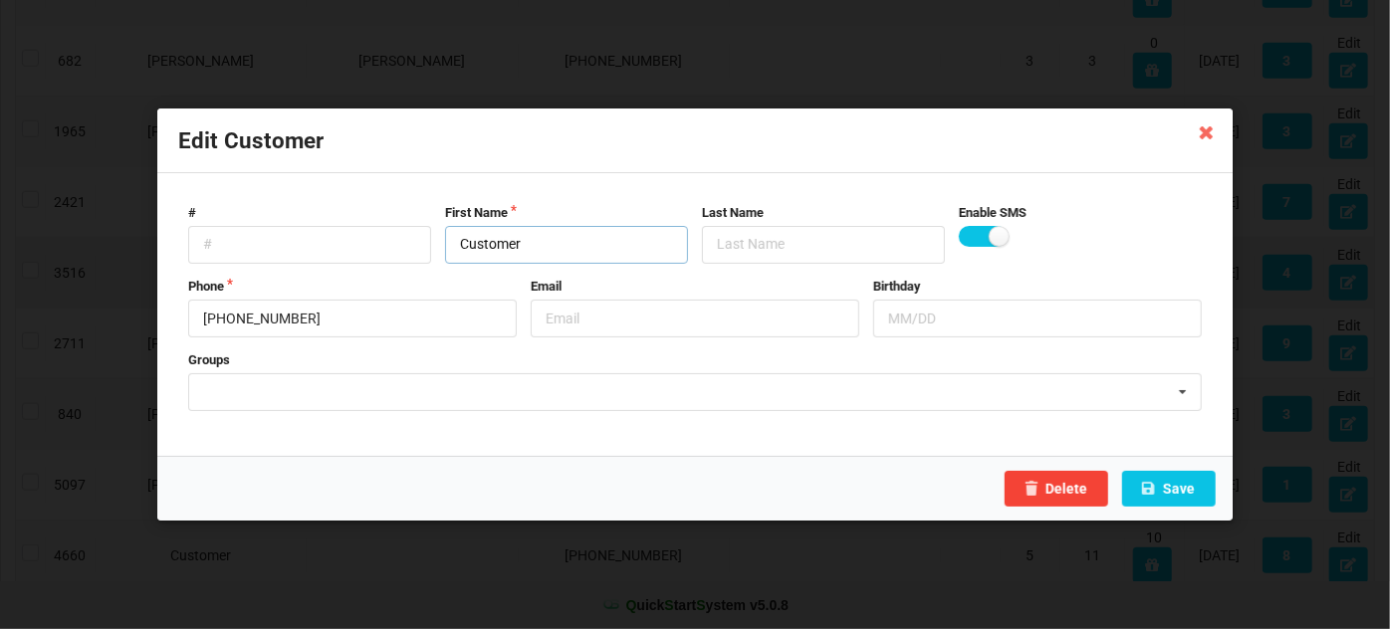
drag, startPoint x: 607, startPoint y: 249, endPoint x: 414, endPoint y: 265, distance: 193.8
click at [416, 265] on form "# First Name Customer Last Name Enable SMS Phone 925-523-9006 Email Birthday Gr…" at bounding box center [695, 315] width 1034 height 242
type input "Janet"
type input "Kozlowski"
click at [1175, 490] on button "Save" at bounding box center [1169, 489] width 94 height 36
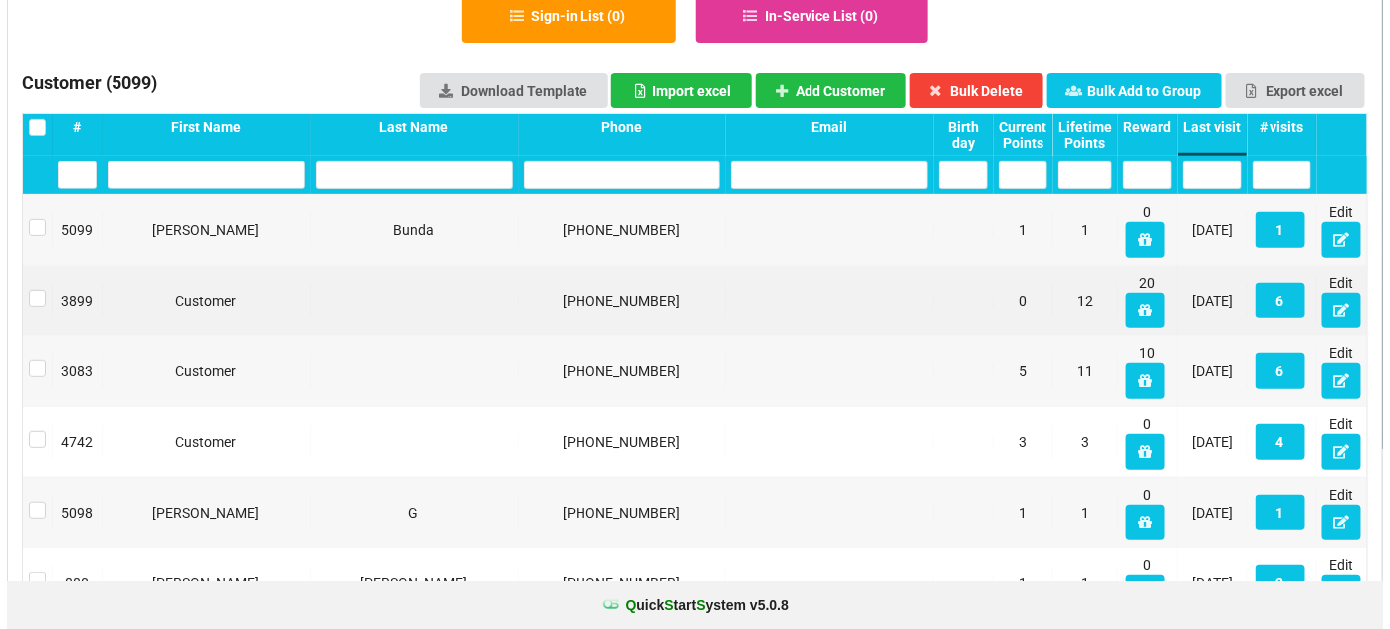
scroll to position [0, 0]
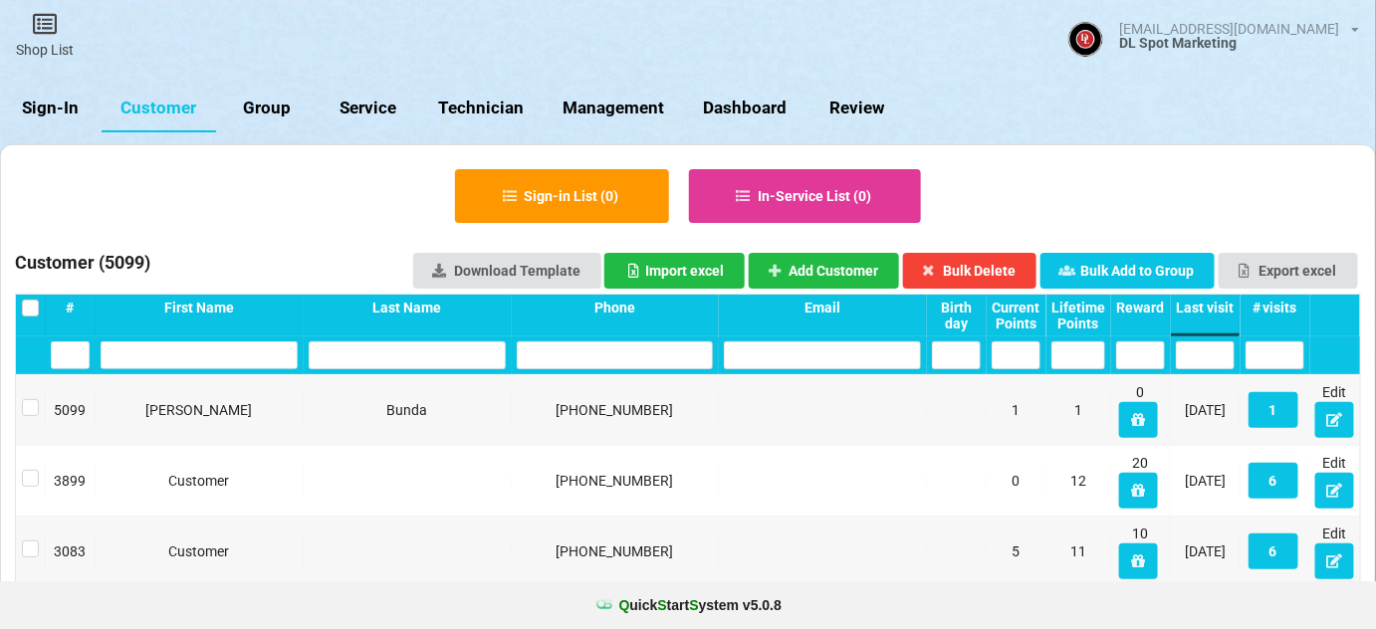
click at [61, 108] on link "Sign-In" at bounding box center [51, 109] width 102 height 48
